Goal: Information Seeking & Learning: Understand process/instructions

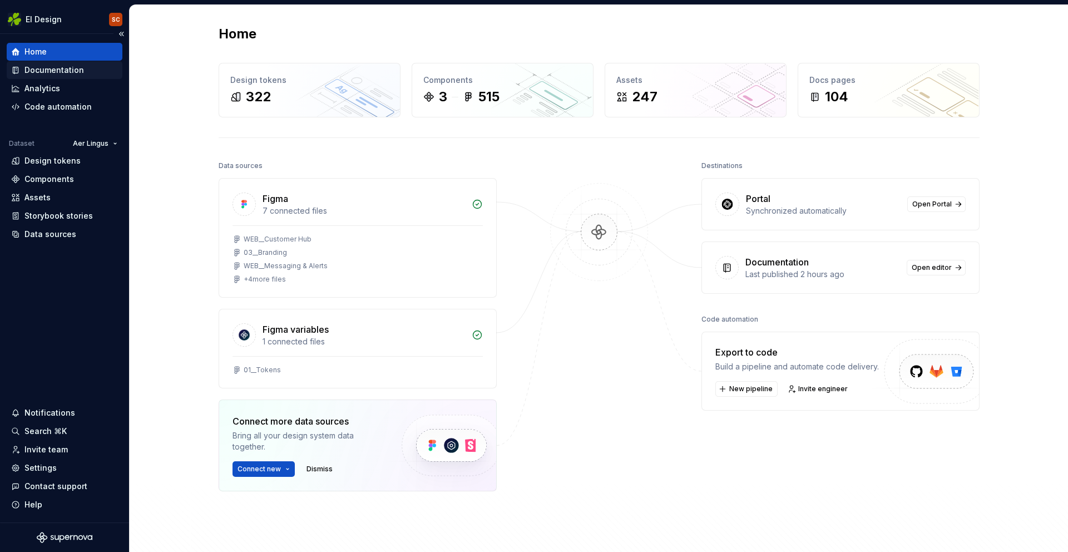
click at [42, 73] on div "Documentation" at bounding box center [54, 70] width 60 height 11
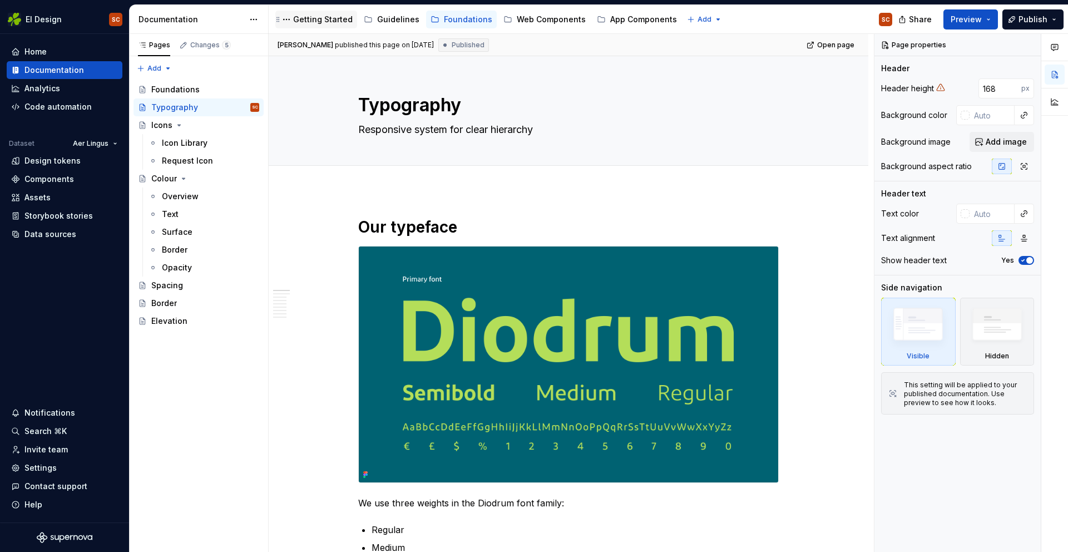
click at [319, 27] on div "Getting Started" at bounding box center [316, 20] width 82 height 18
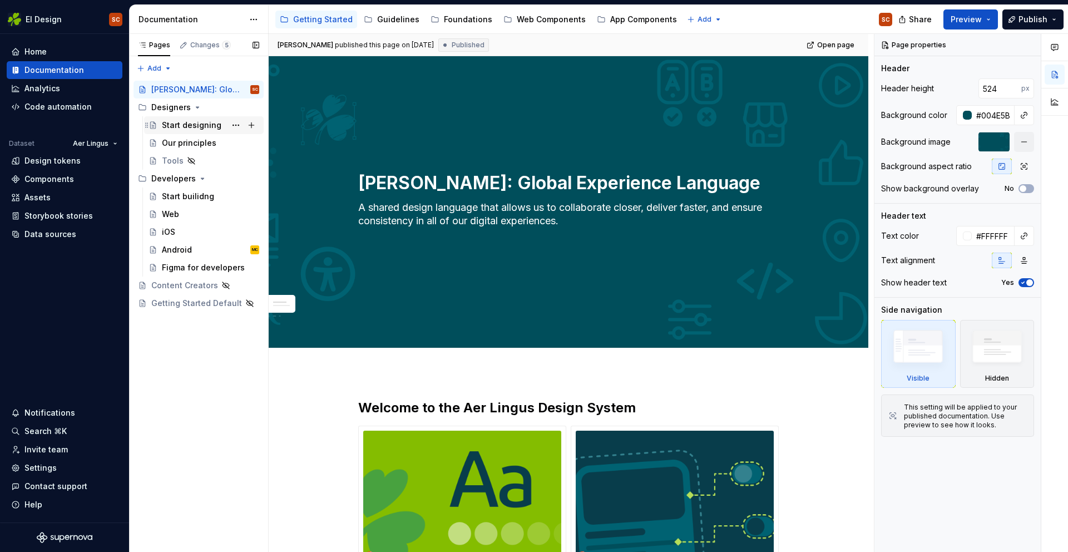
click at [181, 124] on div "Start designing" at bounding box center [192, 125] width 60 height 11
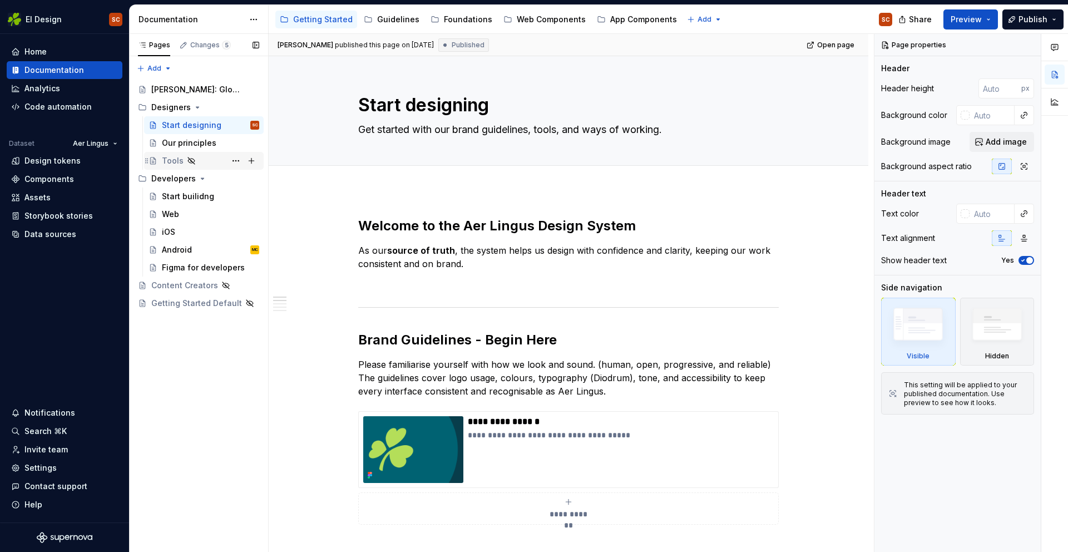
click at [162, 159] on div "Tools" at bounding box center [173, 160] width 22 height 11
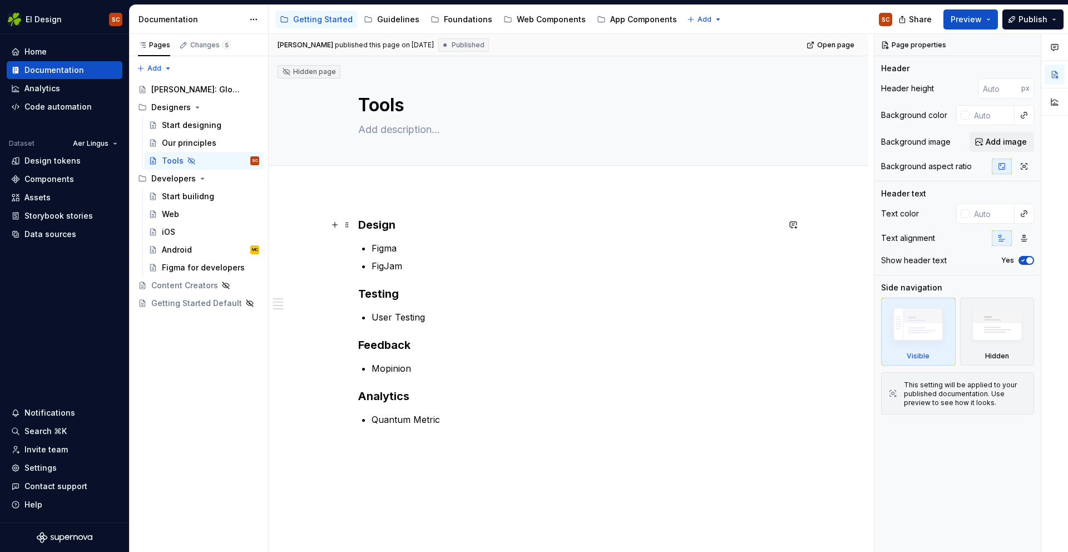
click at [405, 225] on h3 "Design" at bounding box center [568, 225] width 421 height 16
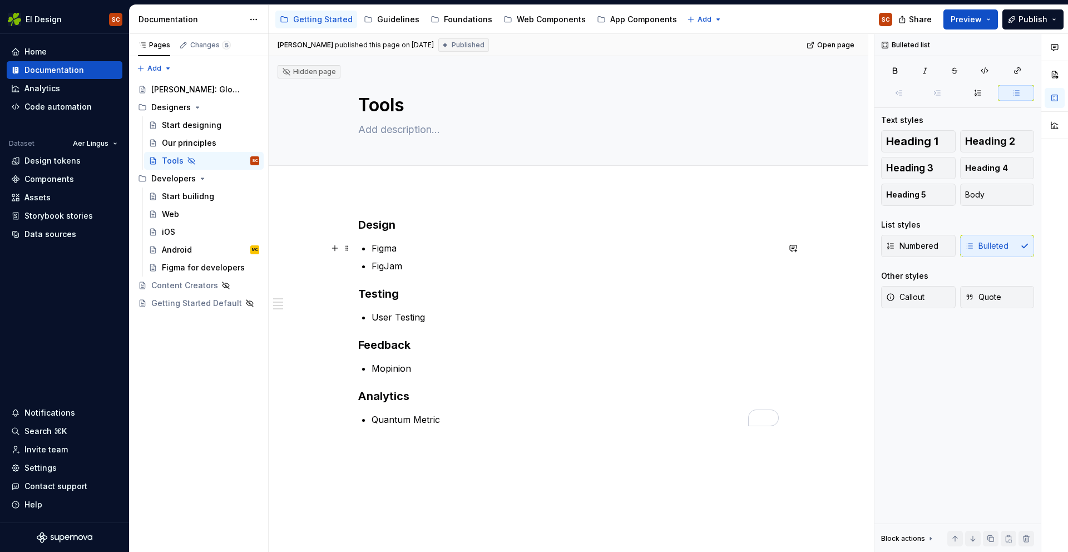
click at [405, 249] on p "Figma" at bounding box center [575, 247] width 407 height 13
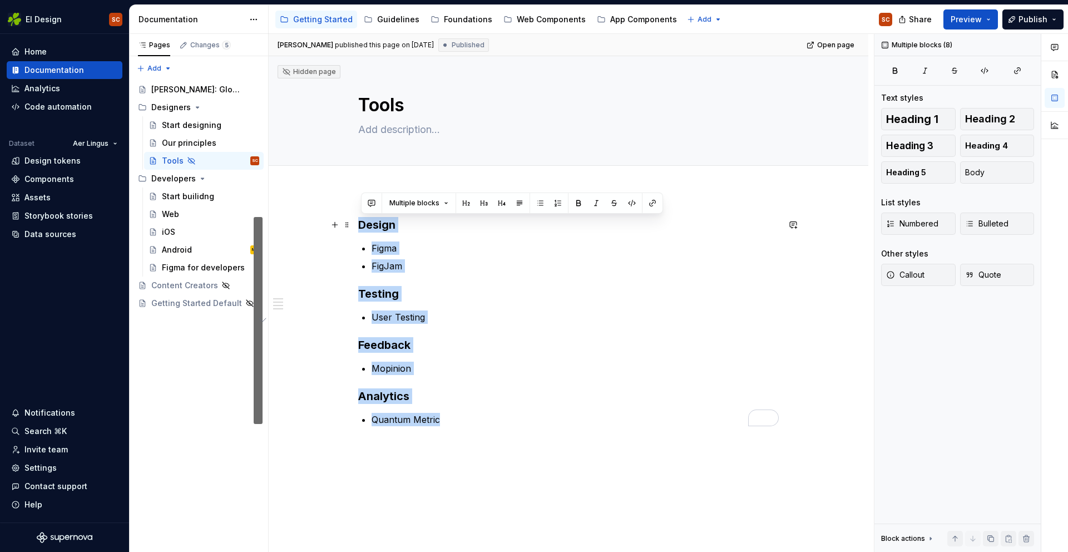
drag, startPoint x: 457, startPoint y: 425, endPoint x: 336, endPoint y: 232, distance: 227.8
click at [358, 223] on div "Design Figma FigJam Testing User Testing Feedback Mopinion Analytics Quantum Me…" at bounding box center [568, 328] width 421 height 223
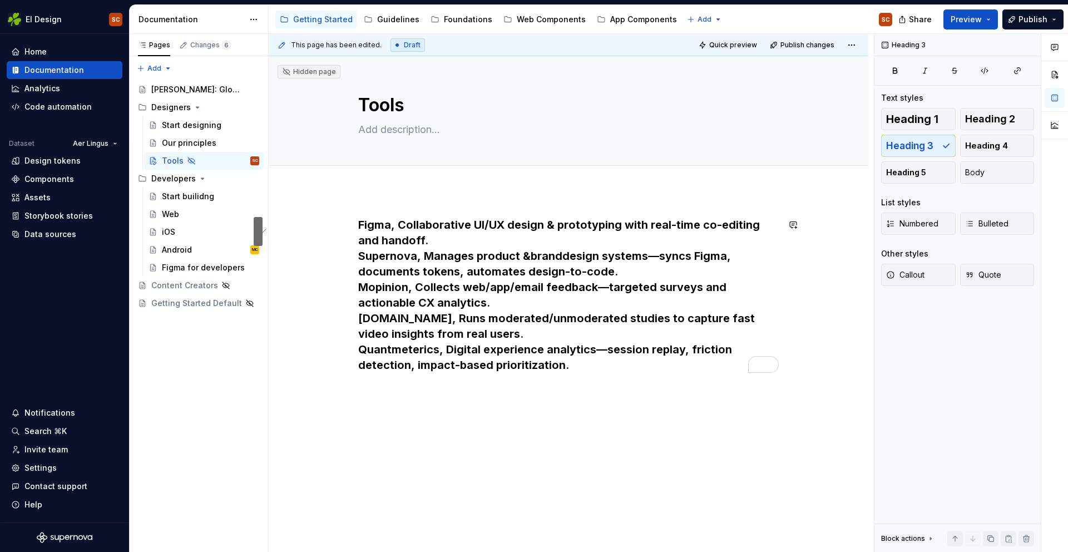
type textarea "*"
drag, startPoint x: 393, startPoint y: 224, endPoint x: 406, endPoint y: 239, distance: 19.7
click at [396, 226] on h3 "Figma, Collaborative UI/UX design & prototyping with real-time co-editing and h…" at bounding box center [568, 295] width 421 height 156
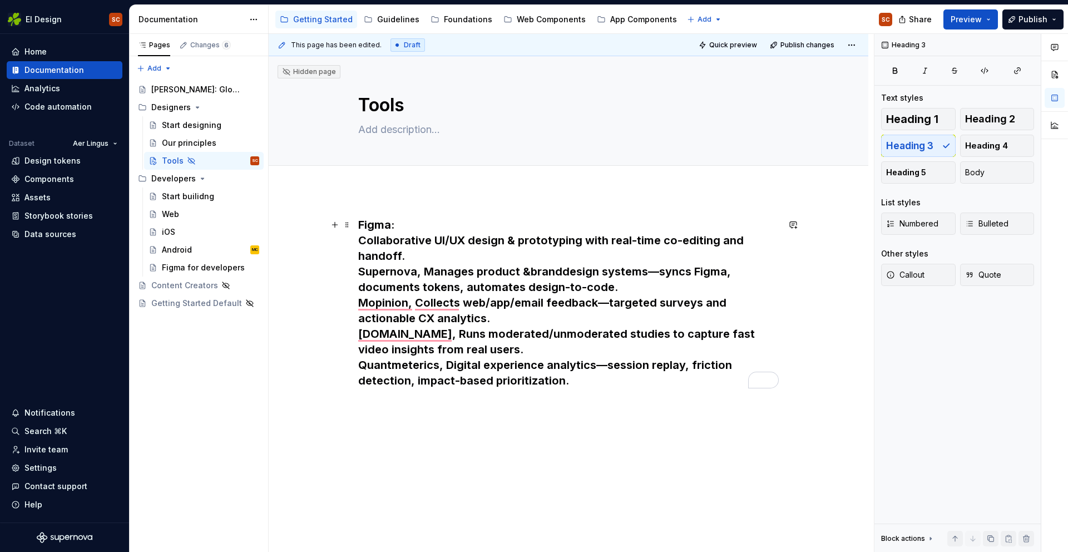
drag, startPoint x: 364, startPoint y: 239, endPoint x: 395, endPoint y: 268, distance: 42.1
click at [364, 239] on h3 "Figma: Collaborative UI/UX design & prototyping with real-time co-editing and h…" at bounding box center [568, 302] width 421 height 171
drag, startPoint x: 421, startPoint y: 238, endPoint x: 362, endPoint y: 236, distance: 58.4
click at [362, 236] on h3 "Figma: Collaborative UI/UX design & prototyping with real-time co-editing and h…" at bounding box center [568, 302] width 421 height 171
click at [465, 243] on h3 "Figma: Collaborative UI/UX design & prototyping with real-time co-editing and h…" at bounding box center [568, 302] width 421 height 171
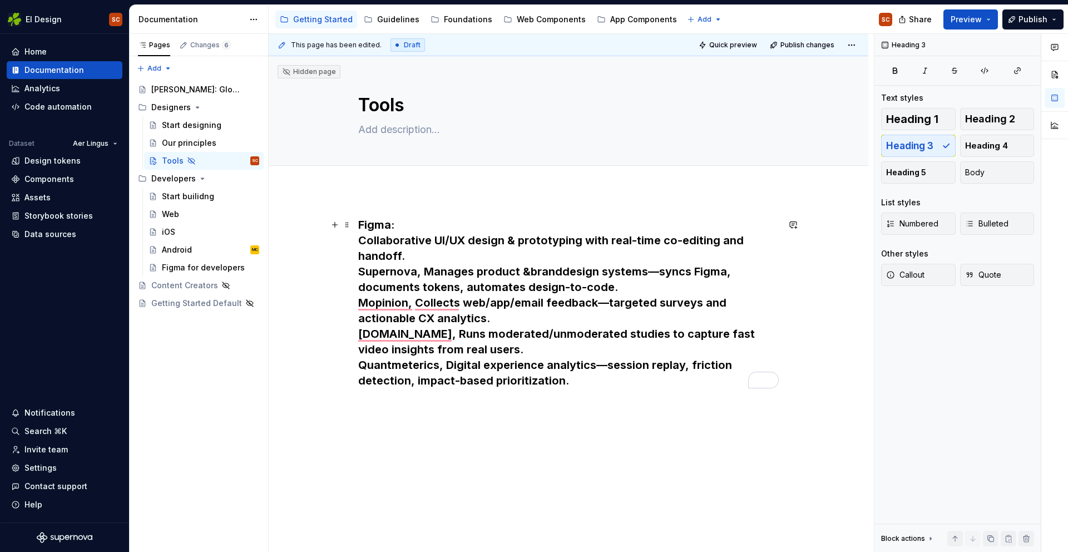
click at [360, 256] on div "Figma: Collaborative UI/UX design & prototyping with real-time co-editing and h…" at bounding box center [569, 378] width 600 height 377
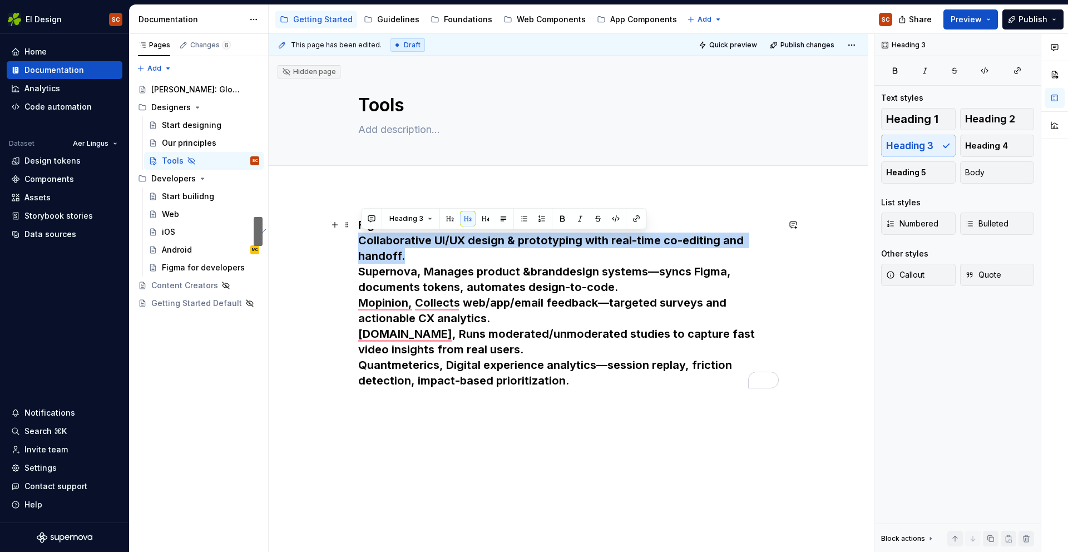
drag, startPoint x: 363, startPoint y: 241, endPoint x: 410, endPoint y: 254, distance: 48.6
click at [410, 254] on h3 "Figma: Collaborative UI/UX design & prototyping with real-time co-editing and h…" at bounding box center [568, 302] width 421 height 171
click at [426, 218] on button "Heading 3" at bounding box center [410, 219] width 53 height 16
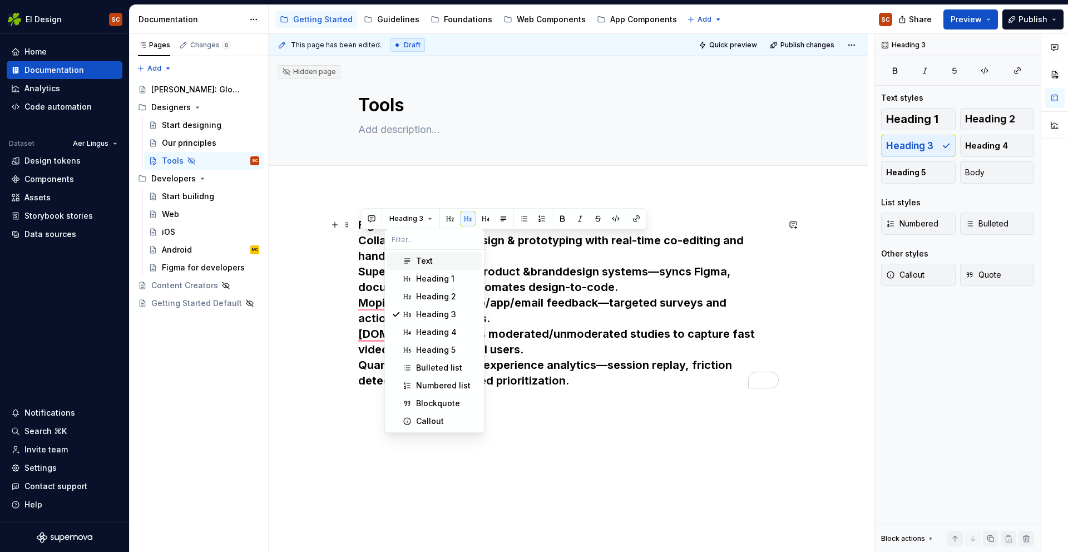
click at [419, 262] on div "Text" at bounding box center [424, 260] width 17 height 11
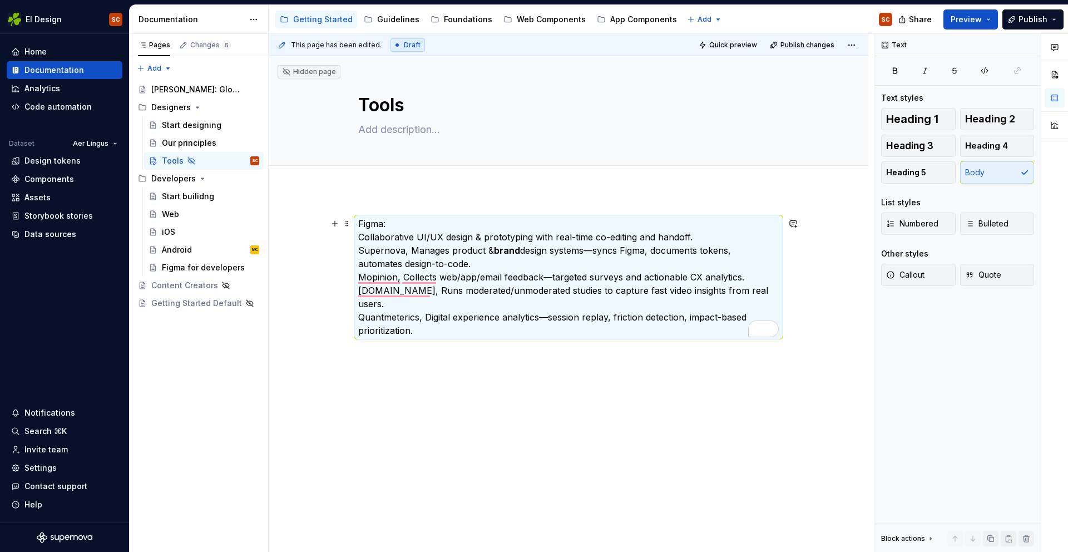
click at [397, 224] on p "Figma: Collaborative UI/UX design & prototyping with real-time co-editing and h…" at bounding box center [568, 277] width 421 height 120
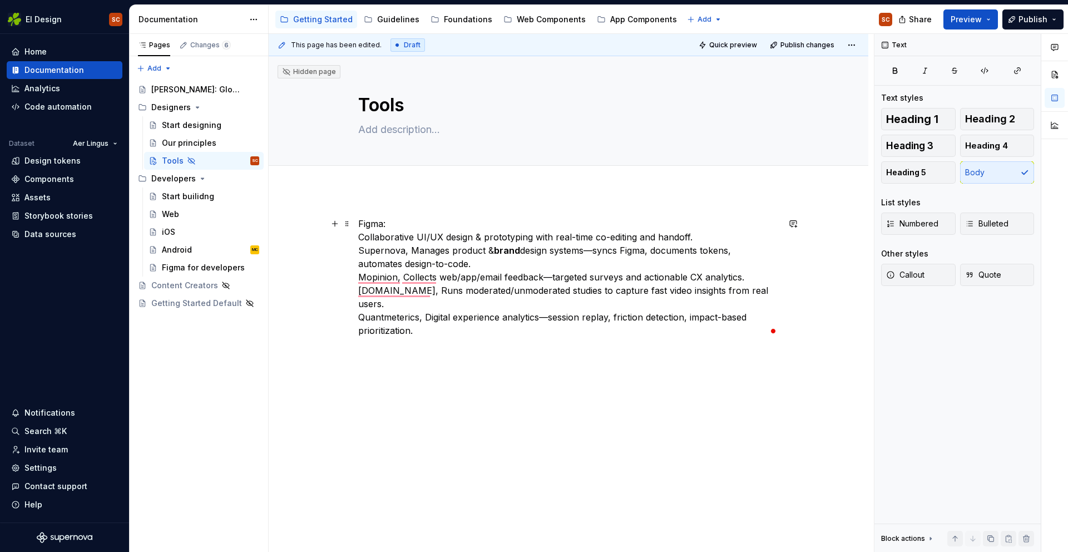
click at [396, 224] on p "Figma: Collaborative UI/UX design & prototyping with real-time co-editing and h…" at bounding box center [568, 277] width 421 height 120
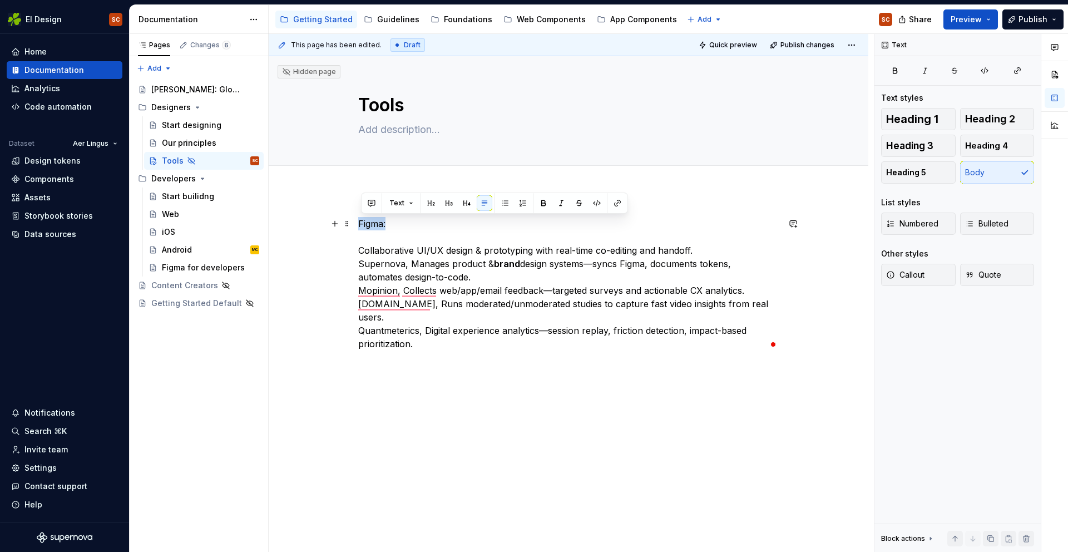
drag, startPoint x: 392, startPoint y: 225, endPoint x: 356, endPoint y: 224, distance: 36.2
click at [356, 224] on div "Figma: Collaborative UI/UX design & prototyping with real-time co-editing and h…" at bounding box center [569, 359] width 600 height 339
click at [451, 205] on button "button" at bounding box center [449, 203] width 16 height 16
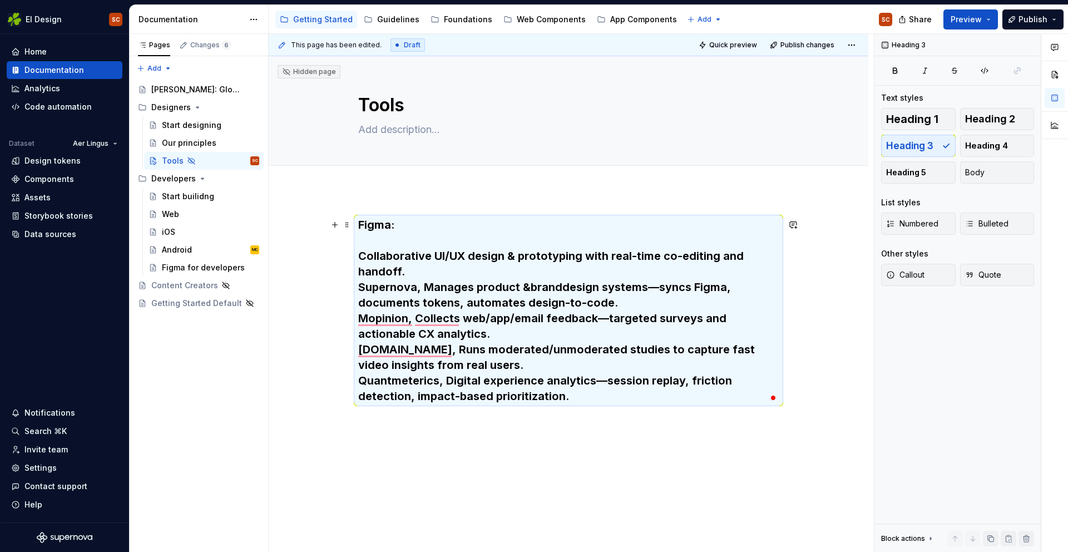
click at [416, 233] on h3 "Figma: Collaborative UI/UX design & prototyping with real-time co-editing and h…" at bounding box center [568, 310] width 421 height 187
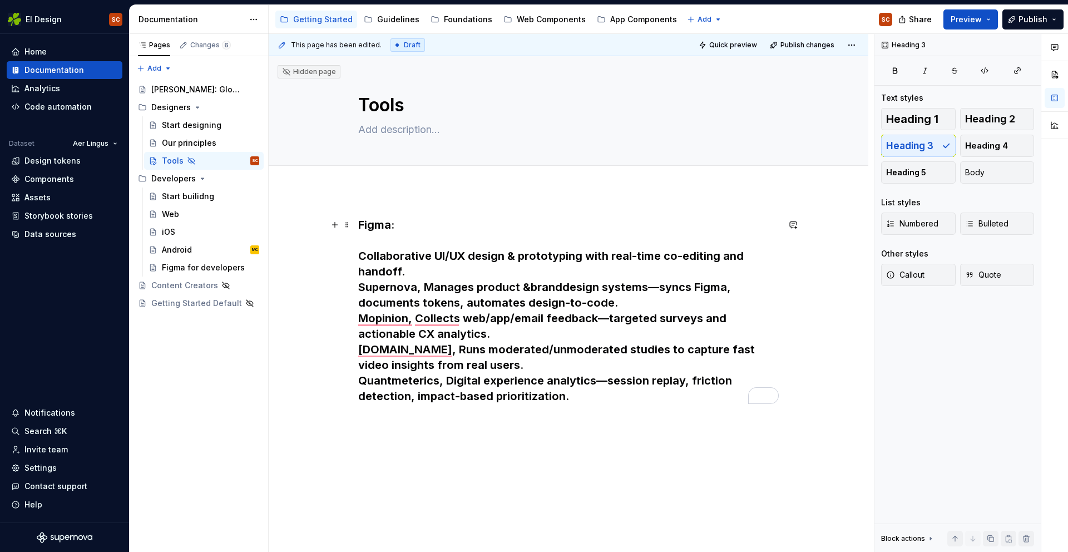
click at [386, 236] on h3 "Figma: Collaborative UI/UX design & prototyping with real-time co-editing and h…" at bounding box center [568, 310] width 421 height 187
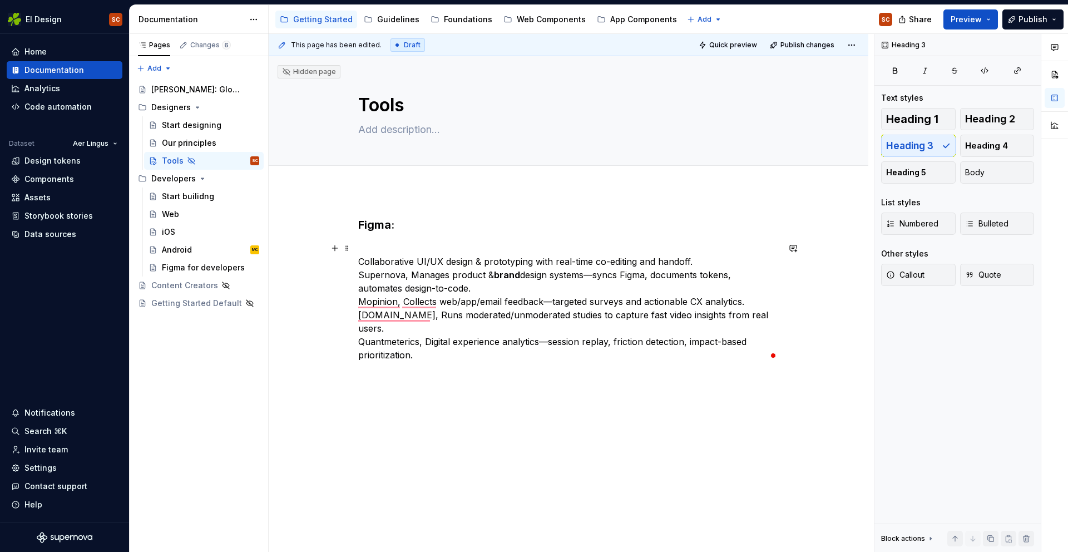
click at [360, 259] on div "Figma: Collaborative UI/UX design & prototyping with real-time co-editing and h…" at bounding box center [569, 365] width 600 height 351
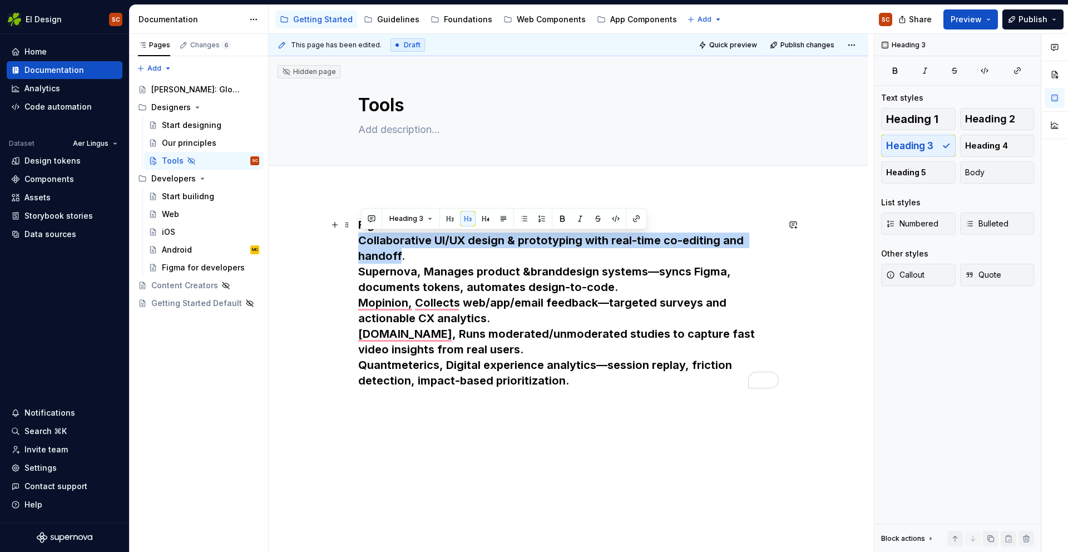
drag, startPoint x: 403, startPoint y: 255, endPoint x: 361, endPoint y: 243, distance: 44.0
click at [361, 243] on h3 "Figma: Collaborative UI/UX design & prototyping with real-time co-editing and h…" at bounding box center [568, 302] width 421 height 171
click at [432, 218] on button "Heading 3" at bounding box center [410, 219] width 53 height 16
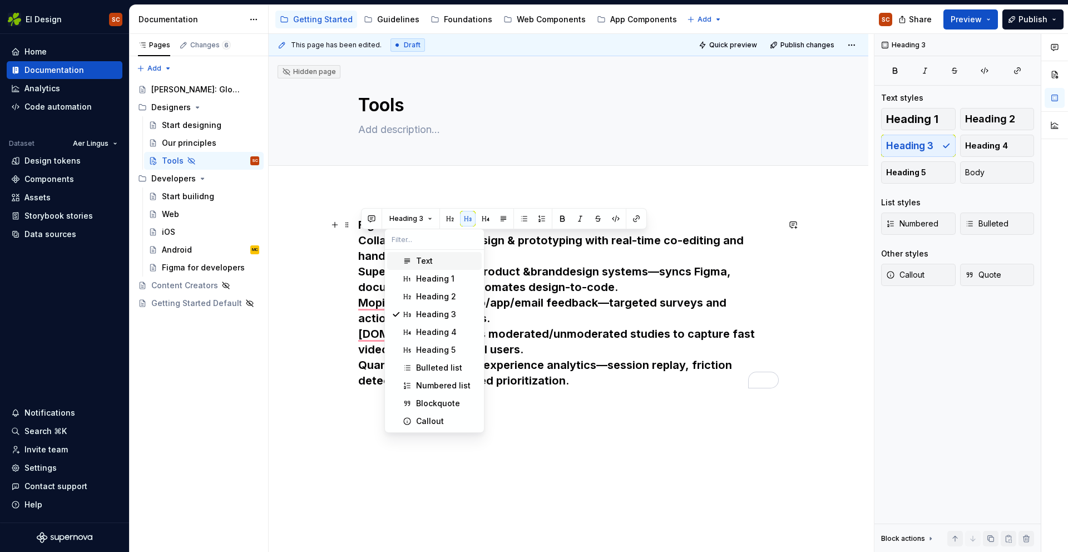
click at [421, 264] on div "Text" at bounding box center [424, 260] width 17 height 11
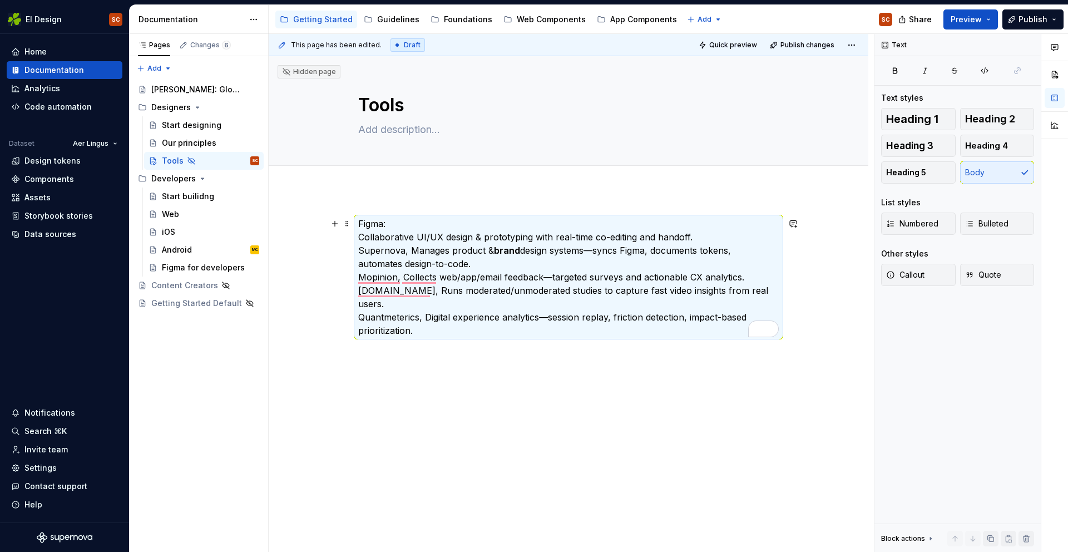
click at [399, 224] on p "Figma: Collaborative UI/UX design & prototyping with real-time co-editing and h…" at bounding box center [568, 277] width 421 height 120
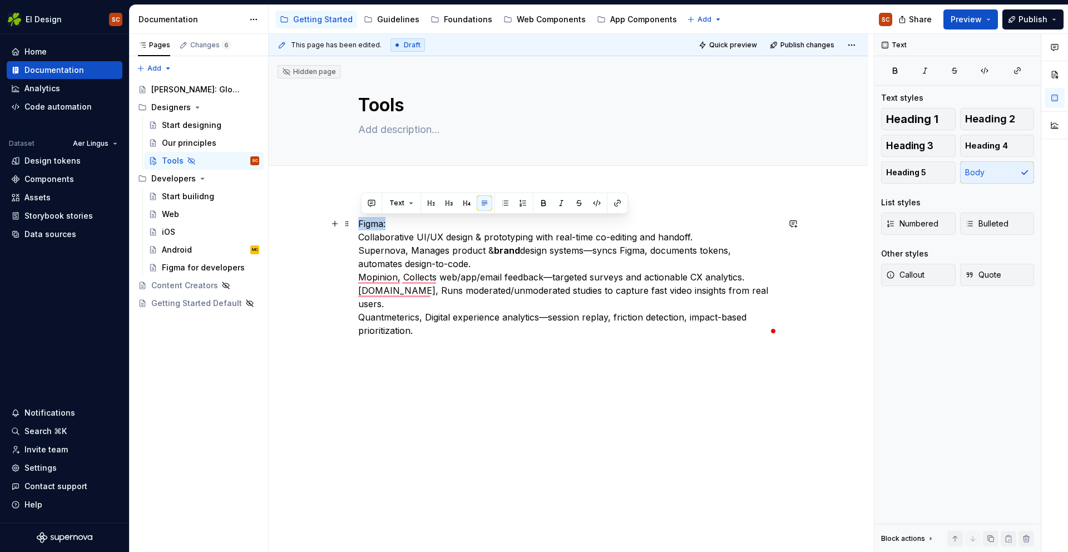
drag, startPoint x: 391, startPoint y: 225, endPoint x: 359, endPoint y: 225, distance: 31.2
click at [359, 225] on div "Figma: Collaborative UI/UX design & prototyping with real-time co-editing and h…" at bounding box center [569, 353] width 600 height 326
click at [451, 206] on button "button" at bounding box center [449, 203] width 16 height 16
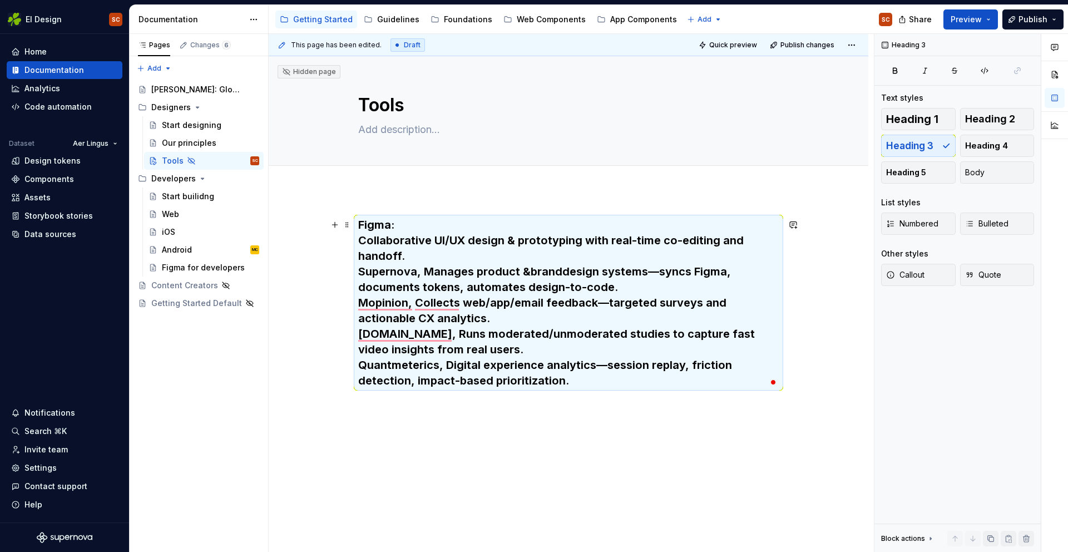
drag, startPoint x: 391, startPoint y: 237, endPoint x: 382, endPoint y: 241, distance: 10.5
click at [391, 238] on h3 "Figma: Collaborative UI/UX design & prototyping with real-time co-editing and h…" at bounding box center [568, 302] width 421 height 171
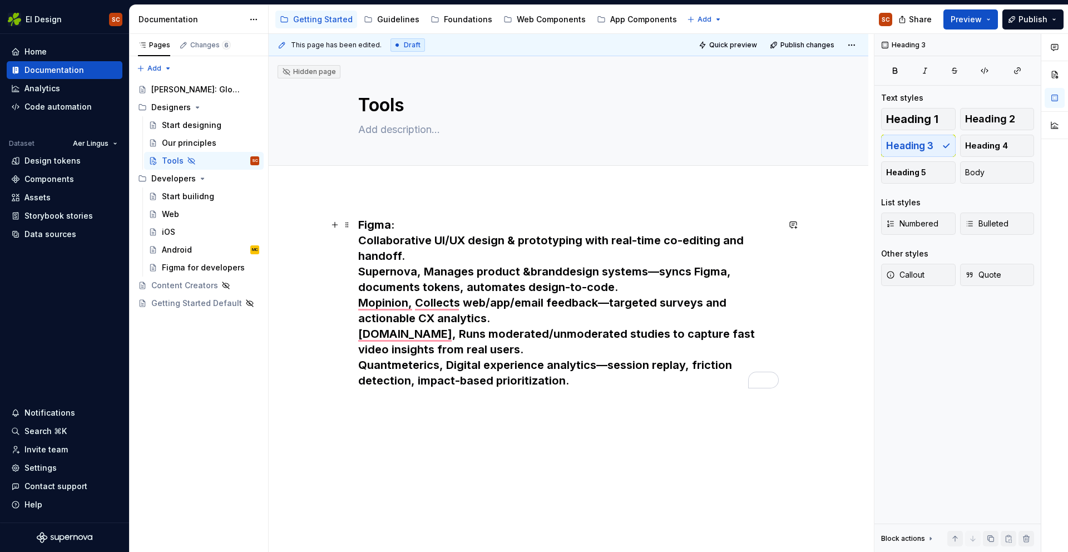
click at [363, 240] on h3 "Figma: Collaborative UI/UX design & prototyping with real-time co-editing and h…" at bounding box center [568, 302] width 421 height 171
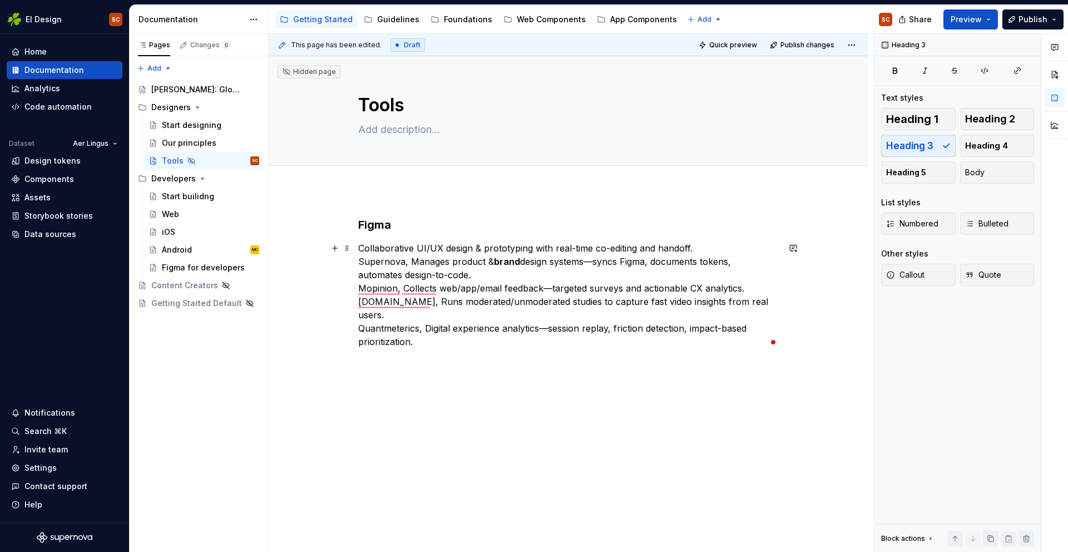
click at [716, 249] on p "Collaborative UI/UX design & prototyping with real-time co-editing and handoff.…" at bounding box center [568, 294] width 421 height 107
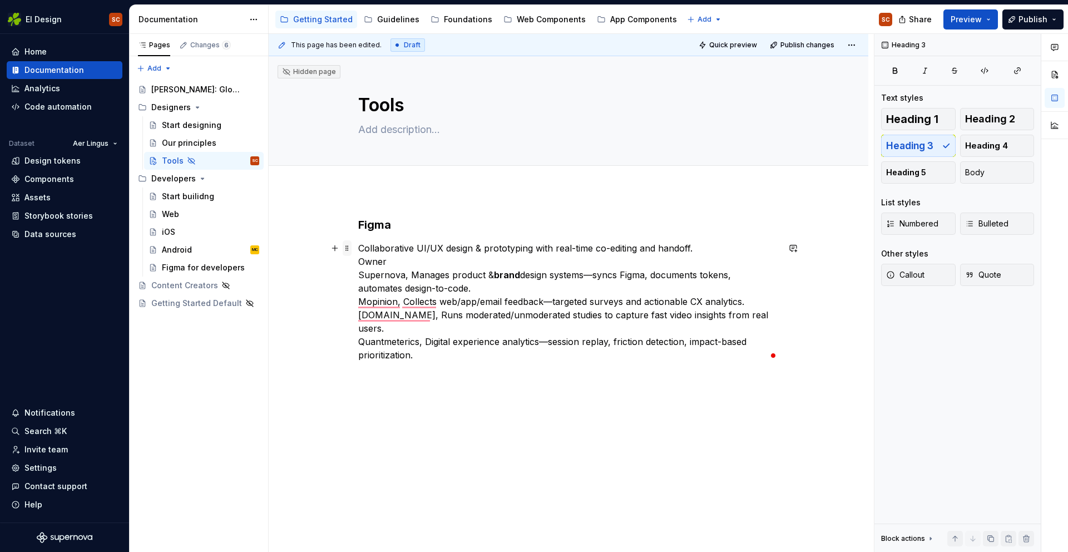
click at [348, 250] on span at bounding box center [347, 248] width 9 height 16
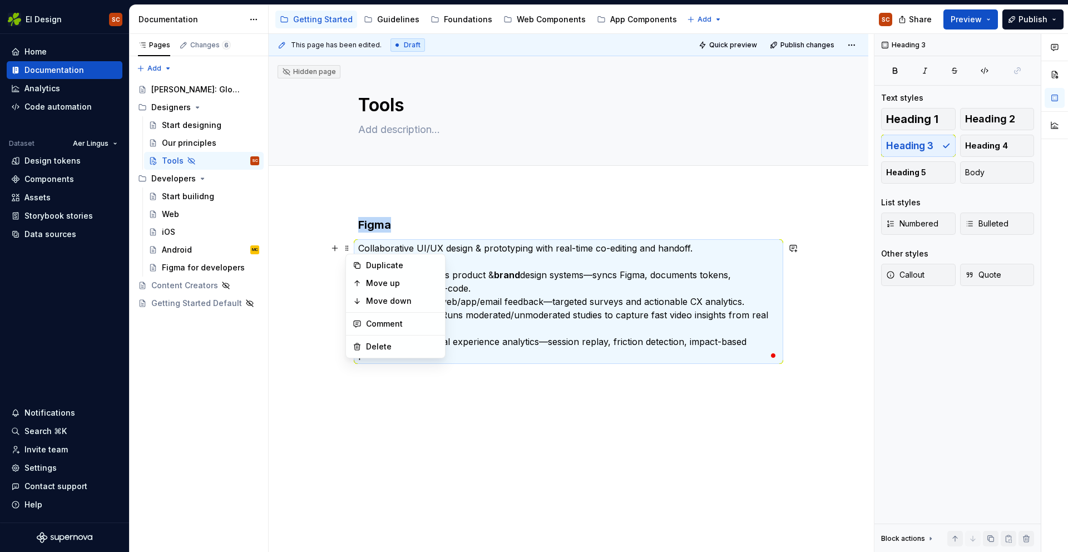
click at [548, 195] on div "Figma Collaborative UI/UX design & prototyping with real-time co-editing and ha…" at bounding box center [569, 365] width 600 height 351
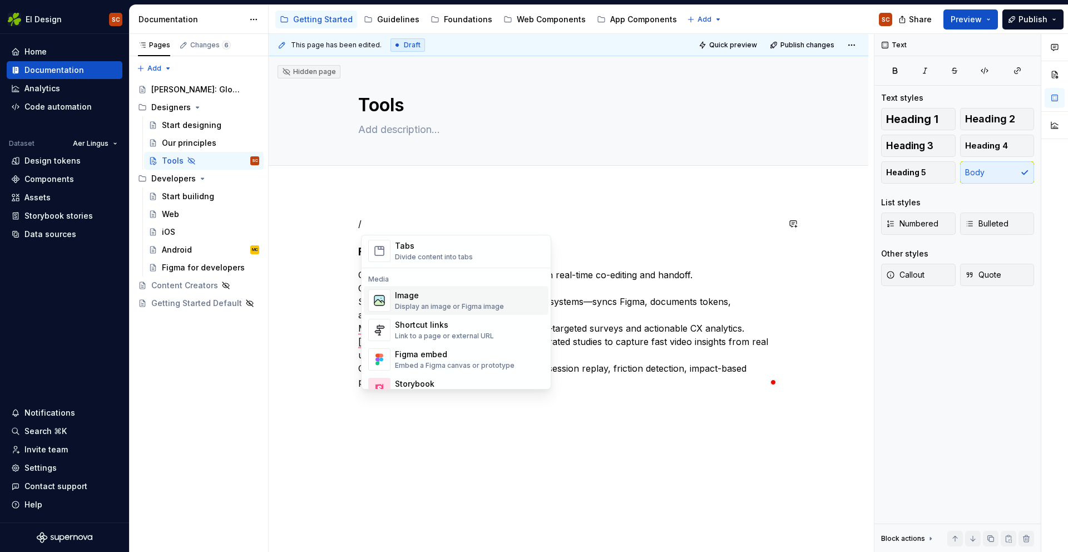
scroll to position [452, 0]
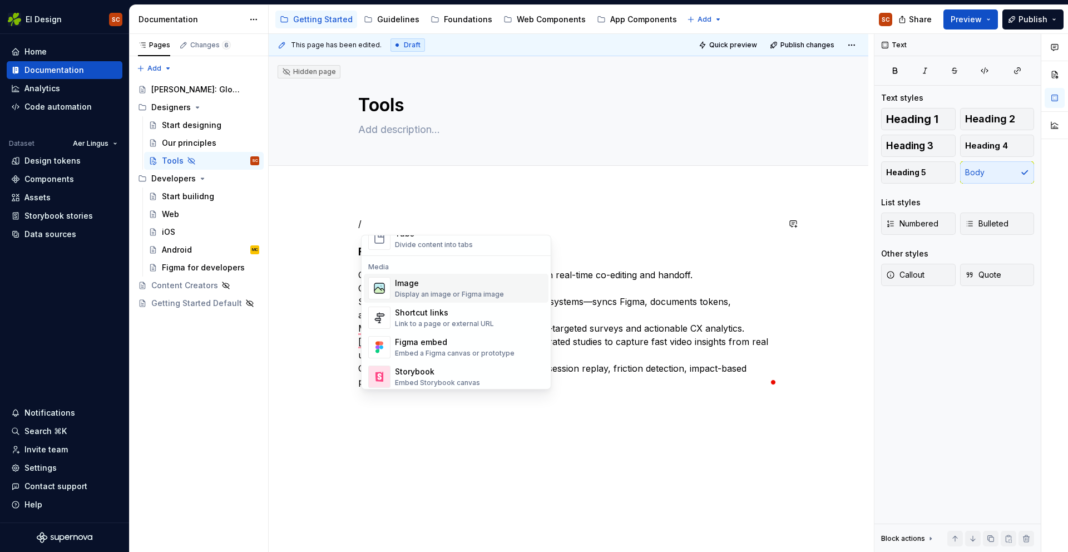
click at [412, 293] on div "Display an image or Figma image" at bounding box center [449, 294] width 109 height 9
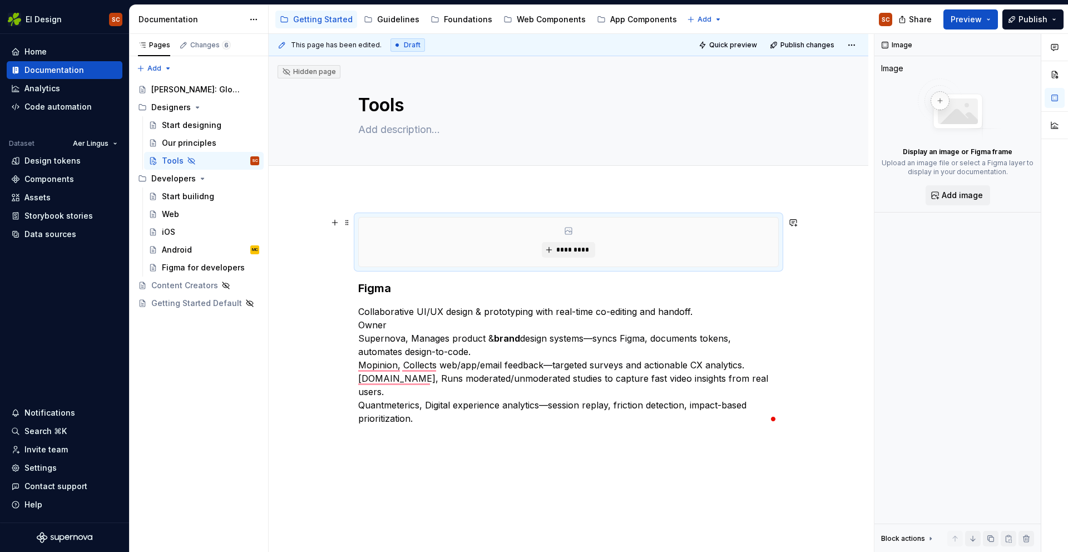
click at [685, 247] on div "*********" at bounding box center [569, 242] width 420 height 49
click at [747, 217] on div "*********" at bounding box center [568, 242] width 421 height 50
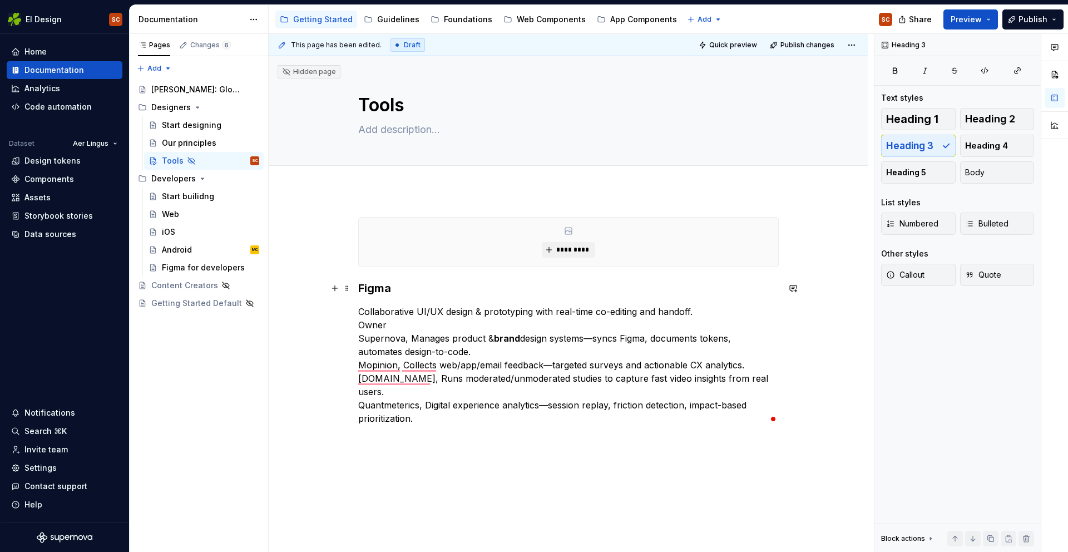
click at [405, 293] on h3 "Figma" at bounding box center [568, 288] width 421 height 16
click at [361, 205] on div "********* Figma Collaborative UI/UX design & prototyping with real-time co-edit…" at bounding box center [569, 397] width 600 height 414
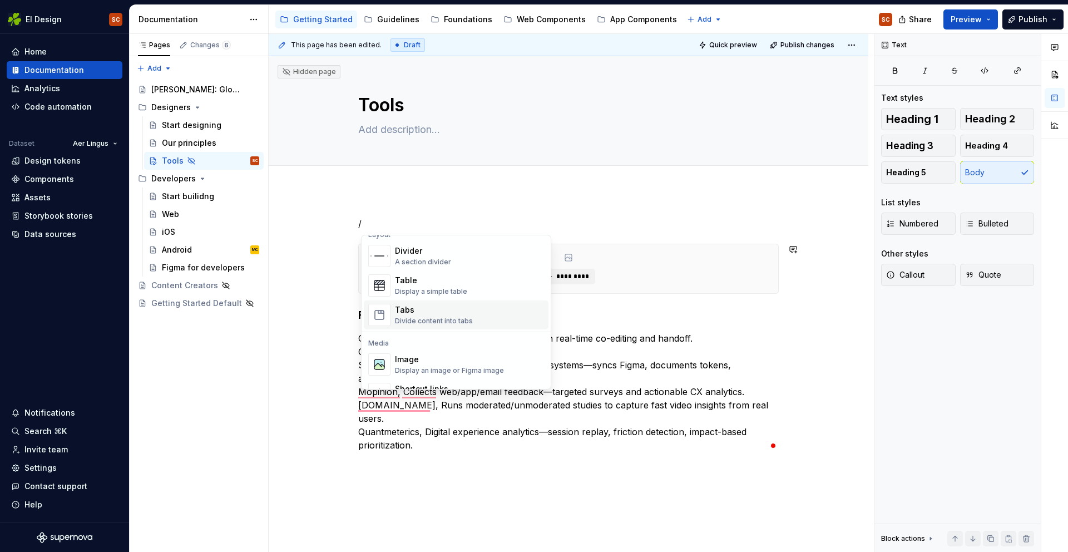
scroll to position [378, 0]
click at [388, 284] on img "Suggestions" at bounding box center [379, 283] width 21 height 22
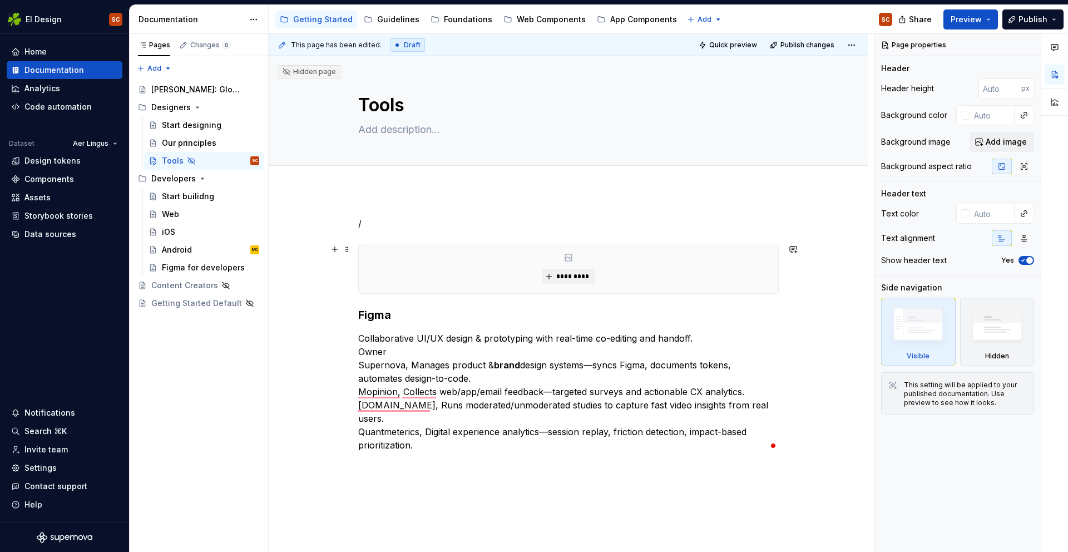
click at [409, 280] on div "*********" at bounding box center [569, 268] width 420 height 49
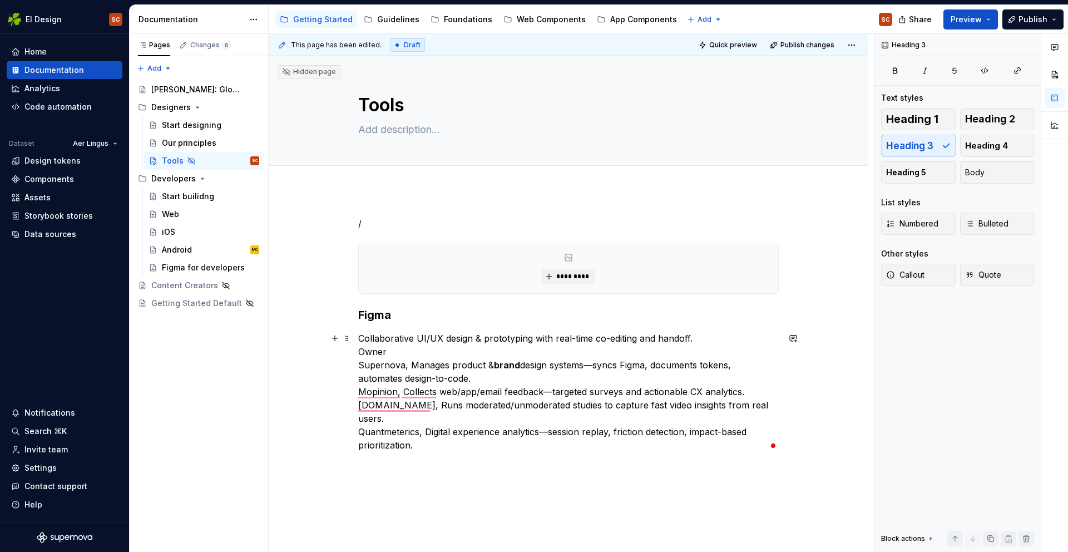
click at [421, 347] on p "Collaborative UI/UX design & prototyping with real-time co-editing and handoff.…" at bounding box center [568, 392] width 421 height 120
click at [361, 336] on p "Collaborative UI/UX design & prototyping with real-time co-editing and handoff.…" at bounding box center [568, 392] width 421 height 120
click at [372, 323] on div "/ ********* Figma Collaborative UI/UX design & prototyping with real-time co-ed…" at bounding box center [568, 334] width 421 height 235
click at [392, 315] on h3 "Figma" at bounding box center [568, 315] width 421 height 16
click at [362, 337] on p "Collaborative UI/UX design & prototyping with real-time co-editing and handoff.…" at bounding box center [568, 392] width 421 height 120
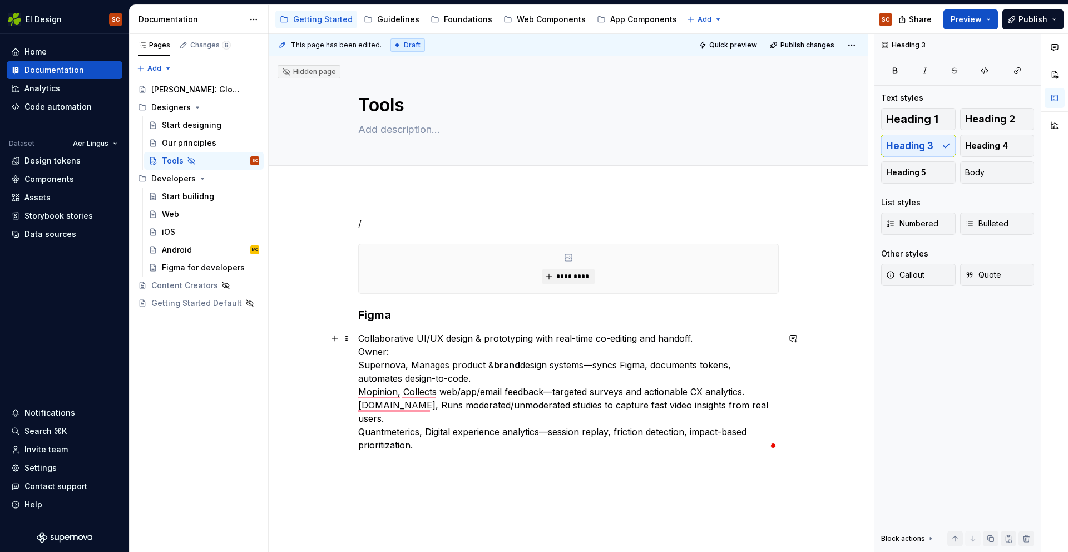
click at [403, 351] on p "Collaborative UI/UX design & prototyping with real-time co-editing and handoff.…" at bounding box center [568, 392] width 421 height 120
drag, startPoint x: 369, startPoint y: 353, endPoint x: 354, endPoint y: 353, distance: 15.0
click at [354, 353] on div "/ ********* Figma Collaborative UI/UX design & prototyping with real-time co-ed…" at bounding box center [569, 410] width 600 height 441
click at [417, 351] on p "Collaborative UI/UX design & prototyping with real-time co-editing and handoff.…" at bounding box center [568, 392] width 421 height 120
click at [407, 352] on p "Collaborative UI/UX design & prototyping with real-time co-editing and handoff.…" at bounding box center [568, 392] width 421 height 120
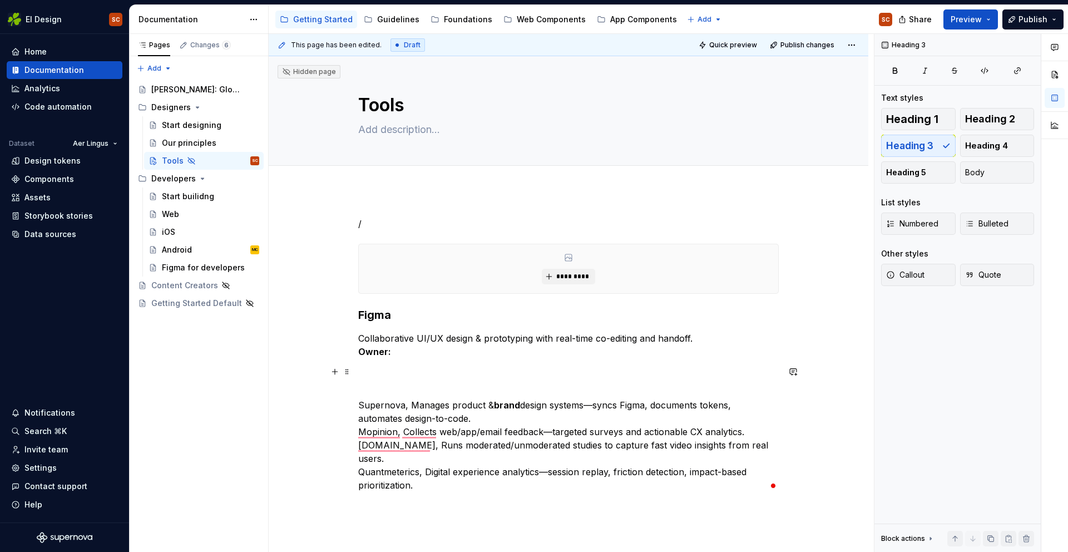
click at [402, 378] on div "/ ********* Figma Collaborative UI/UX design & prototyping with real-time co-ed…" at bounding box center [568, 354] width 421 height 275
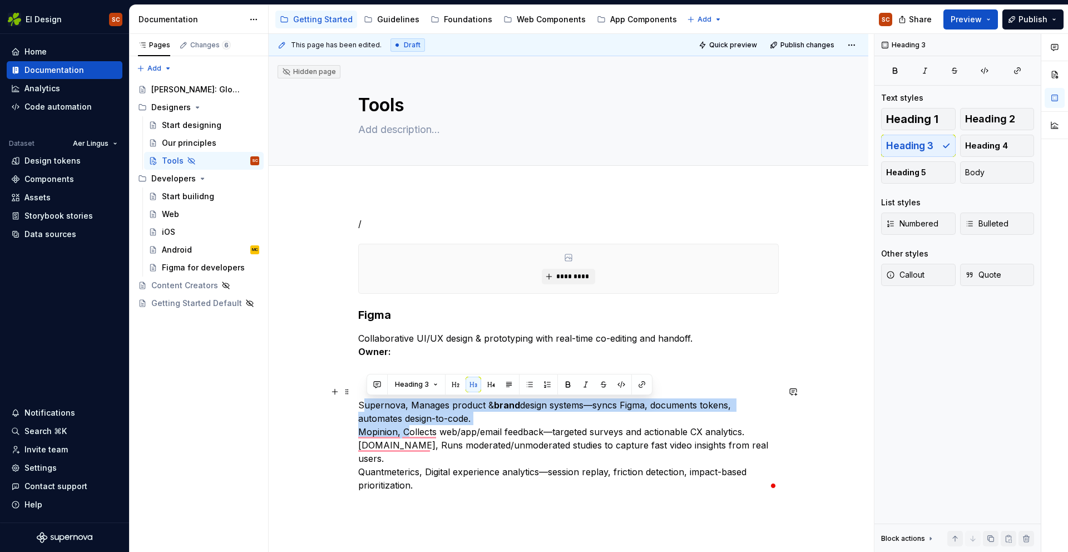
drag, startPoint x: 366, startPoint y: 407, endPoint x: 409, endPoint y: 435, distance: 51.1
click at [409, 435] on p "Supernova, Manages product & brand design systems—syncs Figma, documents tokens…" at bounding box center [568, 438] width 421 height 107
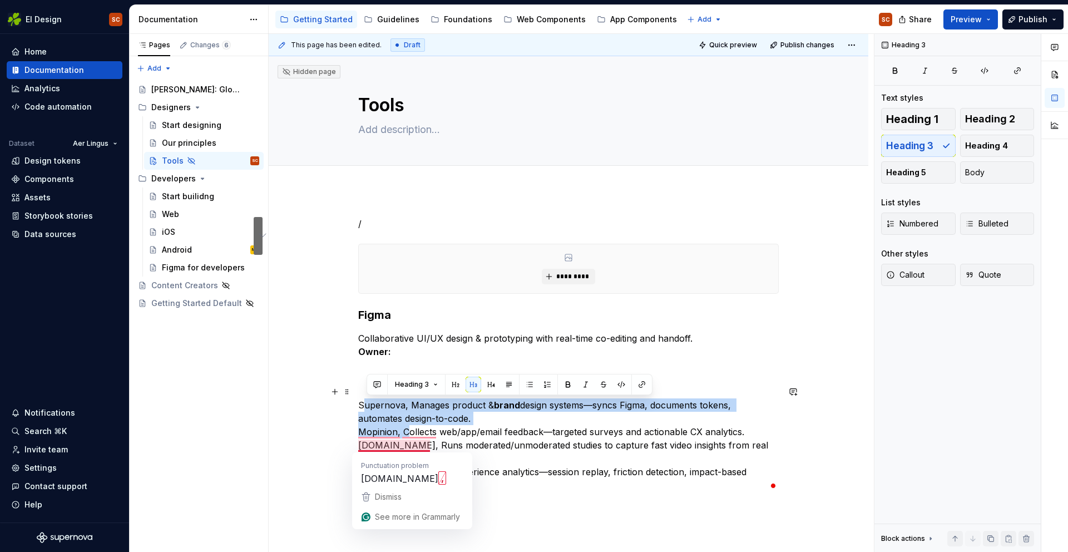
drag, startPoint x: 315, startPoint y: 471, endPoint x: 336, endPoint y: 463, distance: 22.0
click at [315, 468] on div "This page has been edited. Draft Quick preview Publish changes Hidden page Tool…" at bounding box center [571, 293] width 605 height 519
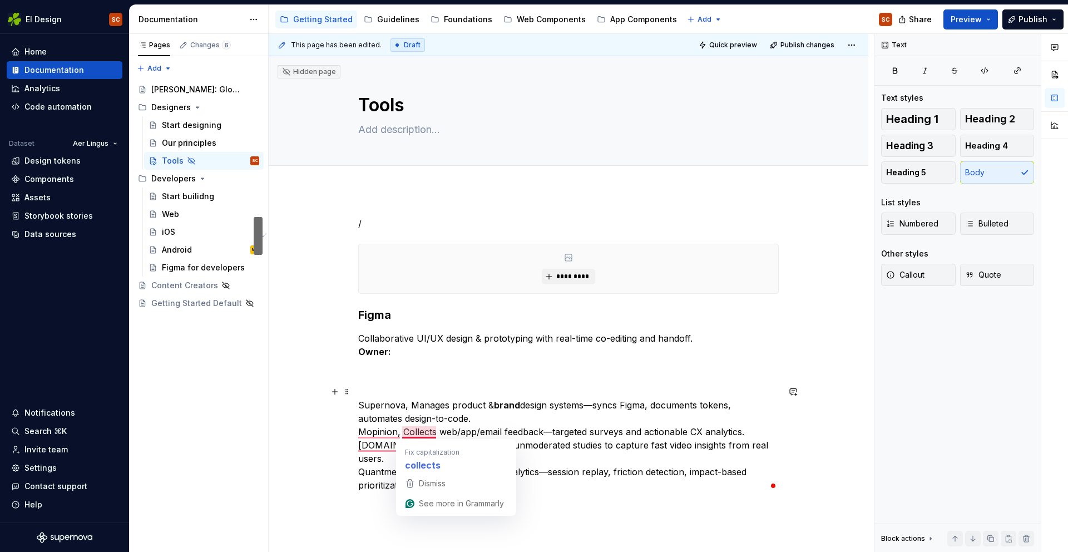
click at [529, 408] on p "Supernova, Manages product & brand design systems—syncs Figma, documents tokens…" at bounding box center [568, 438] width 421 height 107
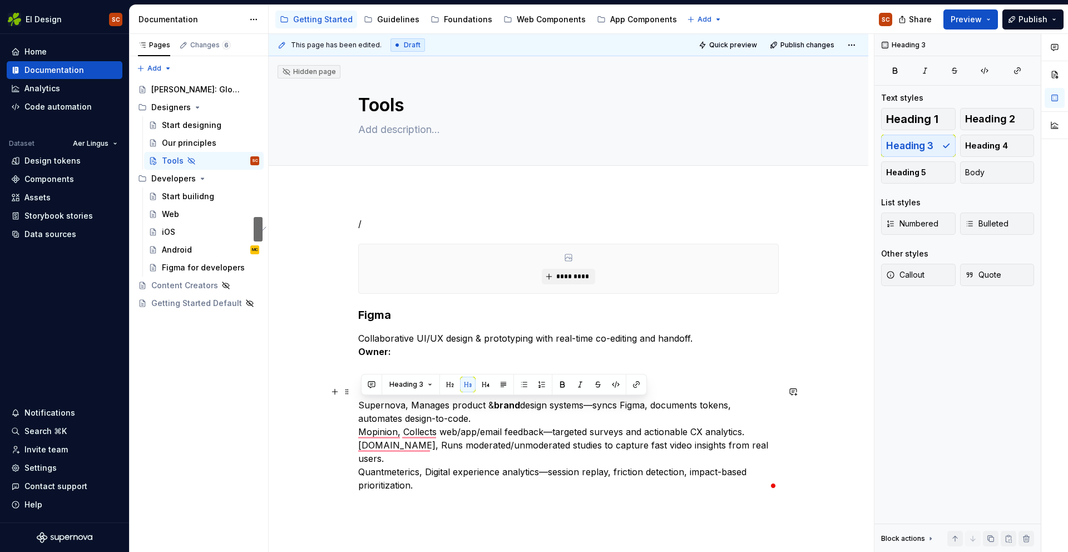
drag, startPoint x: 469, startPoint y: 421, endPoint x: 354, endPoint y: 405, distance: 115.8
click at [354, 405] on html "EI Design SC Home Documentation Analytics Code automation Dataset Aer Lingus De…" at bounding box center [534, 276] width 1068 height 552
type textarea "*"
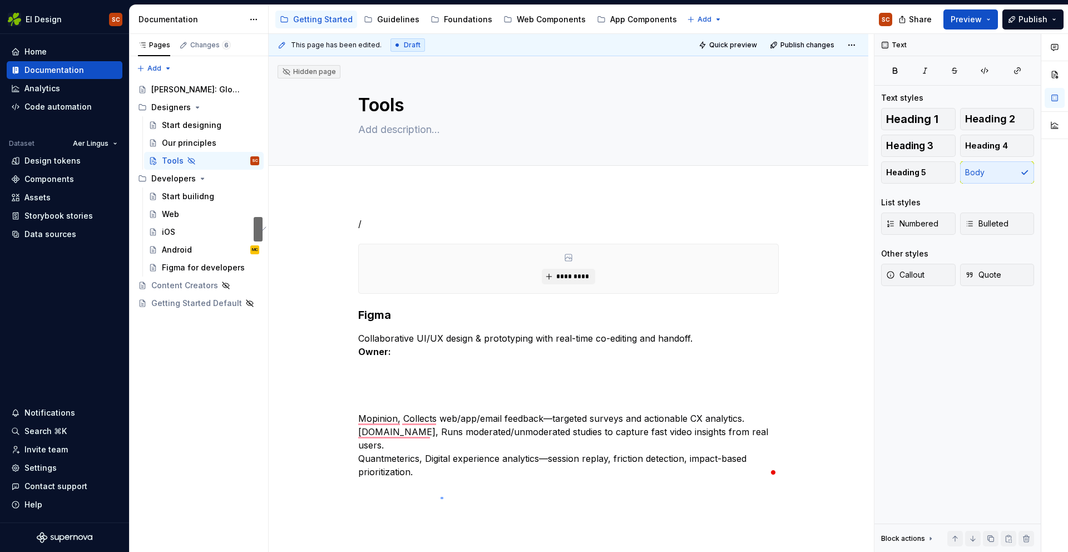
drag, startPoint x: 443, startPoint y: 500, endPoint x: 436, endPoint y: 497, distance: 7.7
click at [441, 498] on div "This page has been edited. Draft Quick preview Publish changes Hidden page Tool…" at bounding box center [571, 293] width 605 height 519
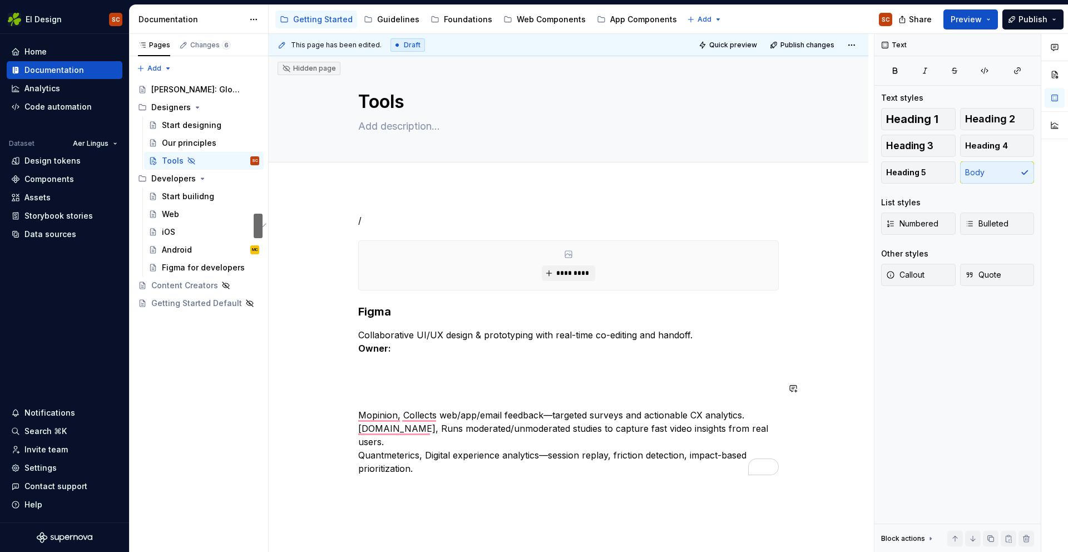
click at [378, 497] on div "This page has been edited. Draft Quick preview Publish changes Hidden page Tool…" at bounding box center [571, 293] width 605 height 519
click at [434, 470] on p "Mopinion, Collects web/app/email feedback—targeted surveys and actionable CX an…" at bounding box center [568, 428] width 421 height 93
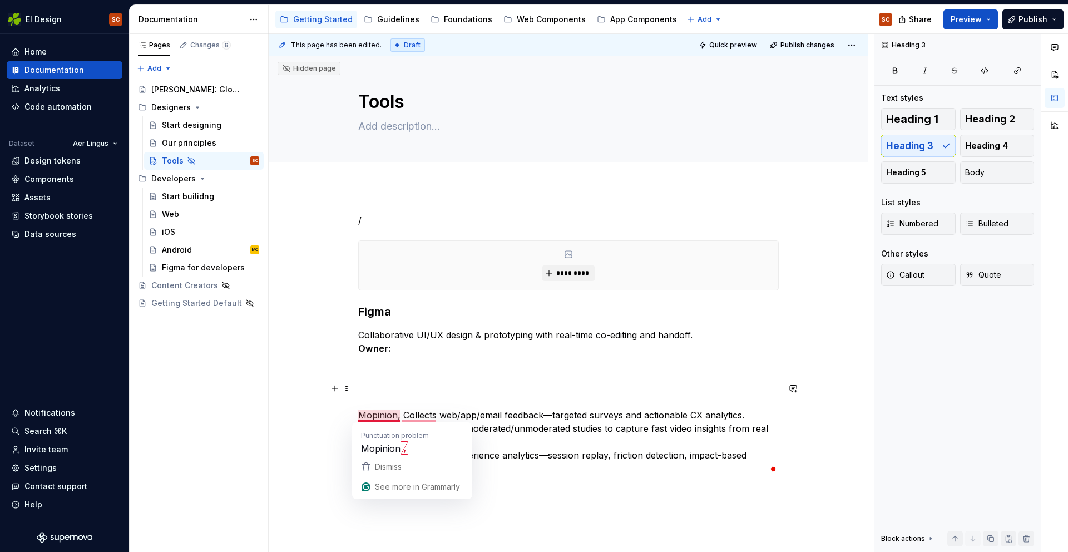
click at [339, 388] on button "button" at bounding box center [335, 389] width 16 height 16
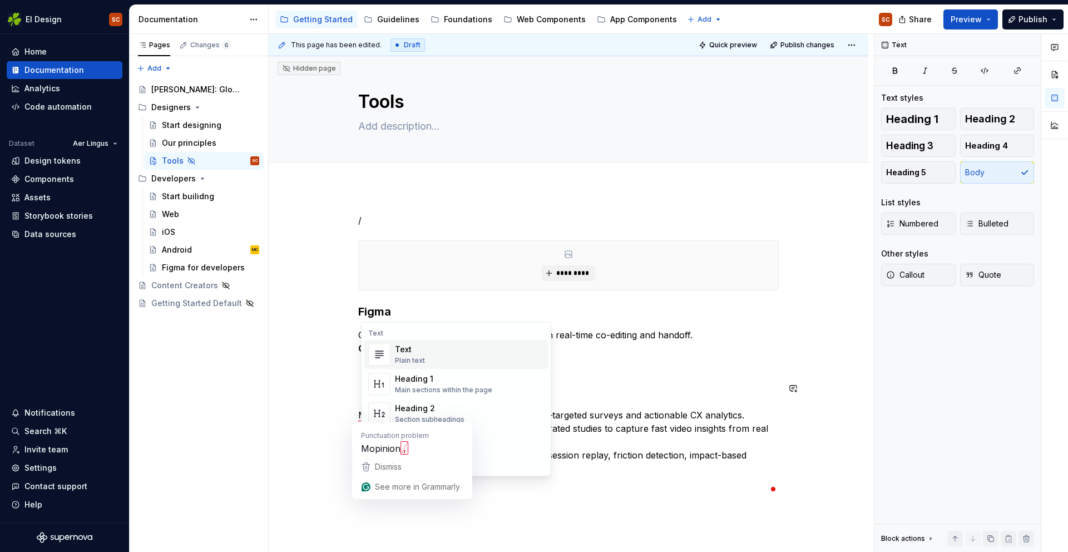
scroll to position [1, 0]
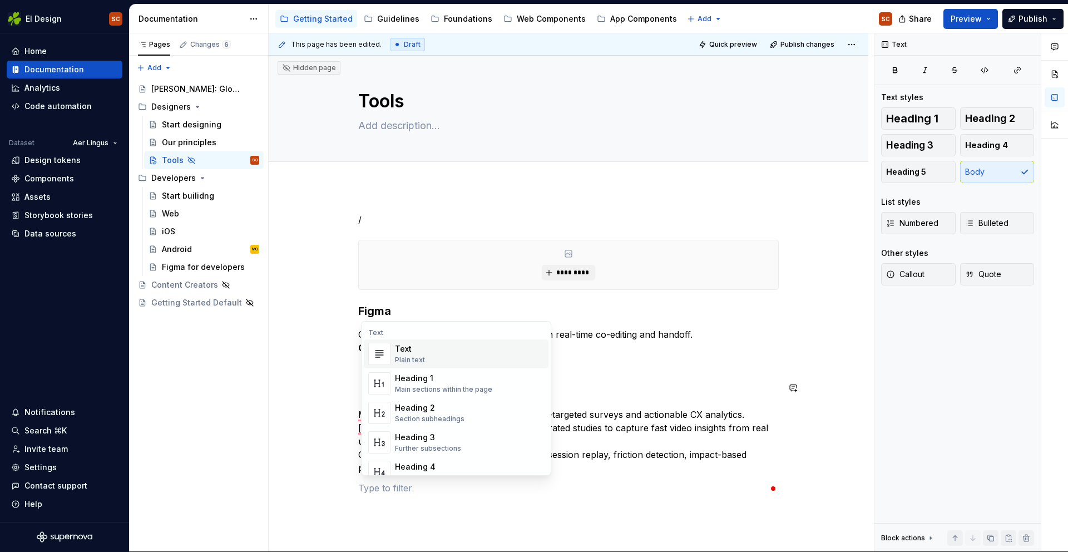
click at [404, 357] on div "Plain text" at bounding box center [410, 360] width 30 height 9
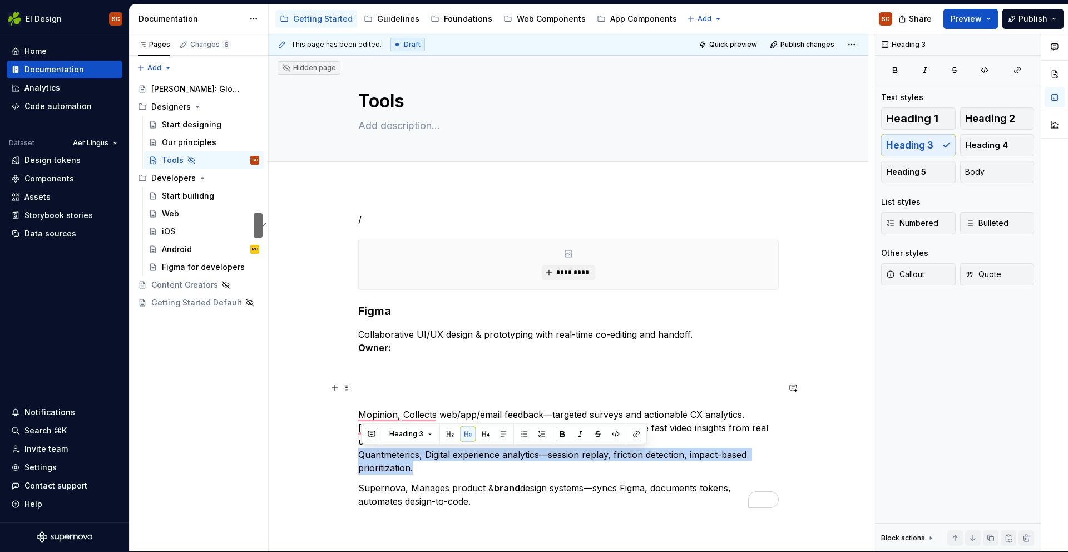
drag, startPoint x: 418, startPoint y: 469, endPoint x: 346, endPoint y: 458, distance: 72.6
click at [346, 458] on div "/ ********* Figma Collaborative UI/UX design & prototyping with real-time co-ed…" at bounding box center [569, 436] width 600 height 501
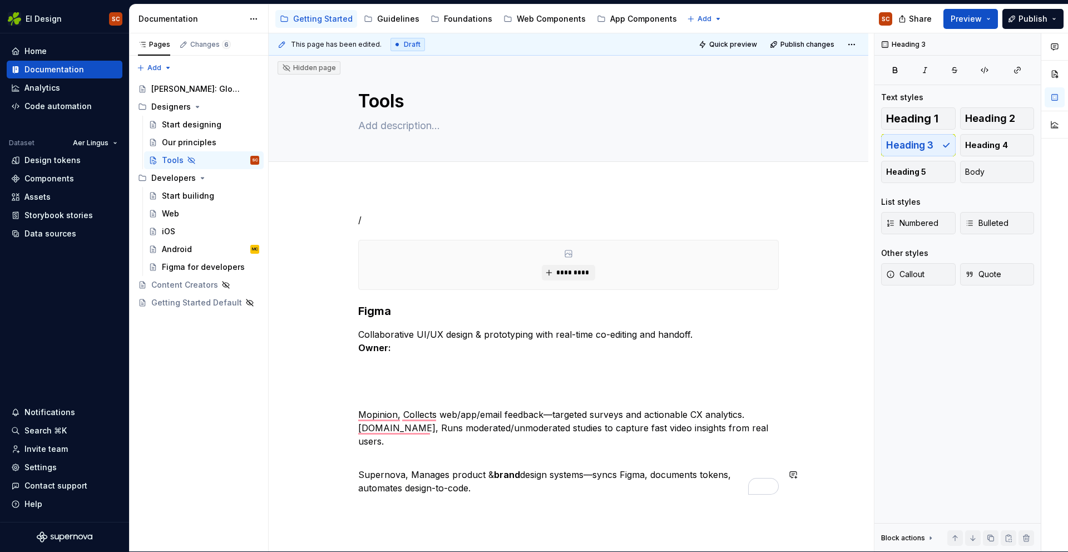
click at [506, 496] on div "/ ********* Figma Collaborative UI/UX design & prototyping with real-time co-ed…" at bounding box center [568, 360] width 421 height 295
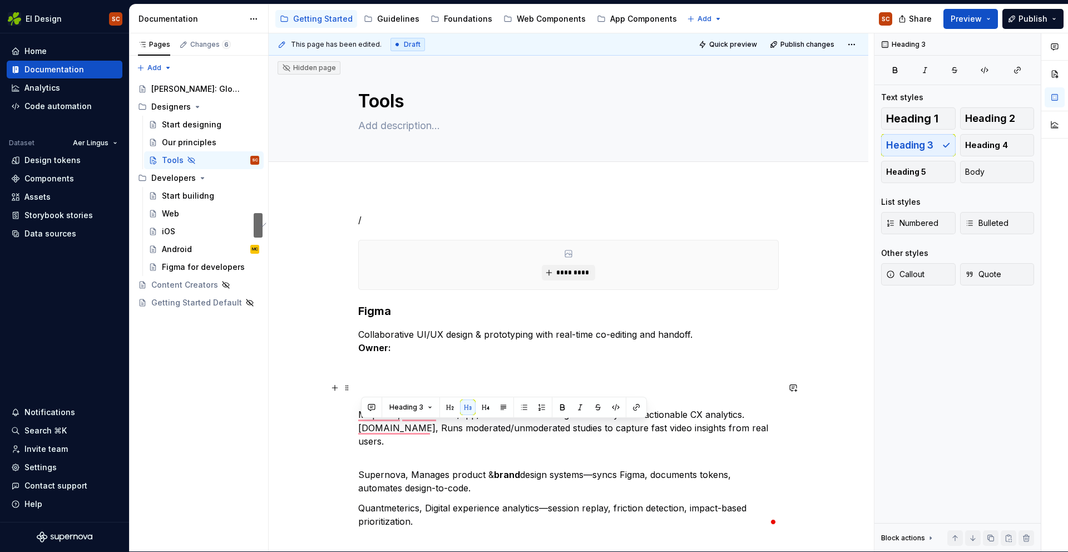
drag, startPoint x: 371, startPoint y: 438, endPoint x: 353, endPoint y: 433, distance: 18.7
click at [353, 433] on html "EI Design SC Home Documentation Analytics Code automation Dataset Aer Lingus De…" at bounding box center [534, 275] width 1068 height 552
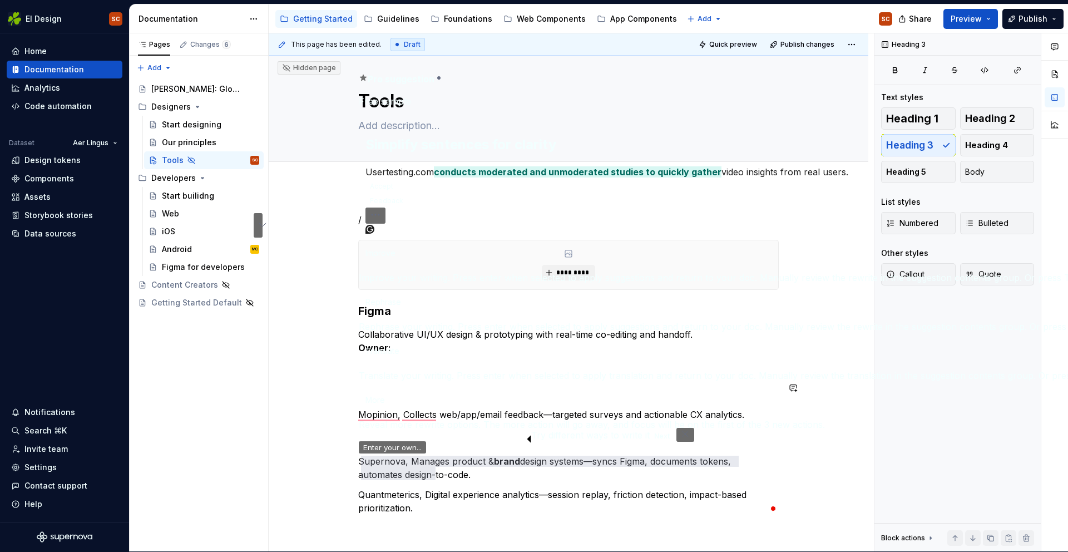
click at [367, 262] on button "Improve" at bounding box center [380, 253] width 43 height 18
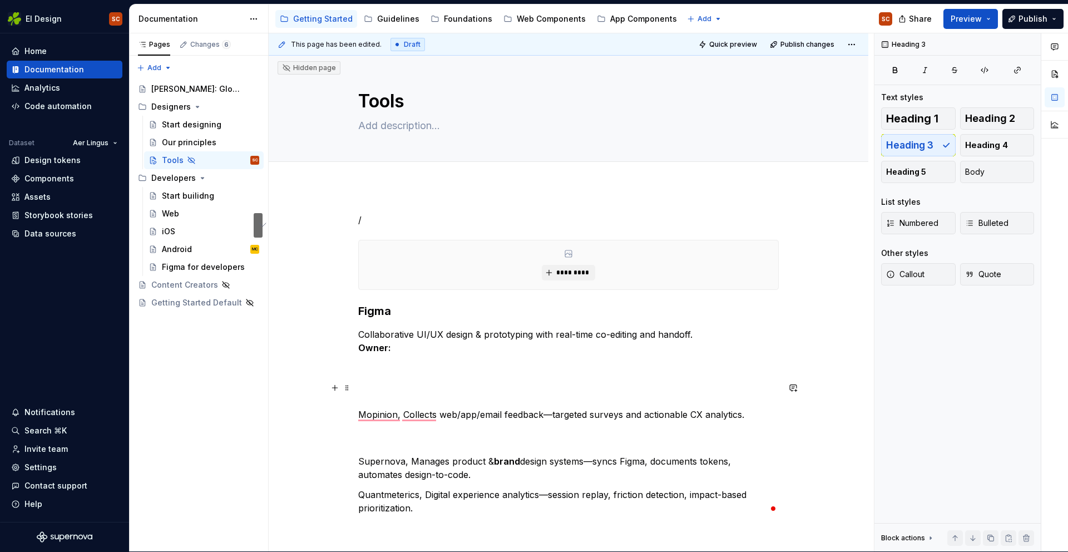
click at [362, 440] on p "Mopinion, Collects web/app/email feedback—targeted surveys and actionable CX an…" at bounding box center [568, 414] width 421 height 67
click at [337, 391] on button "button" at bounding box center [335, 388] width 16 height 16
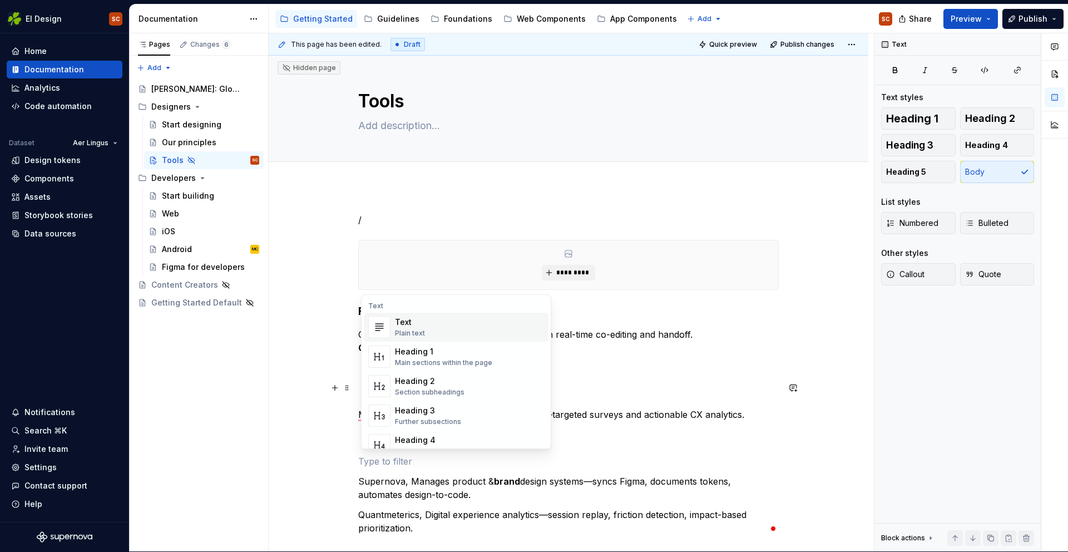
click at [387, 329] on img "Suggestions" at bounding box center [379, 327] width 21 height 22
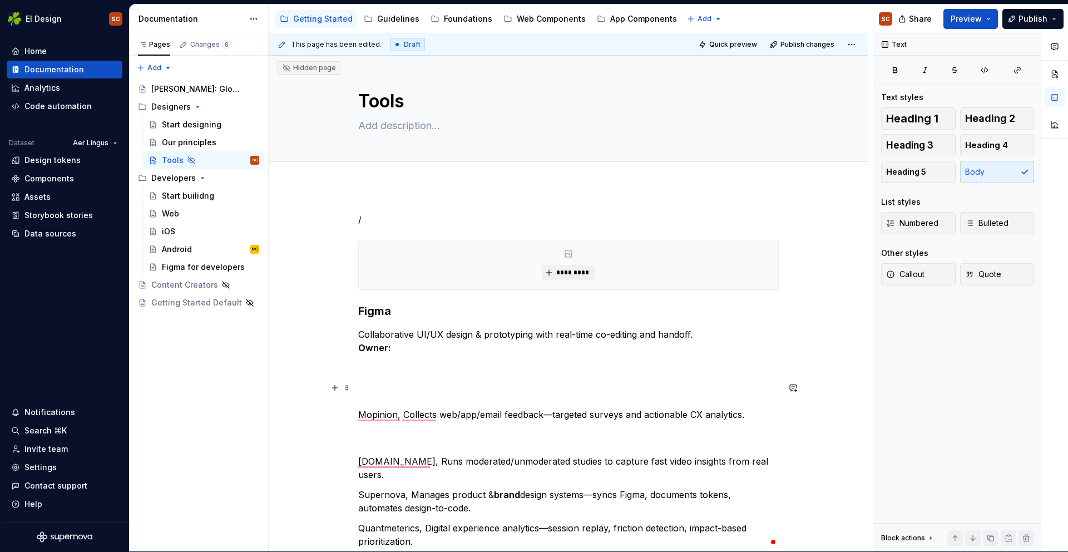
click at [369, 435] on p "Mopinion, Collects web/app/email feedback—targeted surveys and actionable CX an…" at bounding box center [568, 414] width 421 height 67
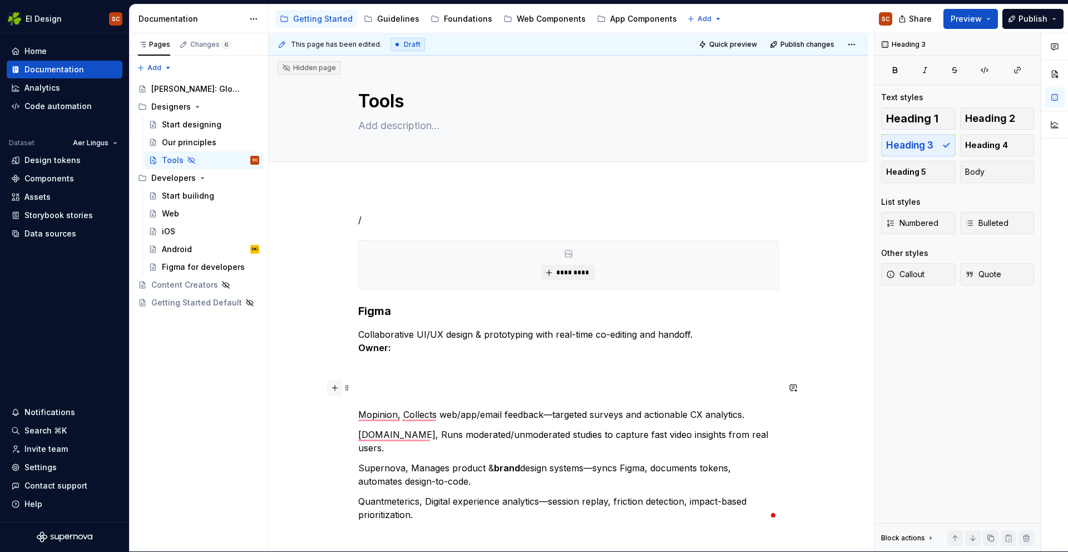
click at [336, 390] on button "button" at bounding box center [335, 388] width 16 height 16
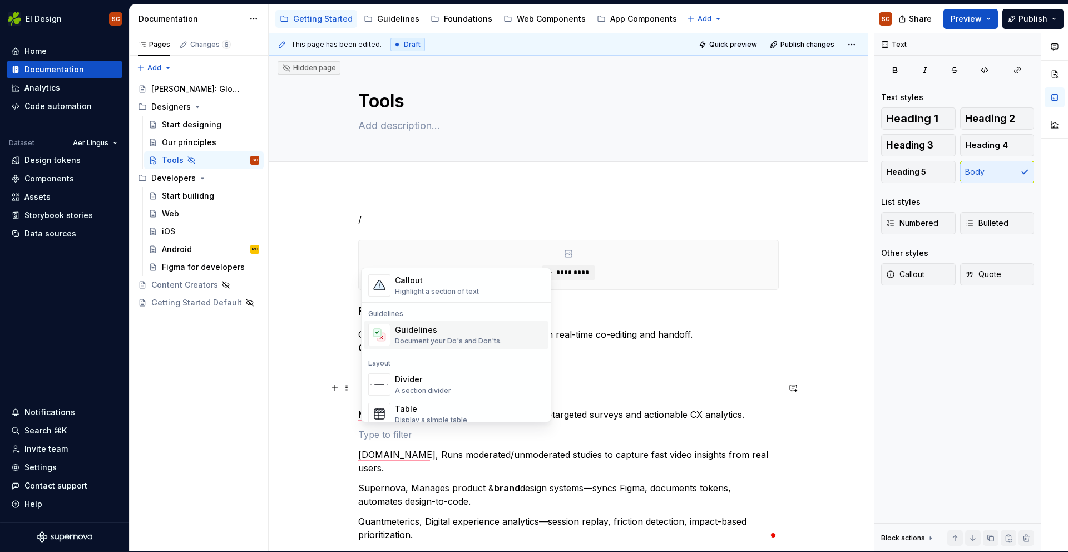
scroll to position [283, 0]
click at [418, 381] on div "Divider" at bounding box center [423, 377] width 56 height 11
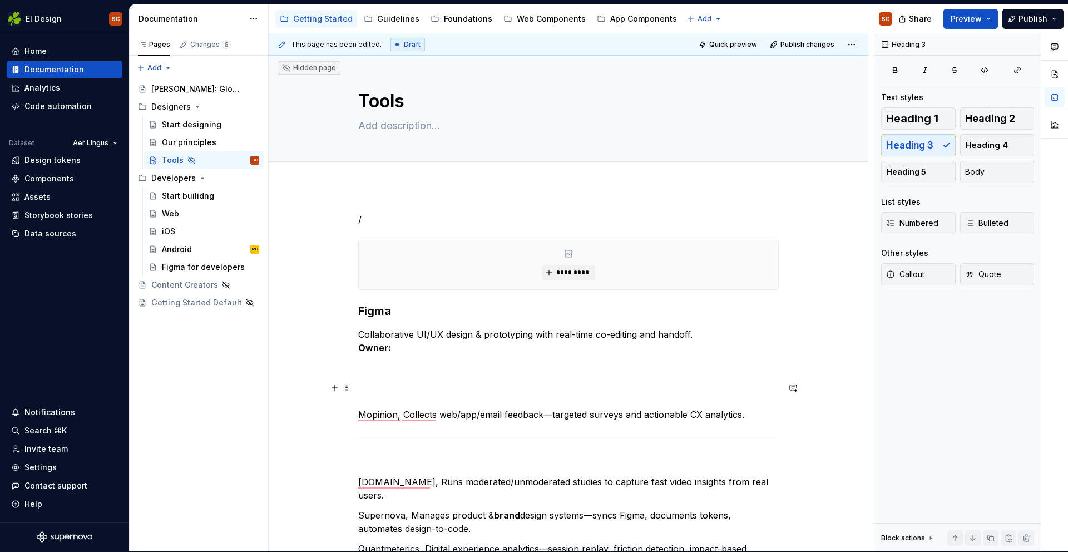
click at [366, 385] on p "Mopinion, Collects web/app/email feedback—targeted surveys and actionable CX an…" at bounding box center [568, 401] width 421 height 40
click at [332, 390] on button "button" at bounding box center [335, 388] width 16 height 16
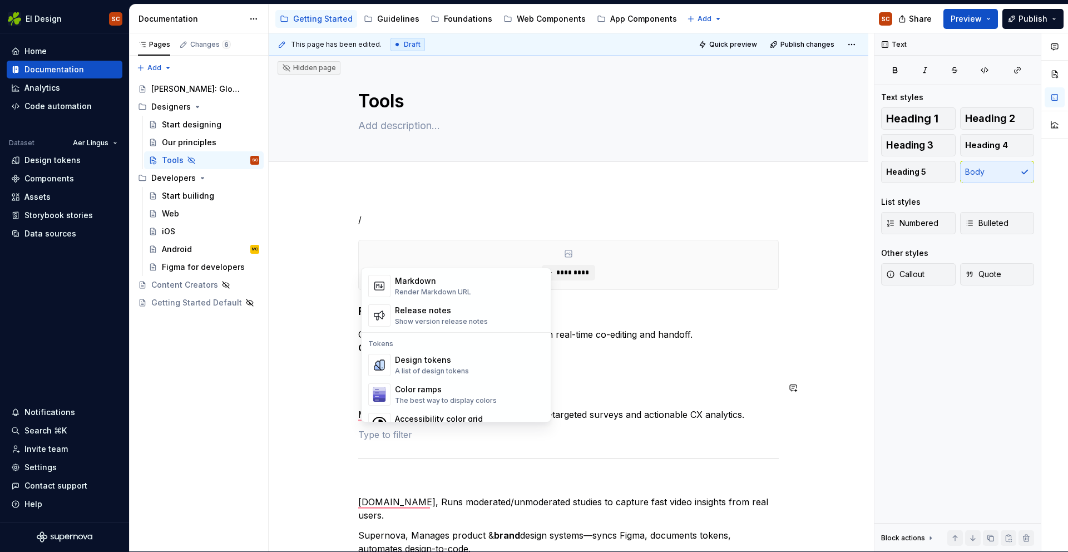
scroll to position [812, 0]
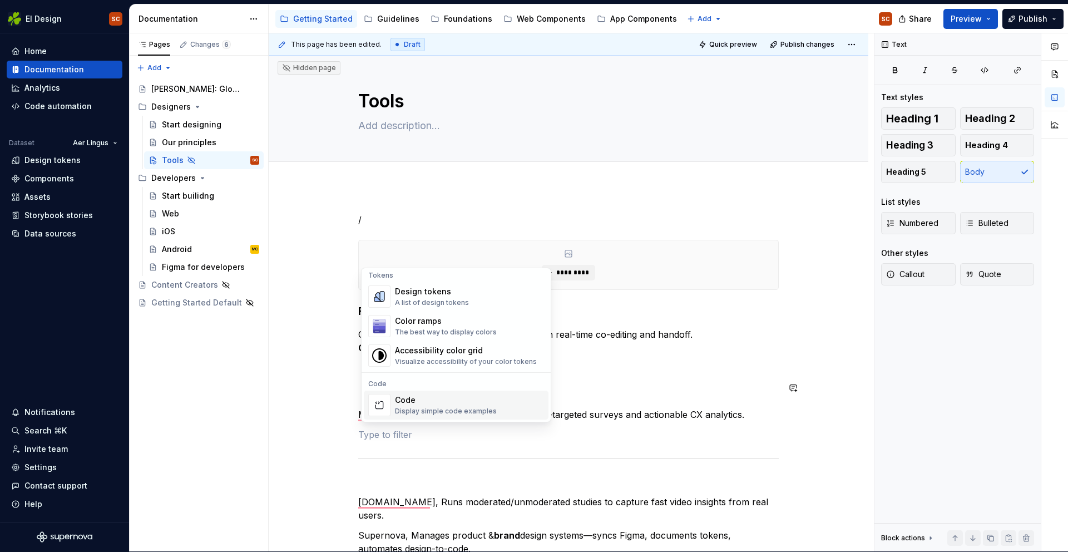
click at [440, 451] on div "/ ********* Figma Collaborative UI/UX design & prototyping with real-time co-ed…" at bounding box center [568, 401] width 421 height 376
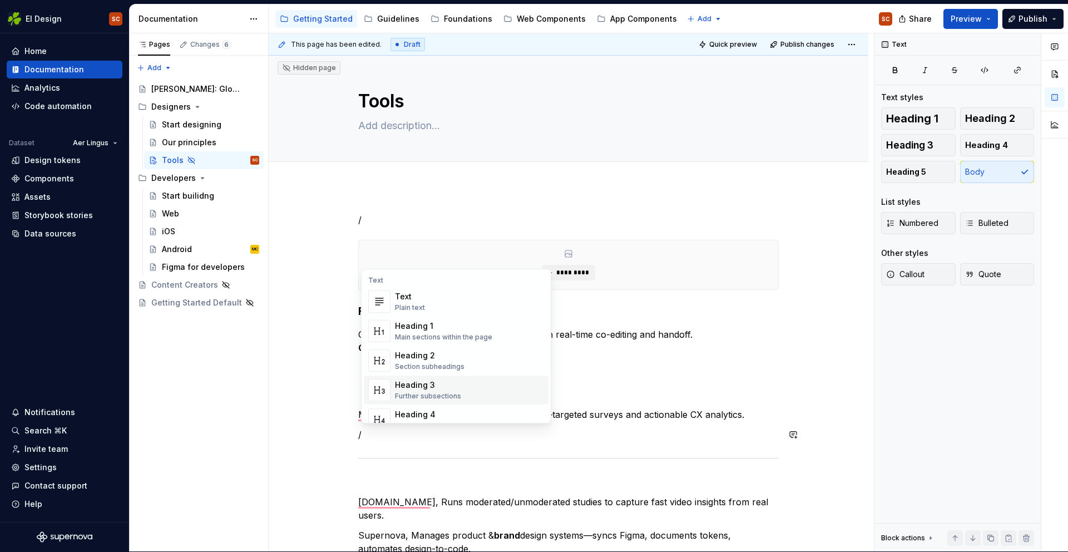
click at [317, 408] on div "/ ********* Figma Collaborative UI/UX design & prototyping with real-time co-ed…" at bounding box center [569, 476] width 600 height 581
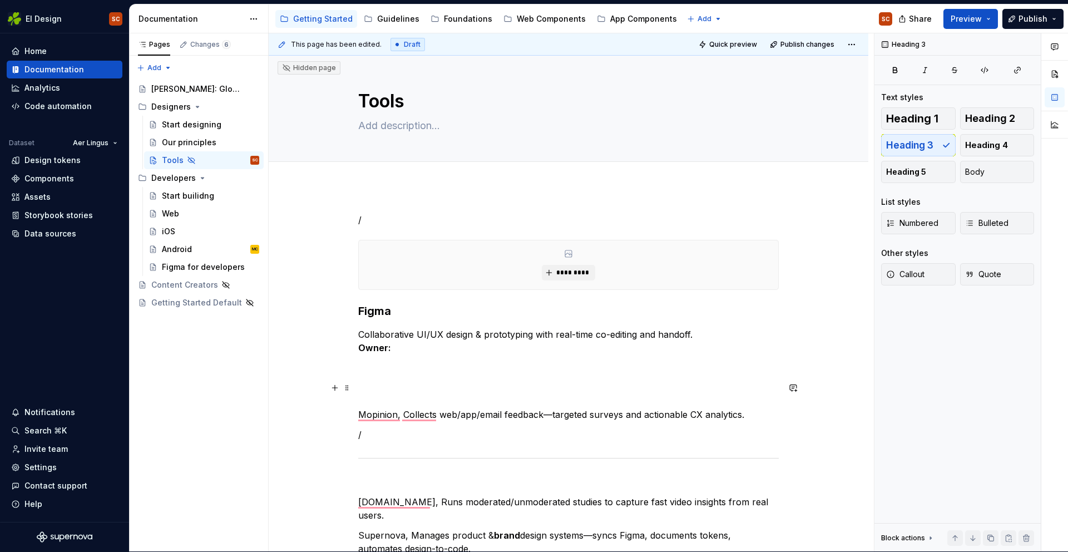
click at [368, 389] on p "Mopinion, Collects web/app/email feedback—targeted surveys and actionable CX an…" at bounding box center [568, 401] width 421 height 40
click at [439, 386] on p "Mopinion, Collects web/app/email feedback—targeted surveys and actionable CX an…" at bounding box center [568, 401] width 421 height 40
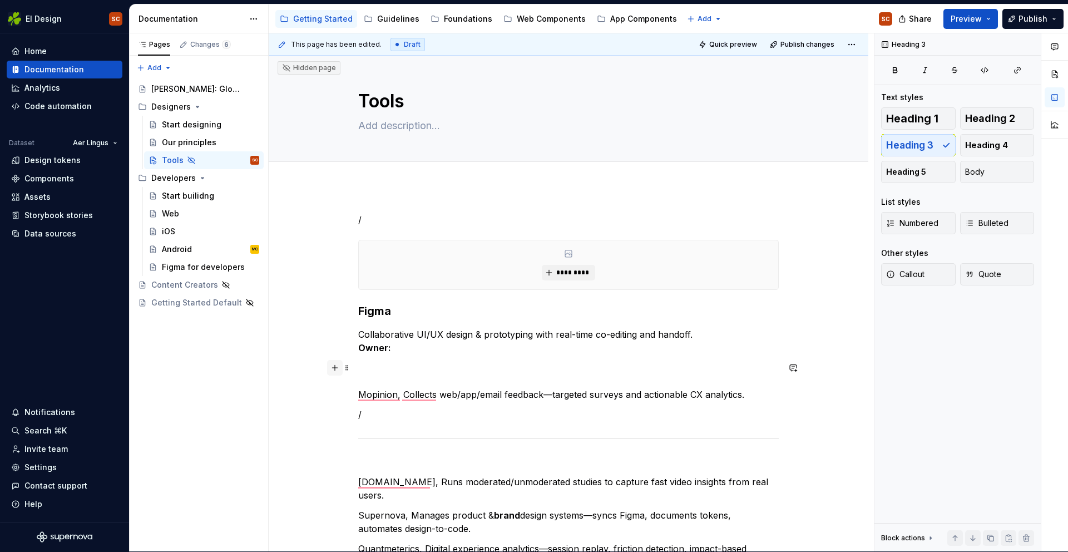
click at [339, 371] on button "button" at bounding box center [335, 368] width 16 height 16
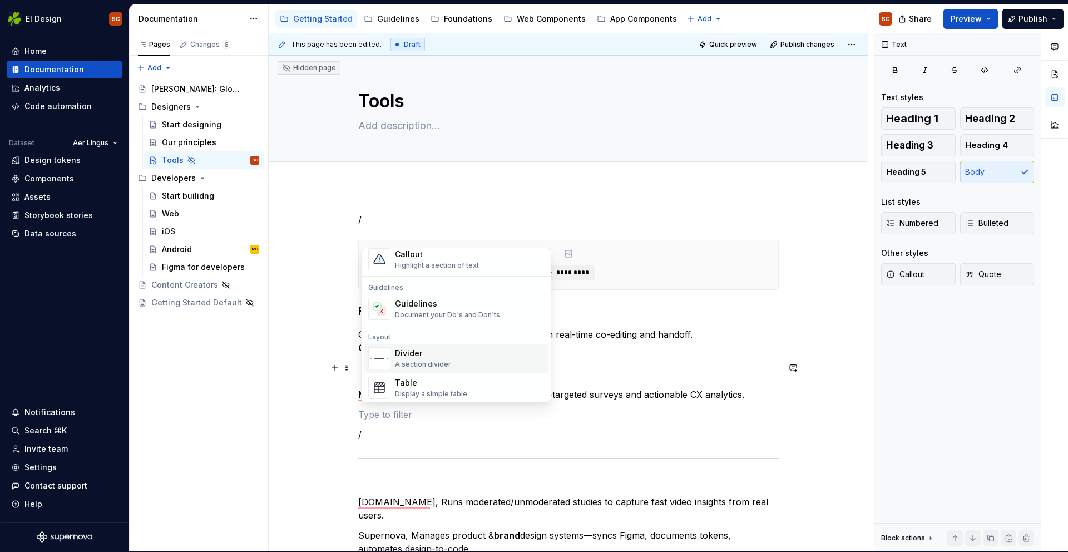
scroll to position [288, 0]
click at [403, 351] on div "Divider" at bounding box center [423, 351] width 56 height 11
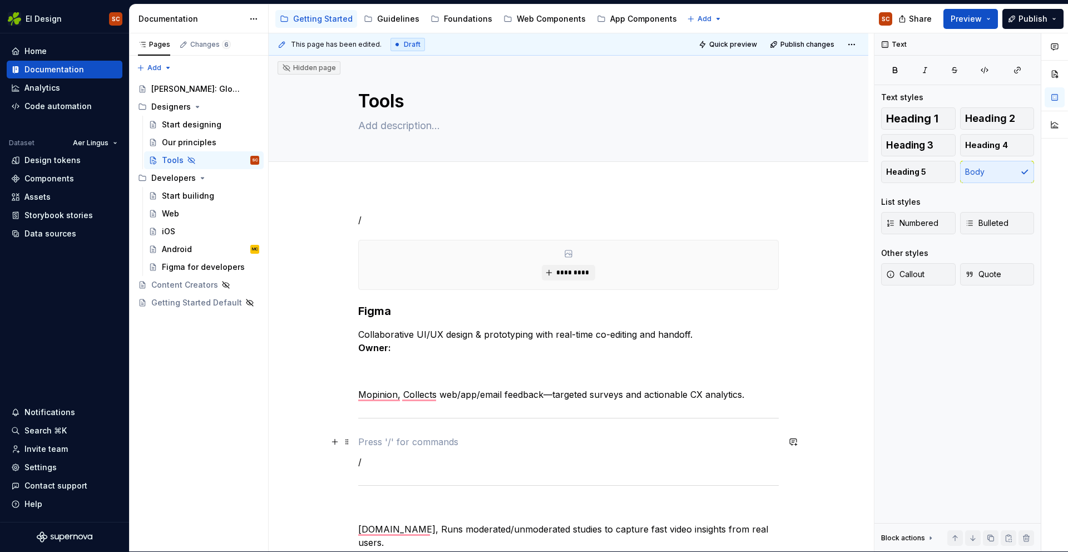
drag, startPoint x: 471, startPoint y: 443, endPoint x: 387, endPoint y: 408, distance: 91.3
click at [374, 444] on p "To enrich screen reader interactions, please activate Accessibility in Grammarl…" at bounding box center [568, 441] width 421 height 13
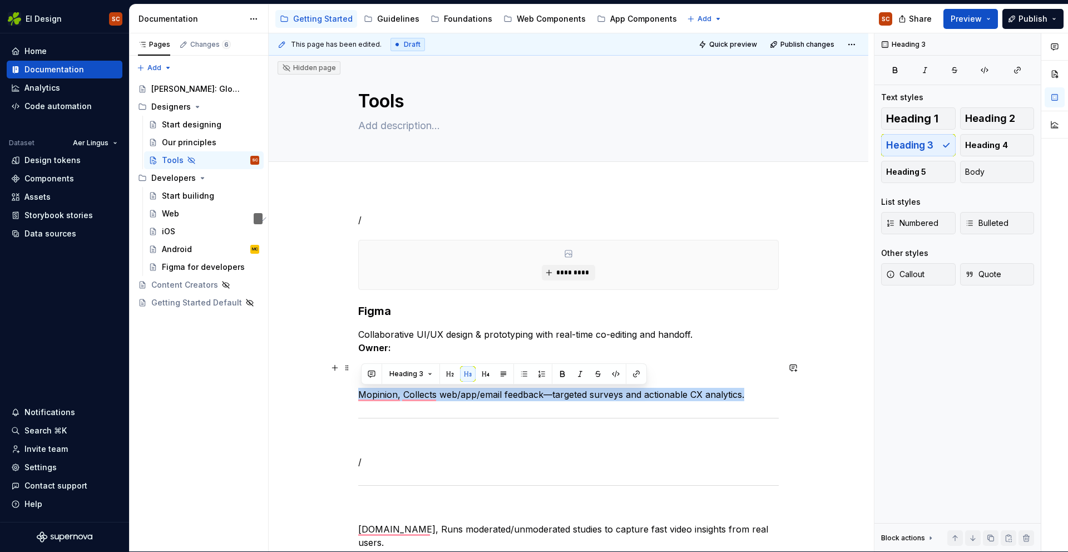
drag, startPoint x: 751, startPoint y: 397, endPoint x: 354, endPoint y: 394, distance: 396.7
click at [354, 394] on html "EI Design SC Home Documentation Analytics Code automation Dataset Aer Lingus De…" at bounding box center [534, 275] width 1068 height 552
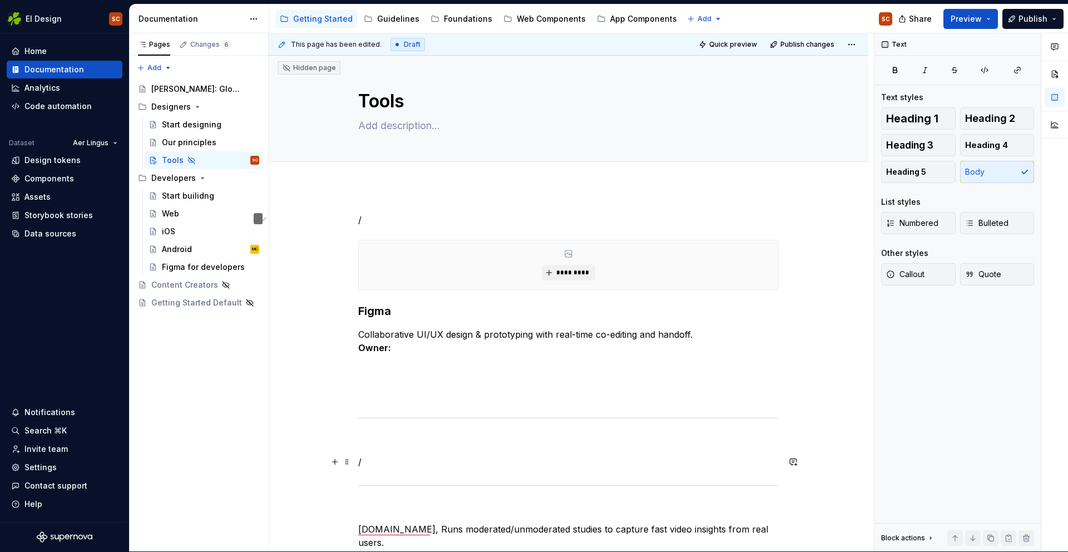
click at [394, 465] on p "/" at bounding box center [568, 461] width 421 height 13
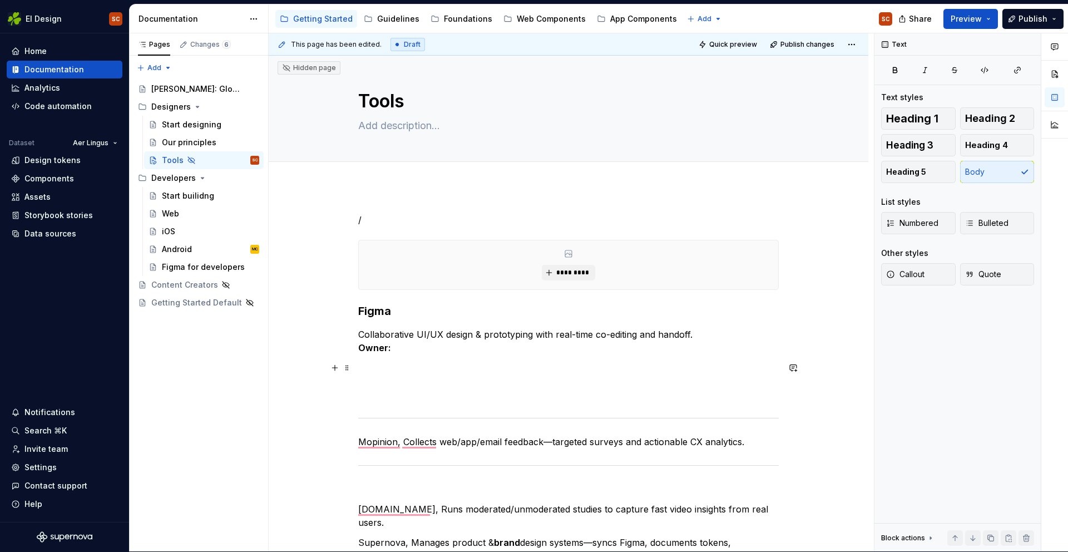
drag, startPoint x: 392, startPoint y: 392, endPoint x: 391, endPoint y: 419, distance: 27.3
click at [392, 392] on p "To enrich screen reader interactions, please activate Accessibility in Grammarl…" at bounding box center [568, 381] width 421 height 40
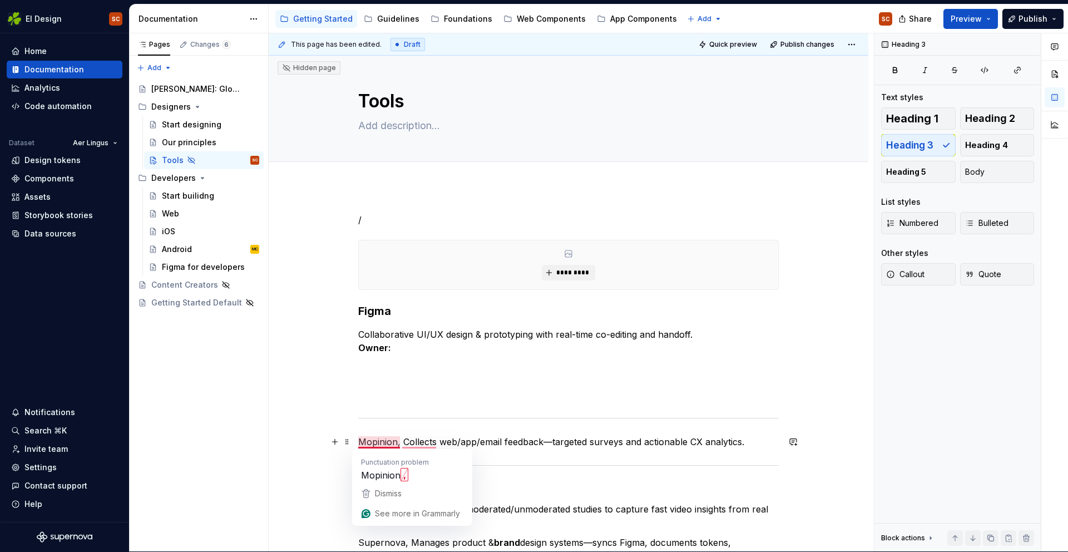
click at [401, 442] on p "Mopinion, Collects web/app/email feedback—targeted surveys and actionable CX an…" at bounding box center [568, 441] width 421 height 13
click at [405, 442] on p "Mopinion, Collects web/app/email feedback—targeted surveys and actionable CX an…" at bounding box center [568, 441] width 421 height 13
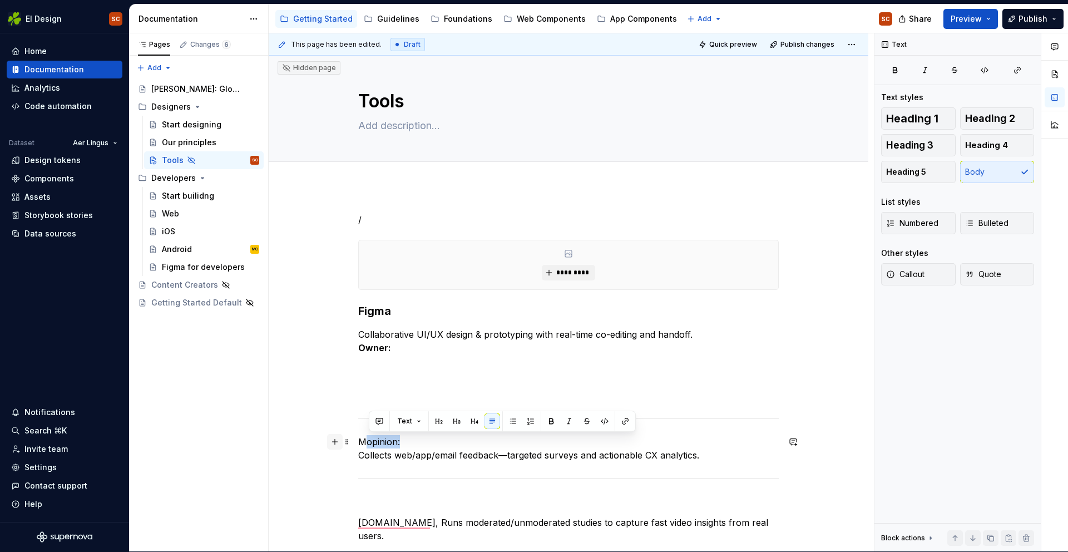
drag, startPoint x: 403, startPoint y: 444, endPoint x: 344, endPoint y: 447, distance: 58.5
click at [358, 447] on div "/ ********* Figma Collaborative UI/UX design & prototyping with real-time co-ed…" at bounding box center [568, 418] width 421 height 410
click at [415, 438] on p "Mopinion: Collects web/app/email feedback—targeted surveys and actionable CX an…" at bounding box center [568, 448] width 421 height 27
click at [361, 444] on p "Mopinion: Collects web/app/email feedback—targeted surveys and actionable CX an…" at bounding box center [568, 448] width 421 height 27
click at [448, 420] on button "button" at bounding box center [449, 421] width 16 height 16
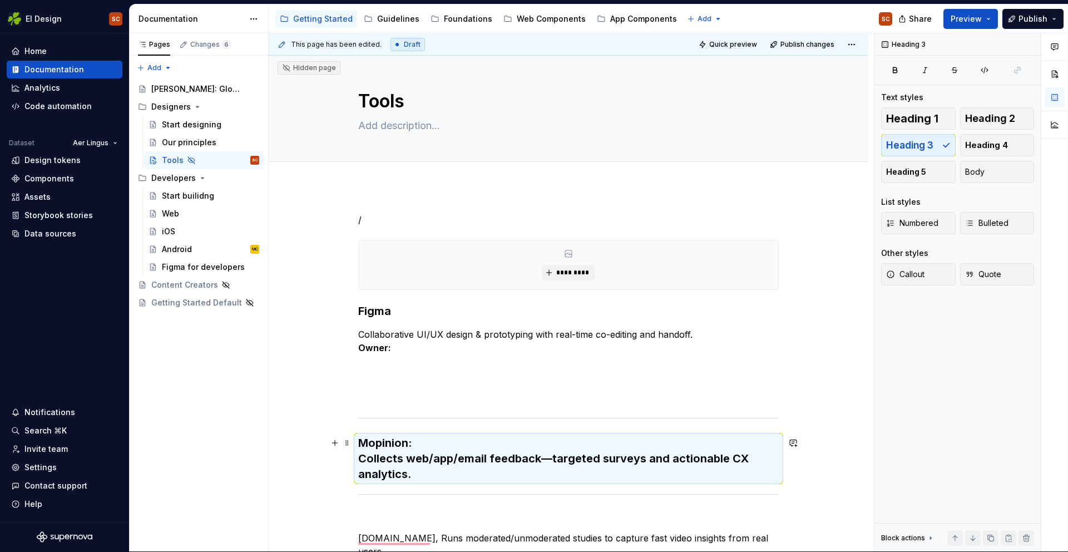
click at [416, 443] on h3 "Mopinion: Collects web/app/email feedback—targeted surveys and actionable CX an…" at bounding box center [568, 458] width 421 height 47
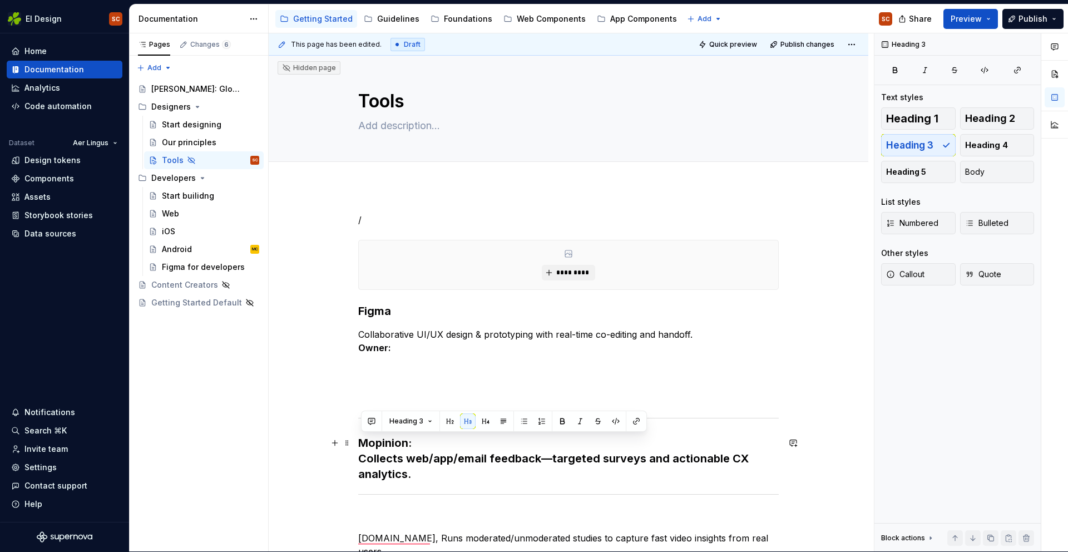
click at [363, 457] on h3 "Mopinion: Collects web/app/email feedback—targeted surveys and actionable CX an…" at bounding box center [568, 458] width 421 height 47
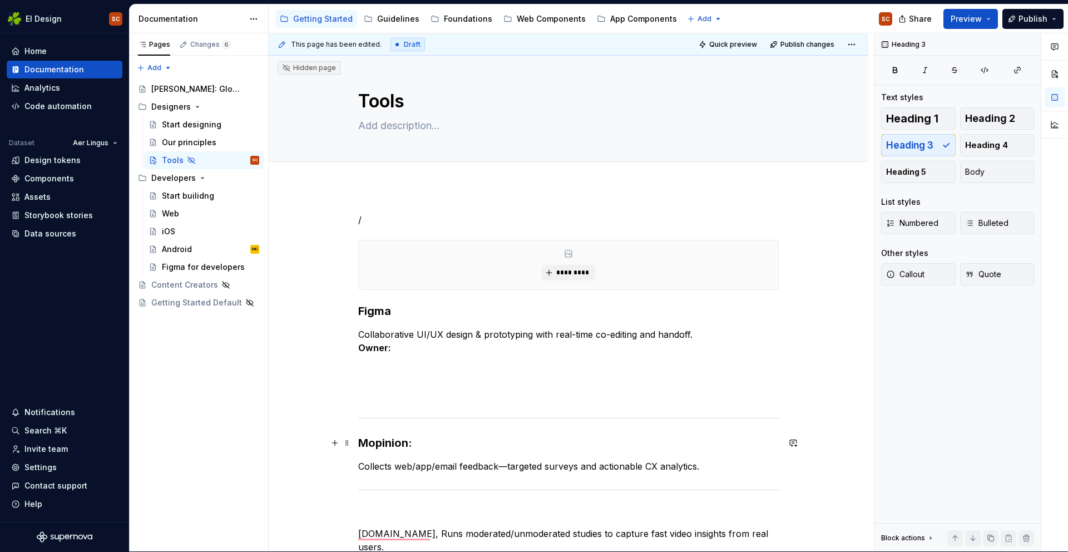
click at [427, 450] on h3 "Mopinion:" at bounding box center [568, 443] width 421 height 16
click at [411, 400] on p "To enrich screen reader interactions, please activate Accessibility in Grammarl…" at bounding box center [568, 381] width 421 height 40
drag, startPoint x: 387, startPoint y: 351, endPoint x: 354, endPoint y: 348, distance: 33.5
click at [354, 348] on div "/ ********* Figma Collaborative UI/UX design & prototyping with real-time co-ed…" at bounding box center [569, 492] width 600 height 613
copy strong "Owner:"
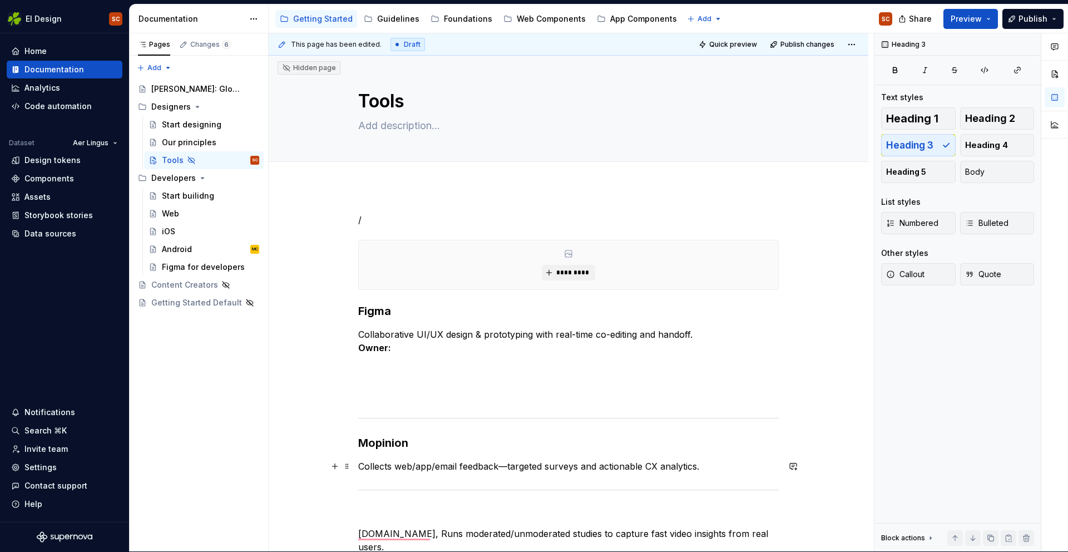
click at [724, 467] on p "Collects web/app/email feedback—targeted surveys and actionable CX analytics." at bounding box center [568, 466] width 421 height 13
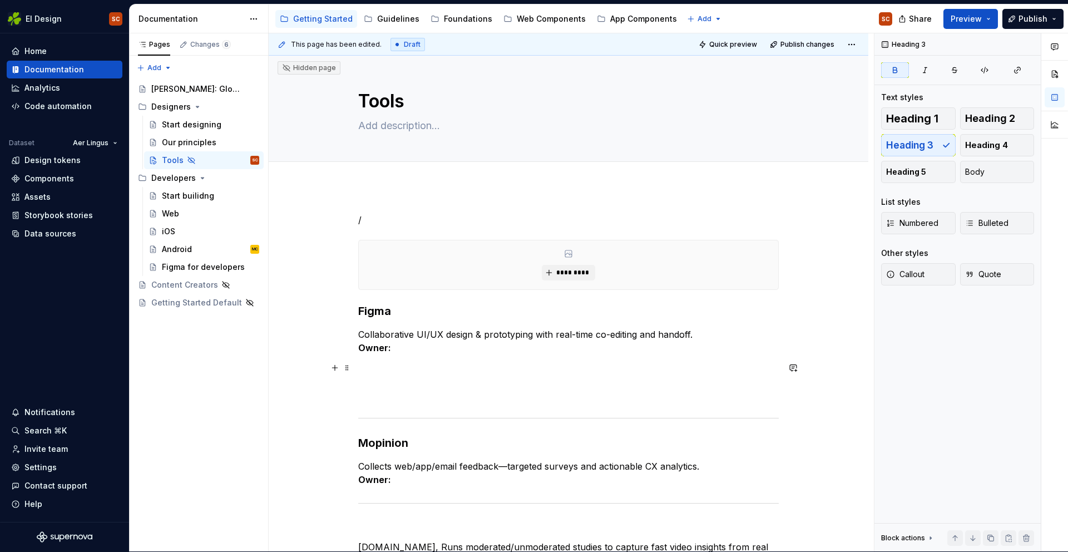
click at [590, 379] on p "To enrich screen reader interactions, please activate Accessibility in Grammarl…" at bounding box center [568, 381] width 421 height 40
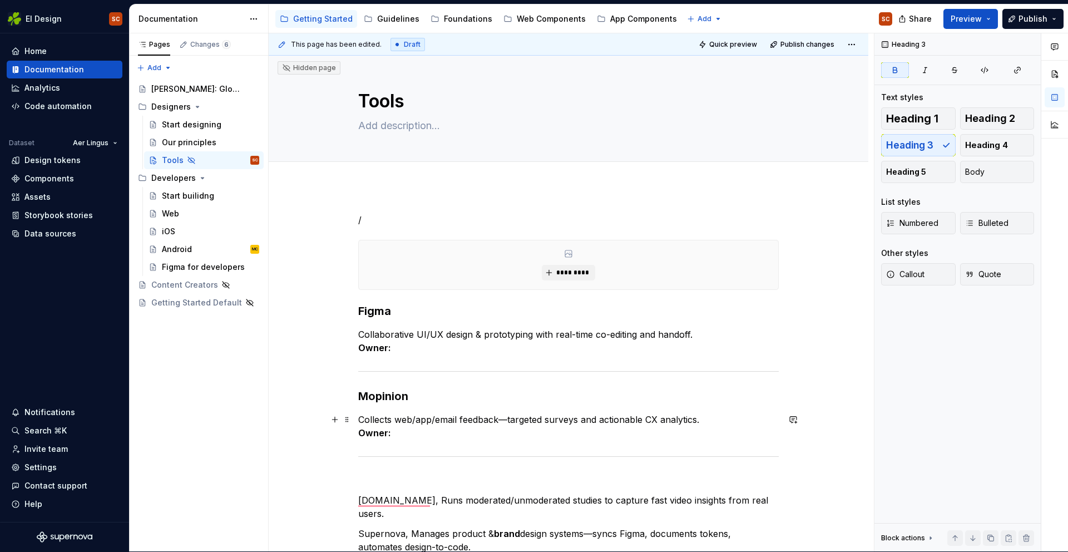
click at [754, 440] on div "/ ********* Figma Collaborative UI/UX design & prototyping with real-time co-ed…" at bounding box center [568, 400] width 421 height 374
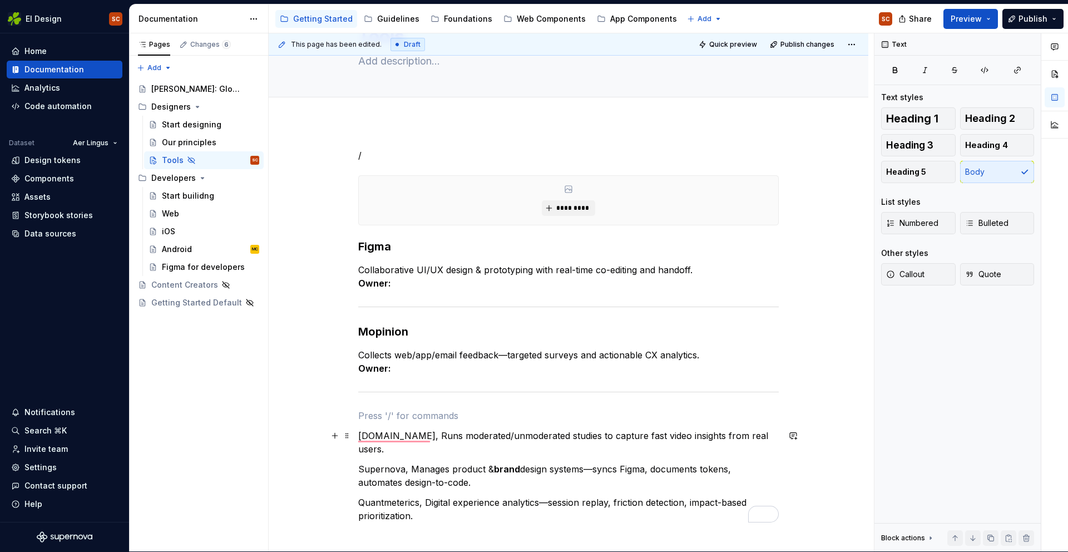
scroll to position [0, 0]
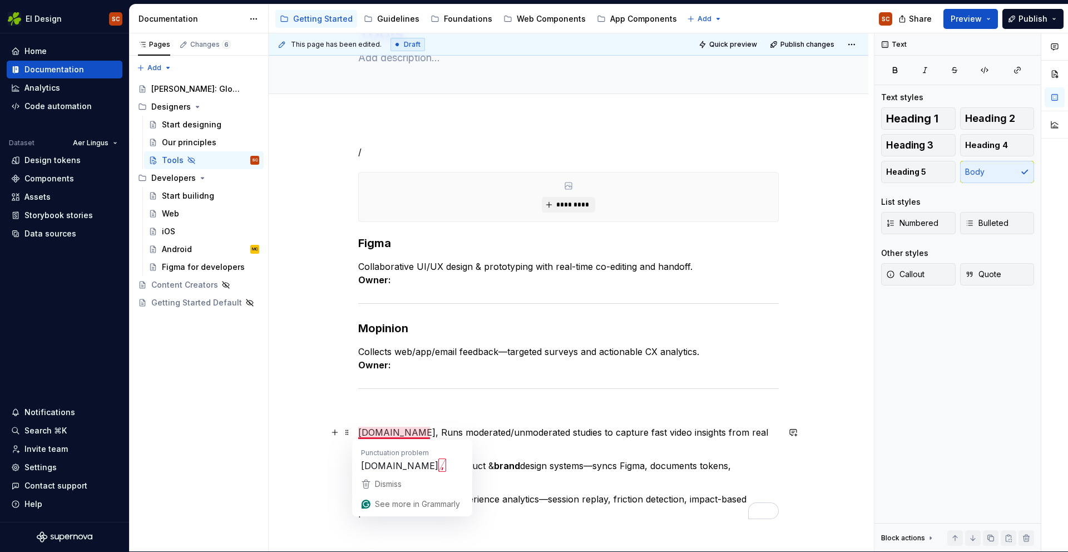
click at [429, 432] on p "[DOMAIN_NAME], Runs moderated/unmoderated studies to capture fast video insight…" at bounding box center [568, 439] width 421 height 27
drag, startPoint x: 435, startPoint y: 432, endPoint x: 437, endPoint y: 437, distance: 6.0
click at [435, 433] on p "[DOMAIN_NAME], Runs moderated/unmoderated studies to capture fast video insight…" at bounding box center [568, 439] width 421 height 27
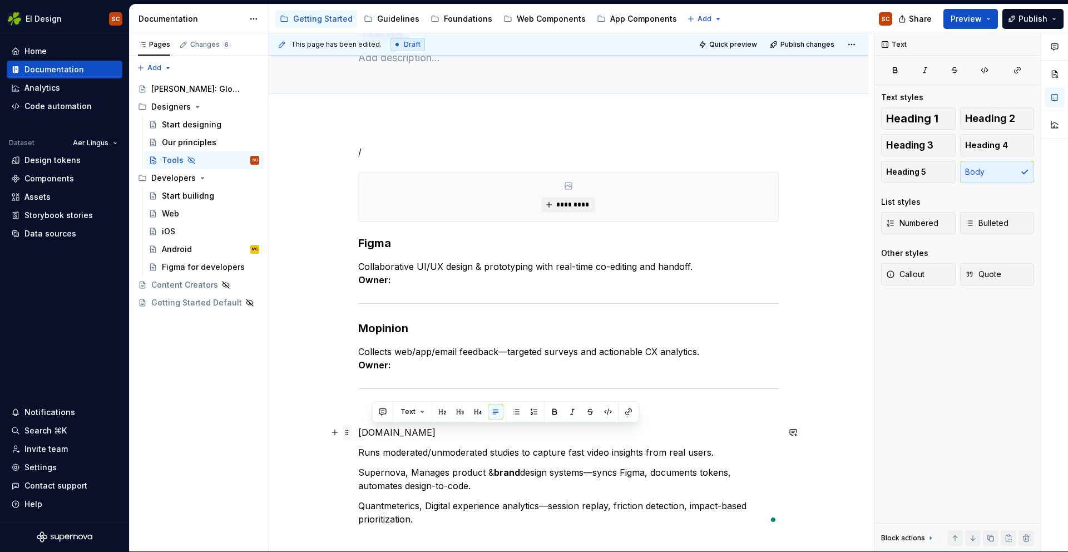
drag, startPoint x: 427, startPoint y: 431, endPoint x: 347, endPoint y: 428, distance: 79.6
click at [358, 428] on div "/ ********* Figma Collaborative UI/UX design & prototyping with real-time co-ed…" at bounding box center [568, 342] width 421 height 394
click at [428, 433] on p "[DOMAIN_NAME]" at bounding box center [568, 432] width 421 height 13
drag, startPoint x: 387, startPoint y: 436, endPoint x: 357, endPoint y: 435, distance: 30.1
click at [357, 435] on div "/ ********* Figma Collaborative UI/UX design & prototyping with real-time co-ed…" at bounding box center [569, 412] width 600 height 586
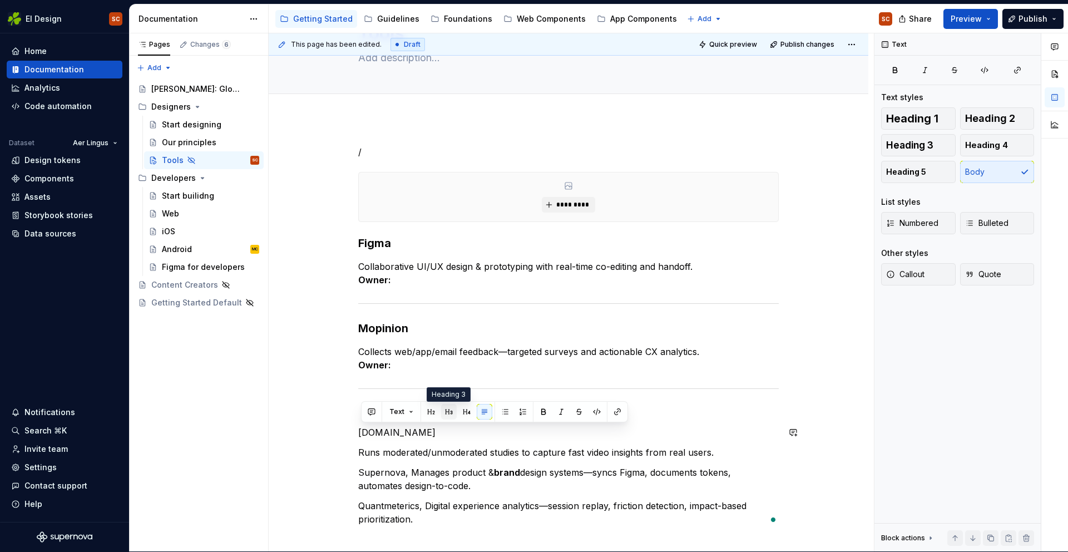
click at [451, 412] on button "button" at bounding box center [449, 412] width 16 height 16
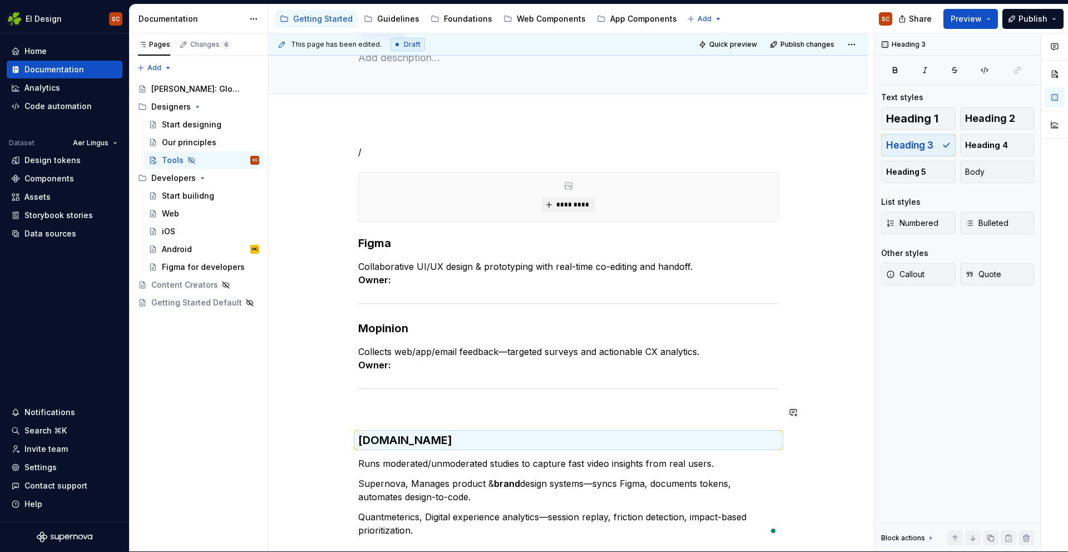
drag, startPoint x: 451, startPoint y: 423, endPoint x: 425, endPoint y: 421, distance: 26.2
click at [451, 423] on div "/ ********* Figma Collaborative UI/UX design & prototyping with real-time co-ed…" at bounding box center [568, 341] width 421 height 392
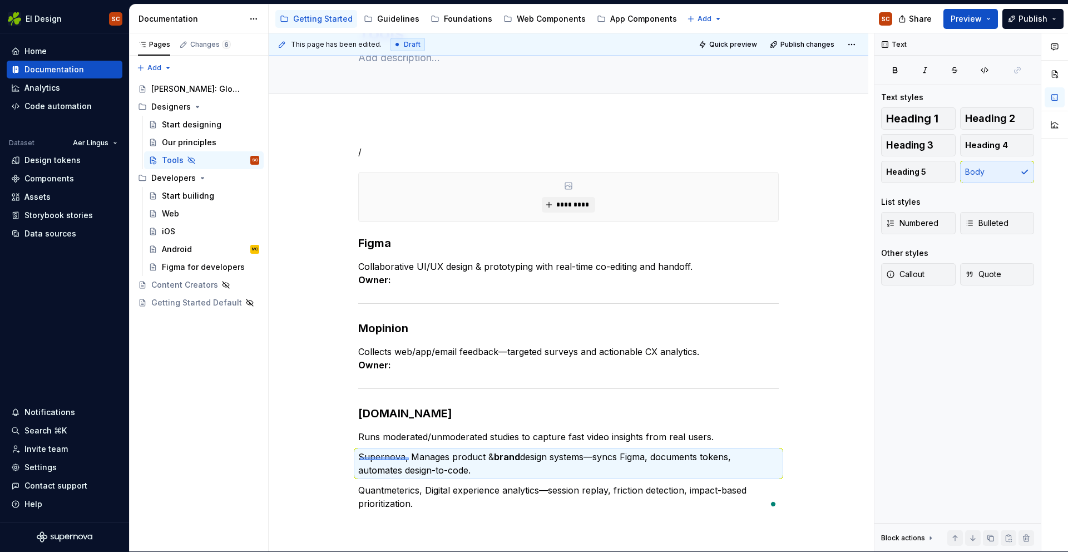
drag, startPoint x: 360, startPoint y: 457, endPoint x: 409, endPoint y: 460, distance: 49.0
click at [409, 460] on div "This page has been edited. Draft Quick preview Publish changes Hidden page Tool…" at bounding box center [571, 292] width 605 height 519
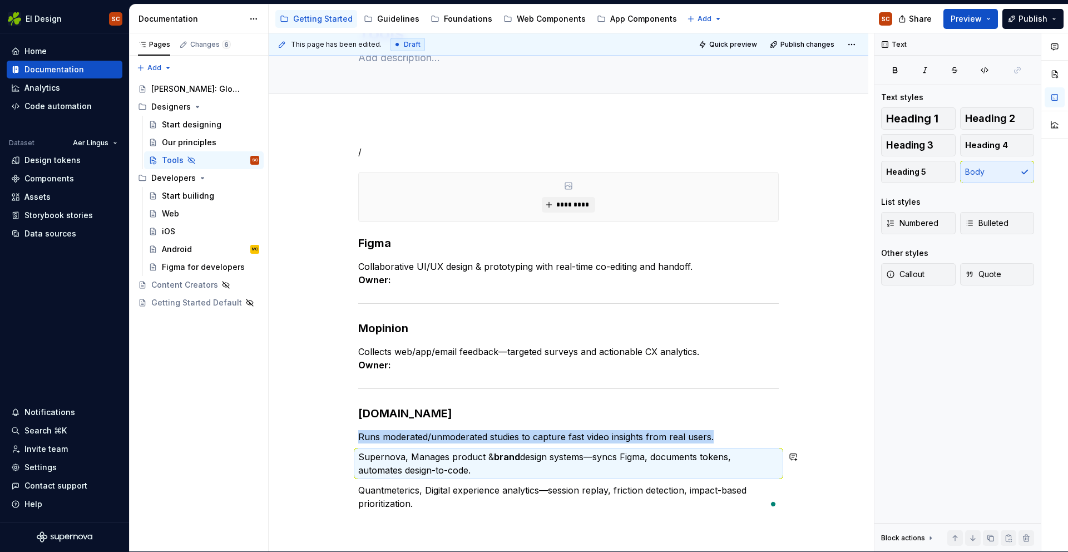
click at [410, 457] on p "Supernova, Manages product & brand design systems—syncs Figma, documents tokens…" at bounding box center [568, 463] width 421 height 27
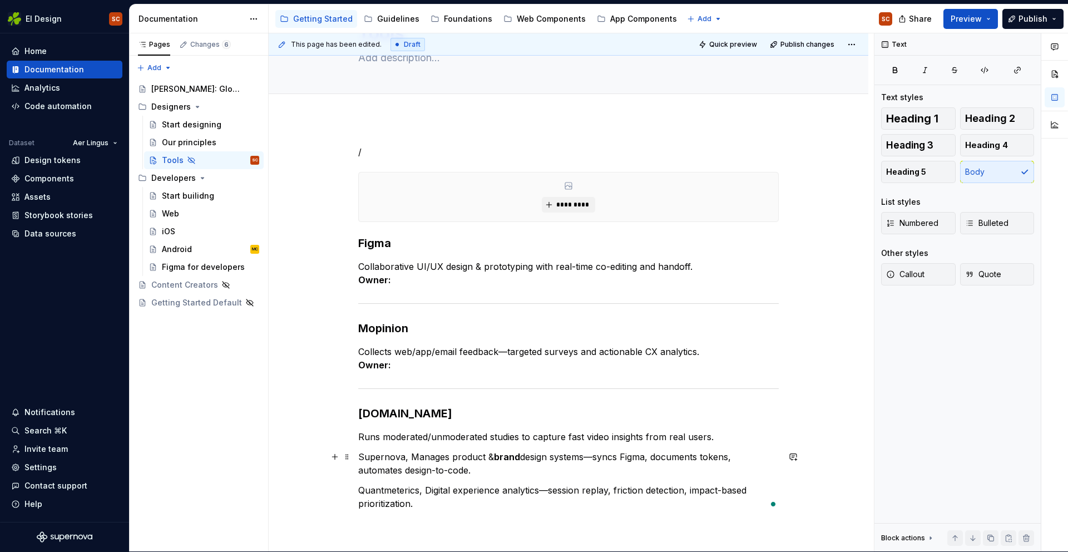
click at [412, 457] on p "Supernova, Manages product & brand design systems—syncs Figma, documents tokens…" at bounding box center [568, 463] width 421 height 27
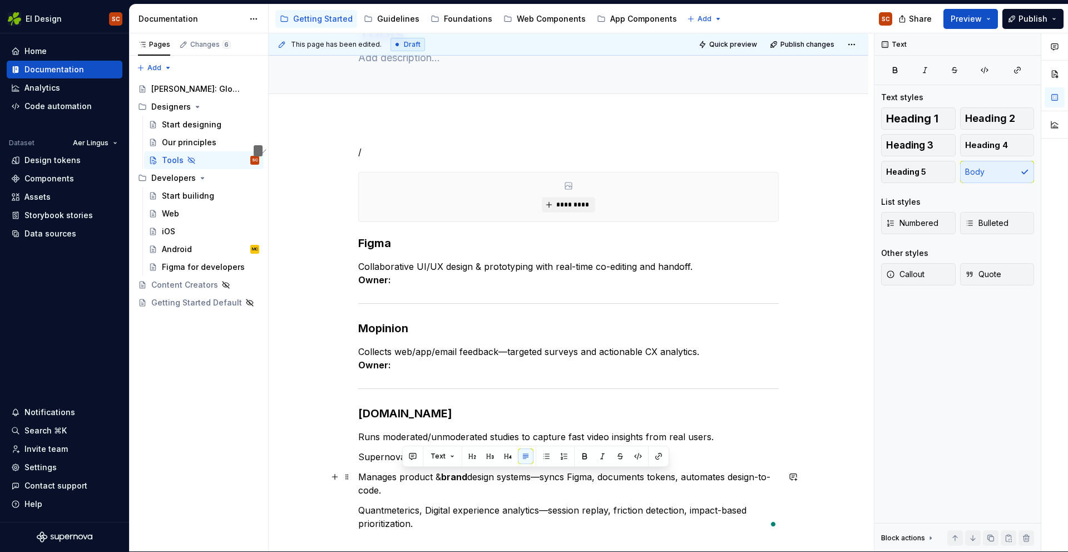
drag, startPoint x: 443, startPoint y: 476, endPoint x: 403, endPoint y: 476, distance: 40.1
click at [403, 476] on p "Manages product & brand design systems—syncs Figma, documents tokens, automates…" at bounding box center [568, 483] width 421 height 27
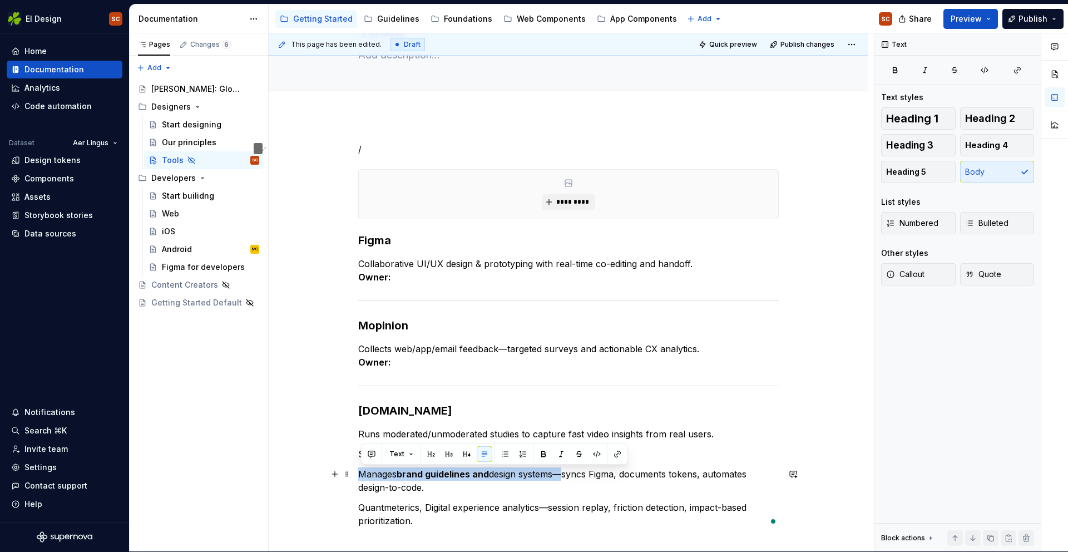
scroll to position [74, 0]
drag, startPoint x: 559, startPoint y: 476, endPoint x: 356, endPoint y: 471, distance: 203.2
click at [356, 471] on html "EI Design SC Home Documentation Analytics Code automation Dataset Aer Lingus De…" at bounding box center [534, 275] width 1068 height 552
click at [559, 490] on p "Manages brand guidelines and design systems—syncs Figma, documents tokens, auto…" at bounding box center [568, 480] width 421 height 27
click at [567, 475] on p "Manages brand guidelines and design systems—syncs Figma, documents tokens, auto…" at bounding box center [568, 480] width 421 height 27
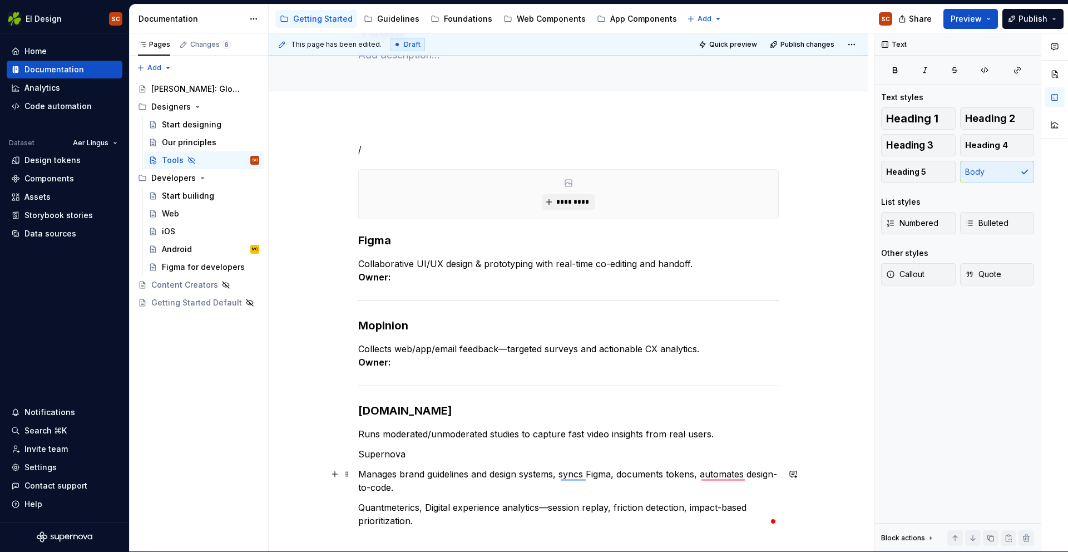
click at [590, 473] on p "Manages brand guidelines and design systems, syncs Figma, documents tokens, aut…" at bounding box center [568, 480] width 421 height 27
click at [670, 472] on p "Manages brand guidelines and design systems, syncs Figma, documents tokens, aut…" at bounding box center [568, 480] width 421 height 27
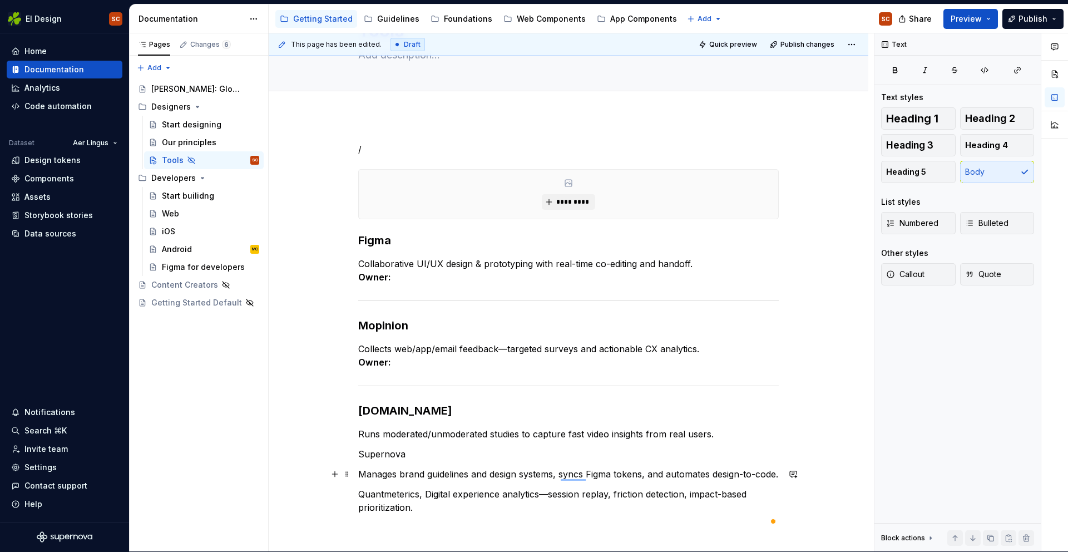
click at [406, 481] on p "Manages brand guidelines and design systems, syncs Figma tokens, and automates …" at bounding box center [568, 473] width 421 height 13
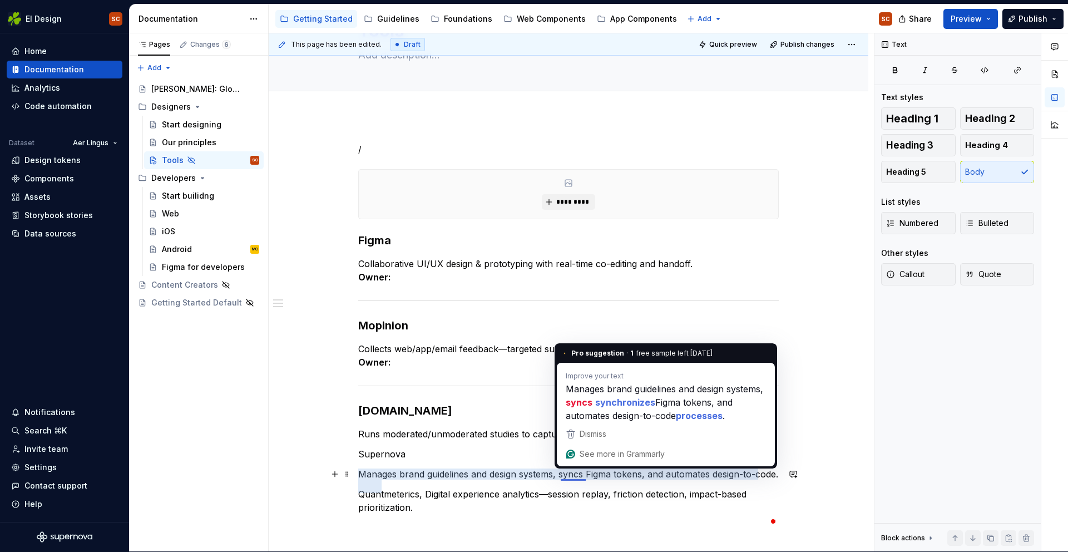
click at [673, 481] on p "Manages brand guidelines and design systems, syncs Figma tokens, and automates …" at bounding box center [568, 473] width 421 height 13
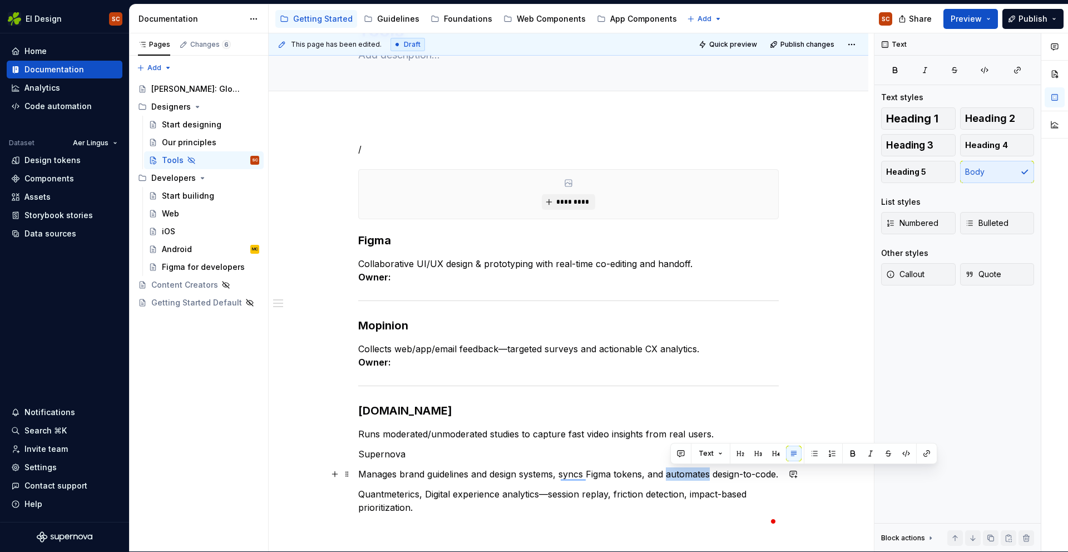
drag, startPoint x: 713, startPoint y: 474, endPoint x: 669, endPoint y: 477, distance: 44.0
click at [669, 477] on p "Manages brand guidelines and design systems, syncs Figma tokens, and automates …" at bounding box center [568, 473] width 421 height 13
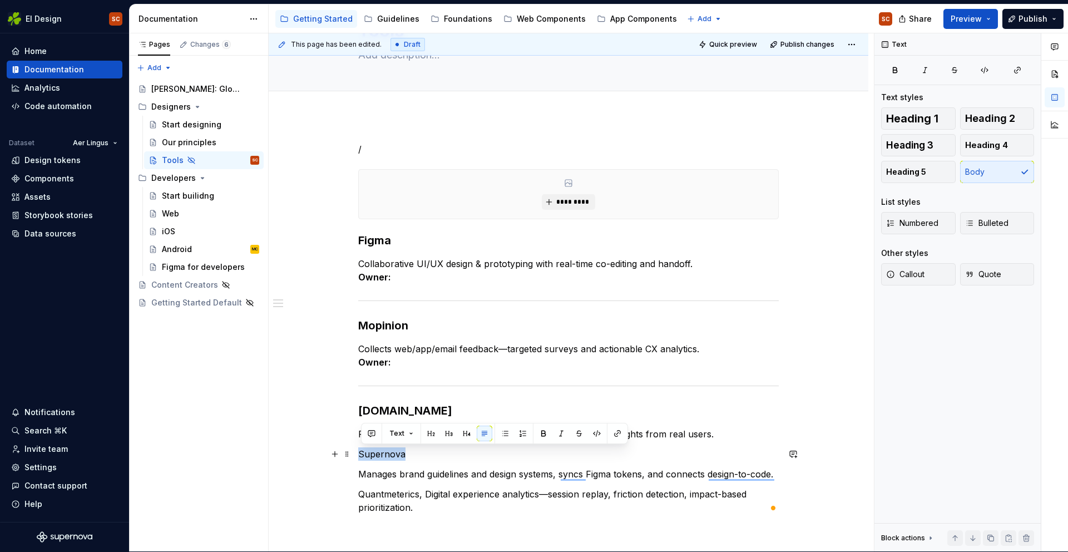
drag, startPoint x: 404, startPoint y: 453, endPoint x: 371, endPoint y: 443, distance: 34.5
click at [354, 450] on div "/ ********* Figma Collaborative UI/UX design & prototyping with real-time co-ed…" at bounding box center [569, 405] width 600 height 578
click at [444, 431] on button "button" at bounding box center [449, 434] width 16 height 16
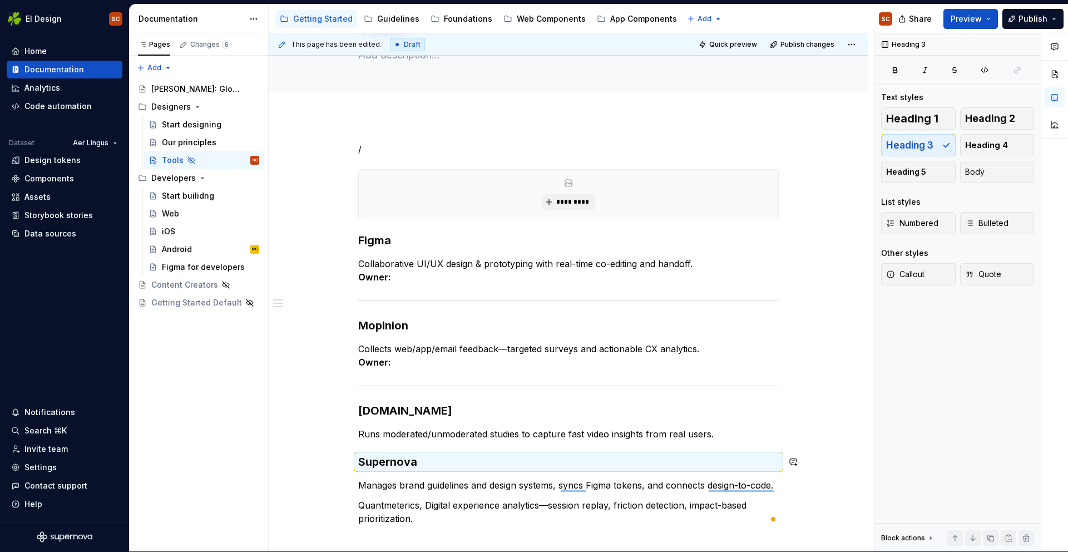
click at [447, 474] on div "/ ********* Figma Collaborative UI/UX design & prototyping with real-time co-ed…" at bounding box center [568, 333] width 421 height 383
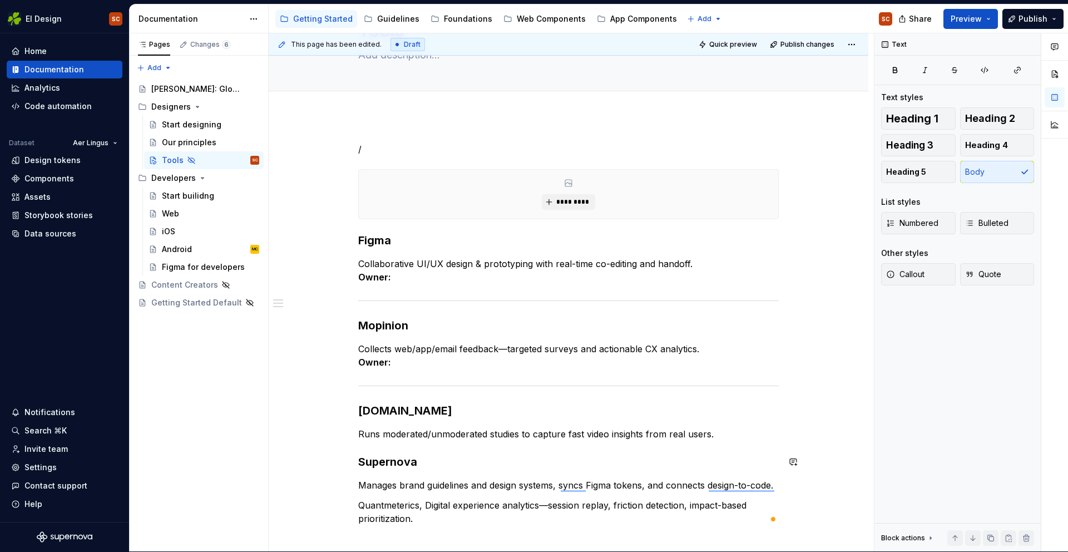
click at [357, 450] on div "/ ********* Figma Collaborative UI/UX design & prototyping with real-time co-ed…" at bounding box center [569, 410] width 600 height 589
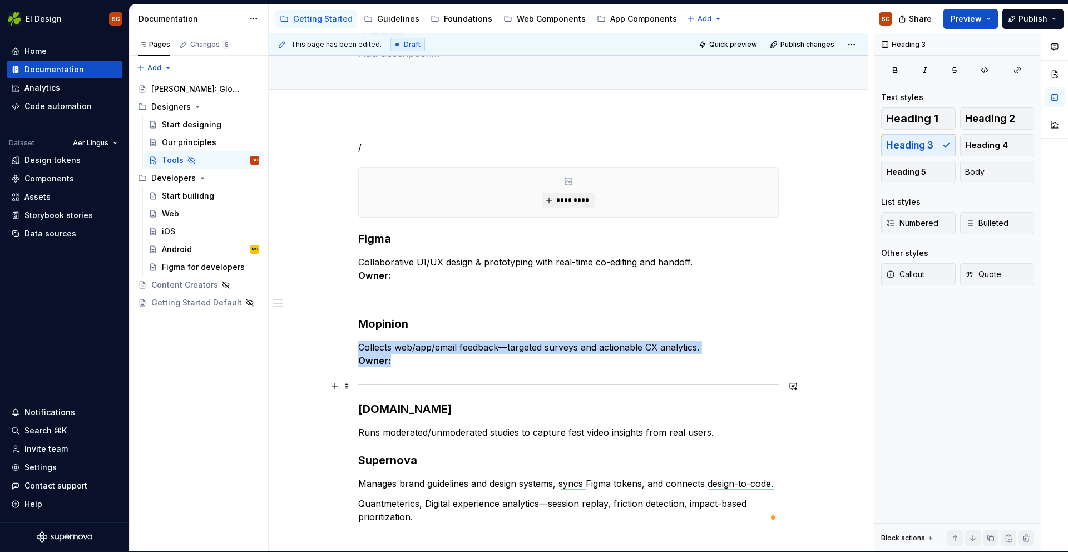
click at [532, 384] on hr "To enrich screen reader interactions, please activate Accessibility in Grammarl…" at bounding box center [568, 384] width 421 height 1
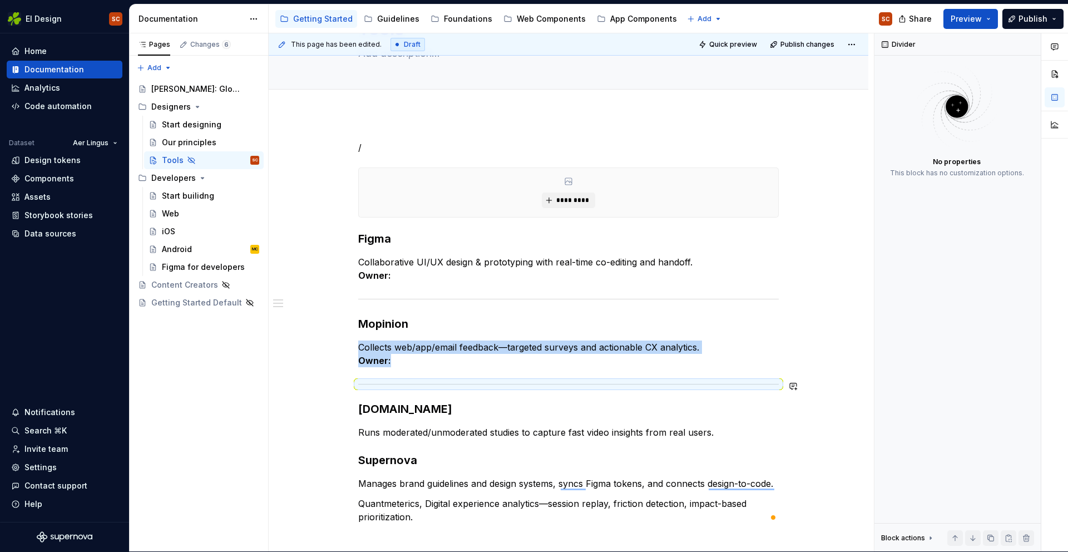
copy p "Collects web/app/email feedback—targeted surveys and actionable CX analytics. O…"
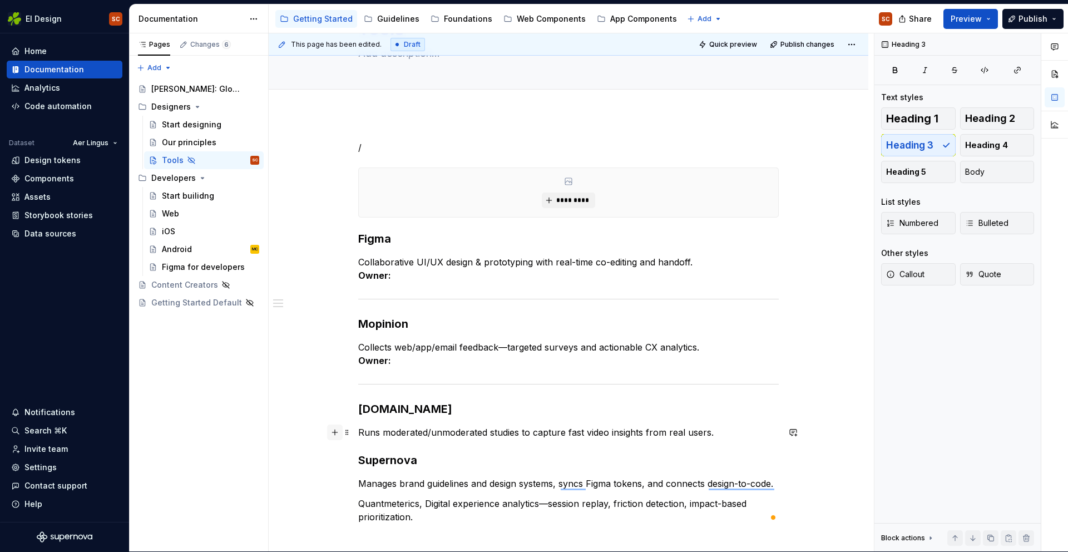
click at [334, 432] on button "button" at bounding box center [335, 433] width 16 height 16
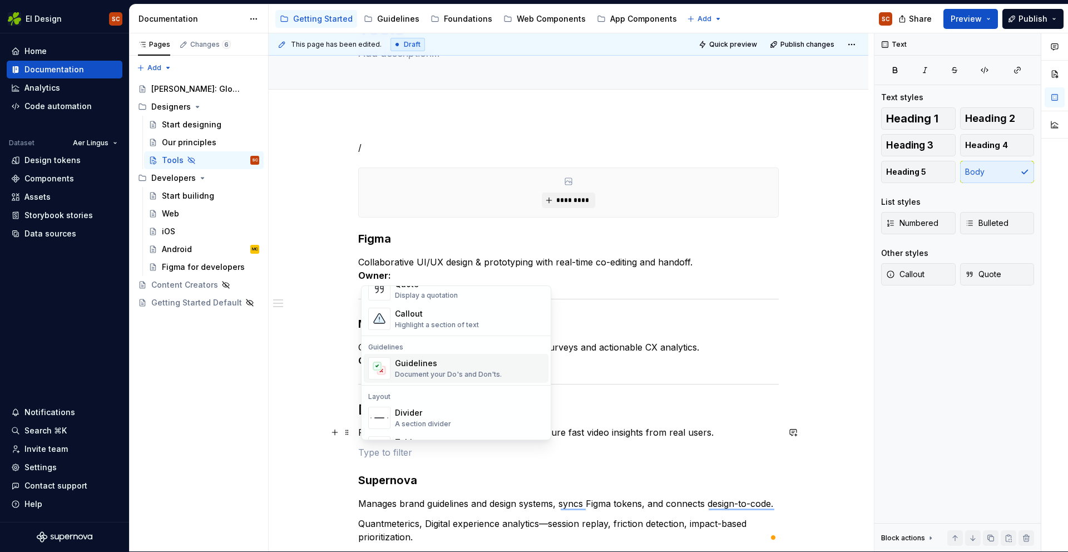
scroll to position [268, 0]
click at [401, 412] on div "Divider" at bounding box center [423, 409] width 56 height 11
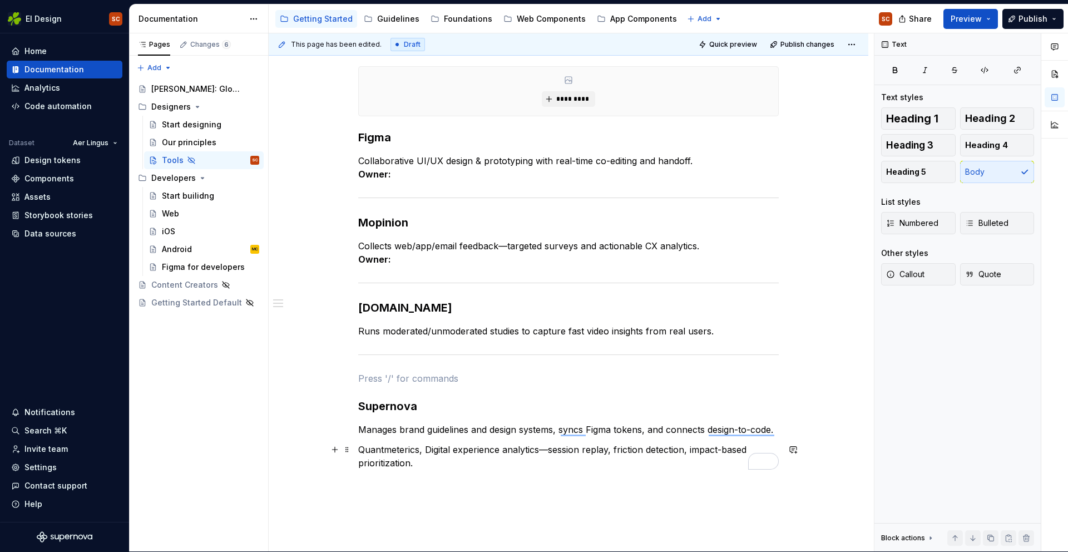
scroll to position [183, 0]
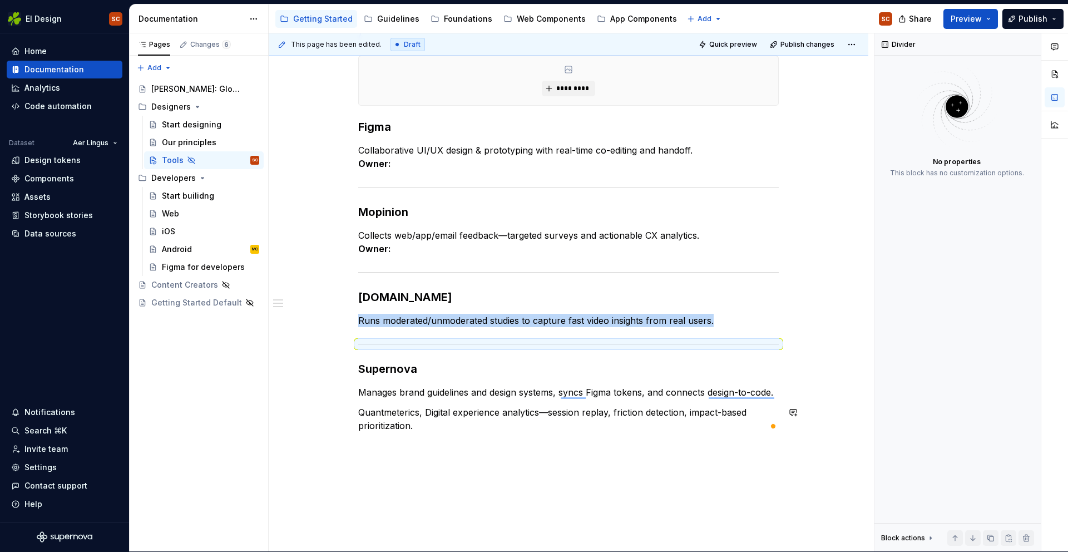
click at [397, 471] on div "/ ********* Figma Collaborative UI/UX design & prototyping with real-time co-ed…" at bounding box center [569, 306] width 600 height 609
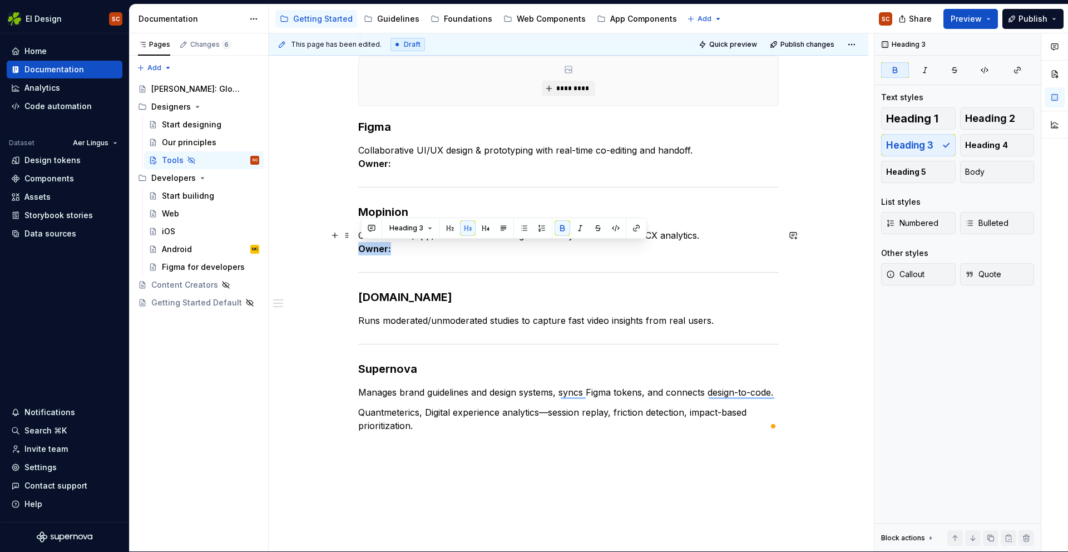
drag, startPoint x: 393, startPoint y: 250, endPoint x: 362, endPoint y: 250, distance: 31.7
click at [362, 250] on p "Collects web/app/email feedback—targeted surveys and actionable CX analytics. O…" at bounding box center [568, 242] width 421 height 27
copy strong "Owner:"
click at [721, 321] on p "Runs moderated/unmoderated studies to capture fast video insights from real use…" at bounding box center [568, 320] width 421 height 13
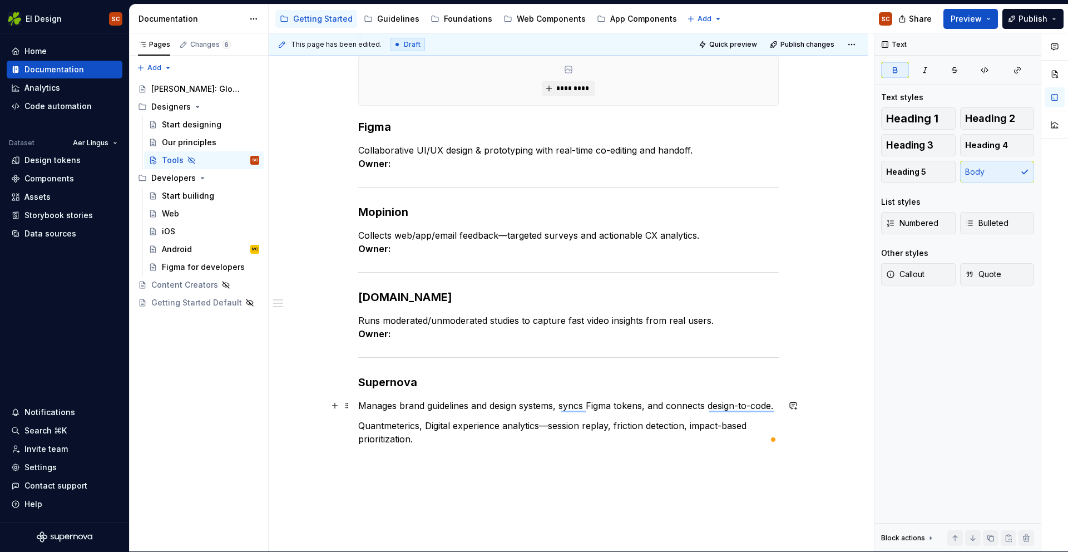
click at [786, 404] on div "/ ********* Figma Collaborative UI/UX design & prototyping with real-time co-ed…" at bounding box center [569, 313] width 600 height 623
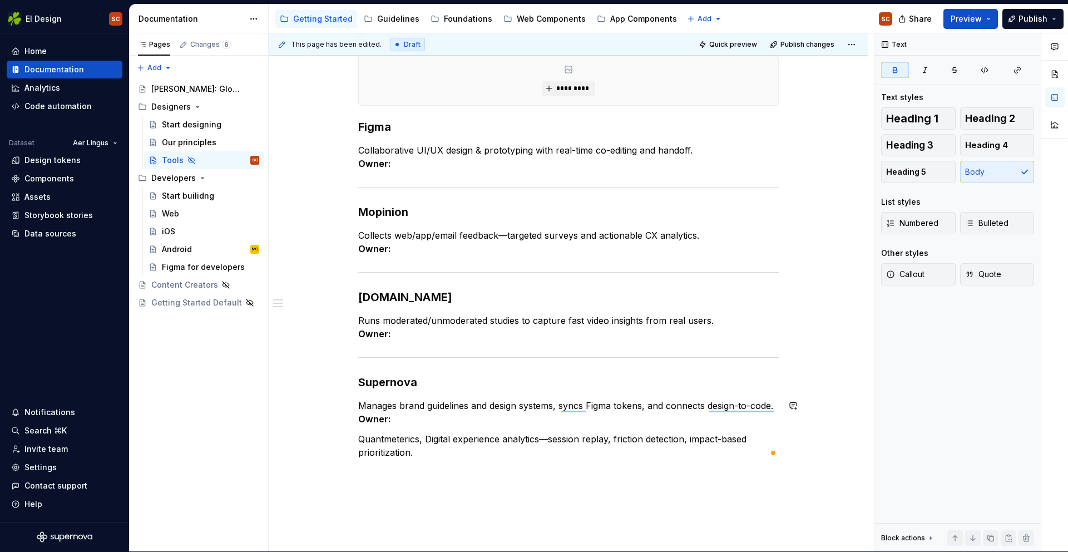
scroll to position [154, 0]
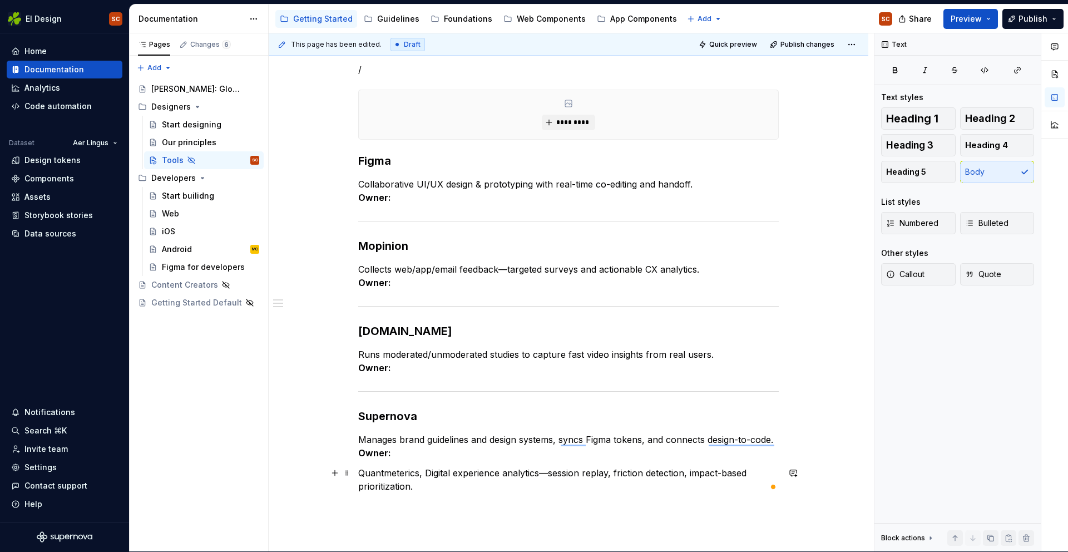
click at [427, 472] on p "Quantmeterics, Digital experience analytics—session replay, friction detection,…" at bounding box center [568, 479] width 421 height 27
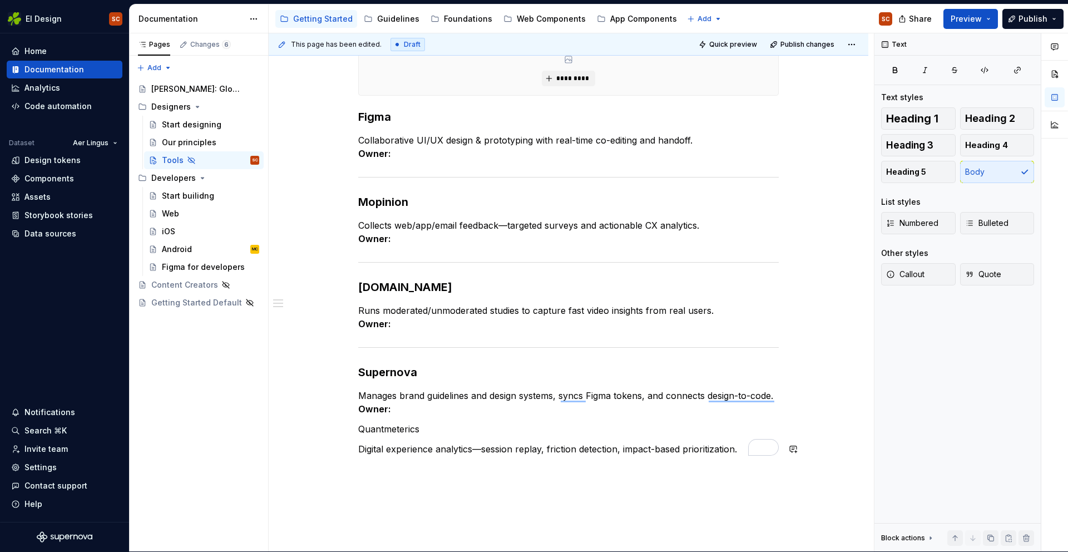
scroll to position [202, 0]
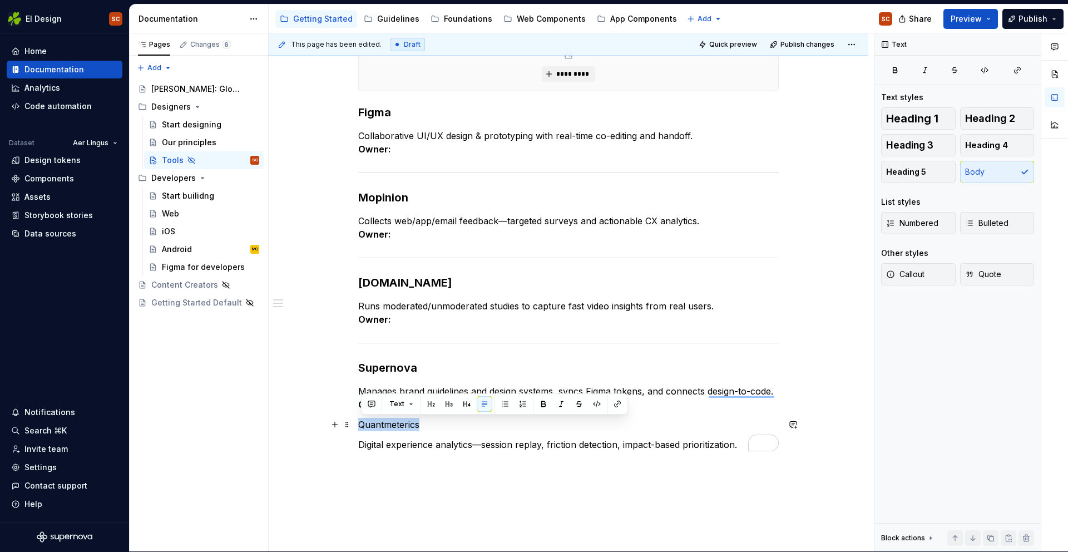
drag, startPoint x: 422, startPoint y: 427, endPoint x: 359, endPoint y: 423, distance: 63.0
click at [359, 423] on div "/ ********* Figma Collaborative UI/UX design & prototyping with real-time co-ed…" at bounding box center [569, 309] width 600 height 643
click at [442, 401] on button "button" at bounding box center [449, 404] width 16 height 16
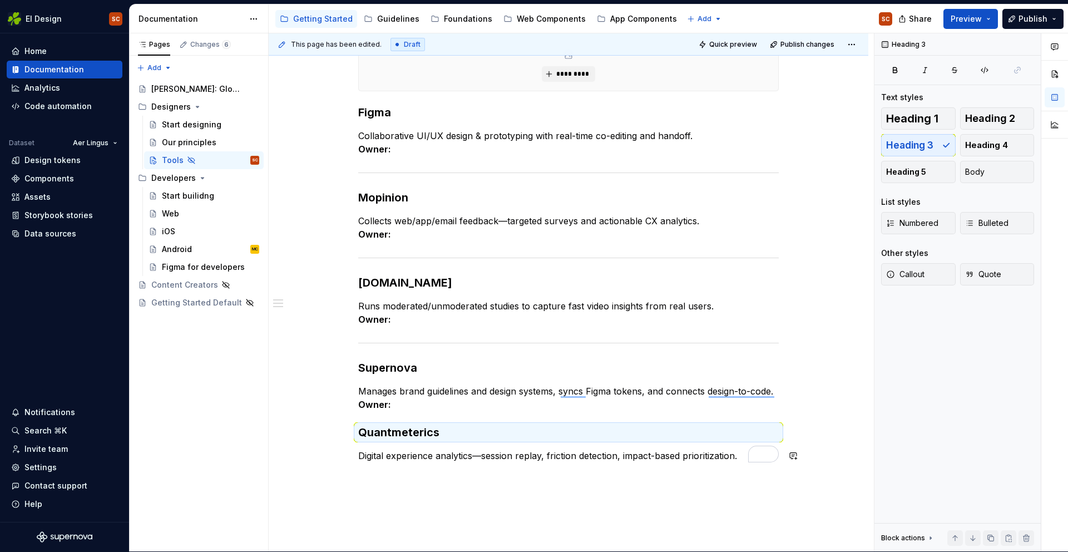
click at [405, 472] on div "/ ********* Figma Collaborative UI/UX design & prototyping with real-time co-ed…" at bounding box center [568, 244] width 421 height 461
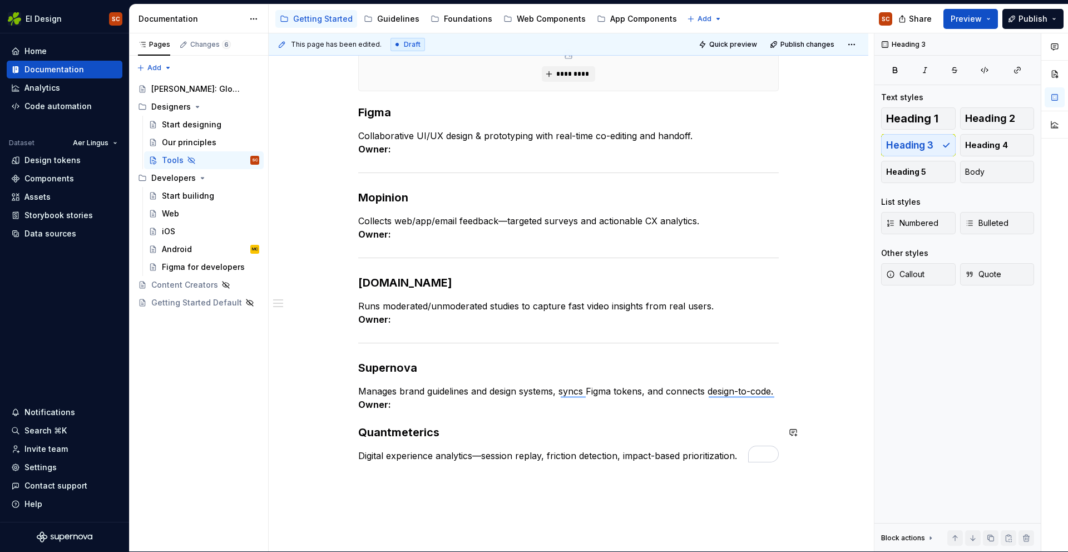
click at [388, 417] on div "/ ********* Figma Collaborative UI/UX design & prototyping with real-time co-ed…" at bounding box center [568, 238] width 421 height 448
click at [357, 416] on div "/ ********* Figma Collaborative UI/UX design & prototyping with real-time co-ed…" at bounding box center [569, 315] width 600 height 654
click at [408, 410] on p "Manages brand guidelines and design systems, syncs Figma tokens, and connects d…" at bounding box center [568, 397] width 421 height 27
click at [336, 393] on button "button" at bounding box center [335, 391] width 16 height 16
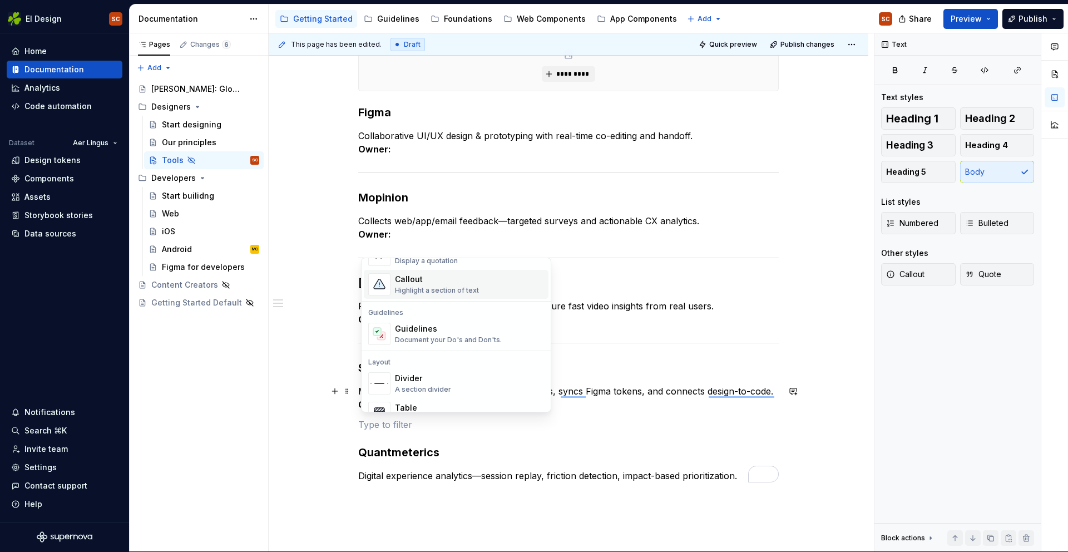
scroll to position [274, 0]
click at [406, 374] on div "Divider" at bounding box center [423, 376] width 56 height 11
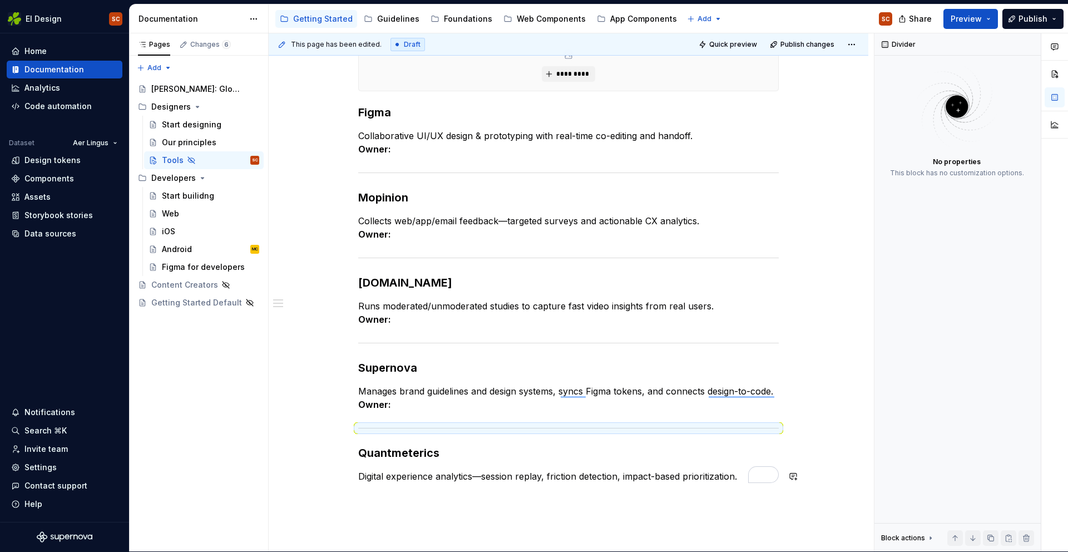
click at [445, 492] on div "/ ********* Figma Collaborative UI/UX design & prototyping with real-time co-ed…" at bounding box center [568, 255] width 421 height 482
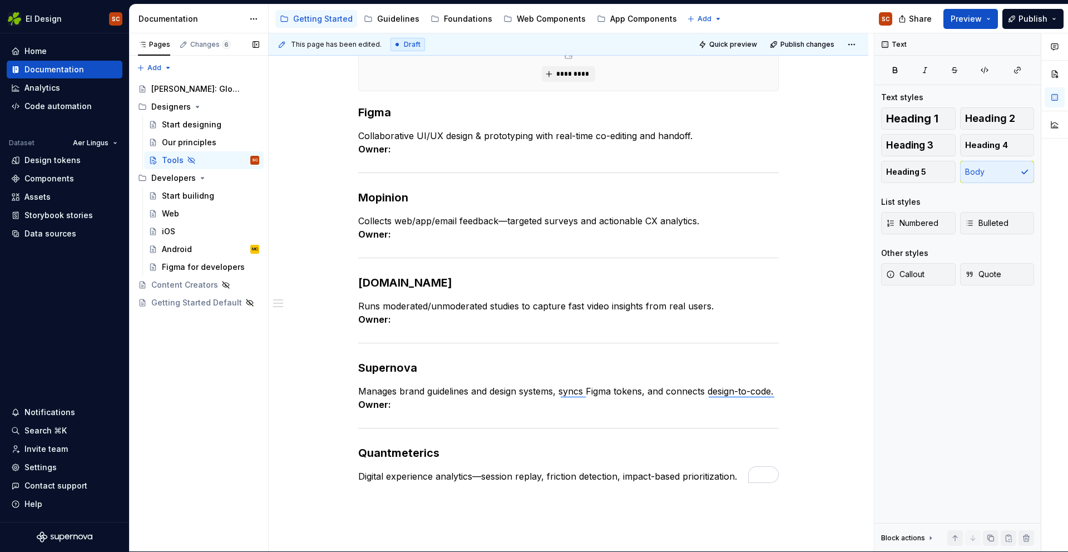
click at [239, 422] on div "Pages Changes 6 Add Accessibility guide for tree Page tree. Navigate the tree w…" at bounding box center [198, 292] width 139 height 519
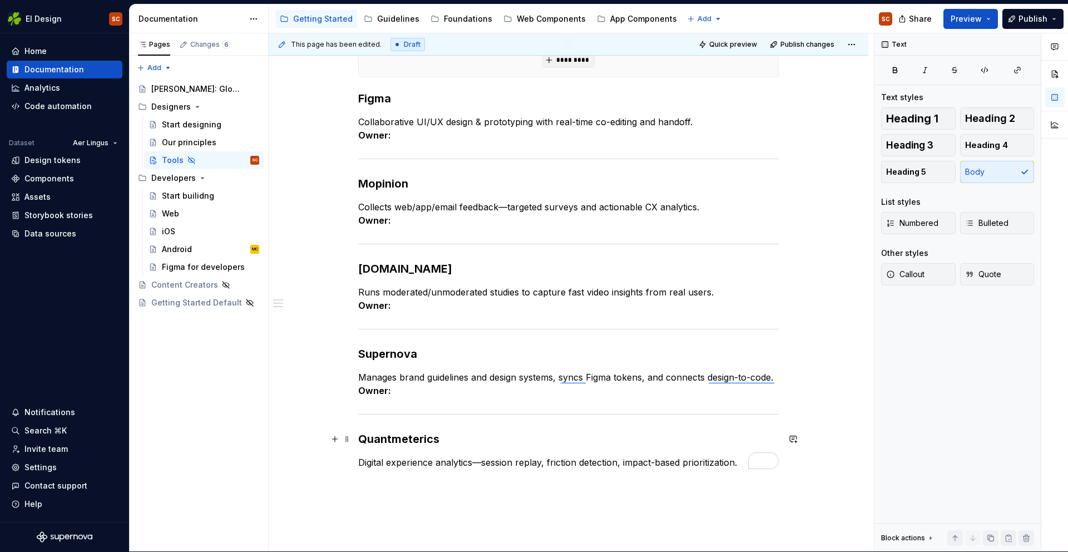
scroll to position [224, 0]
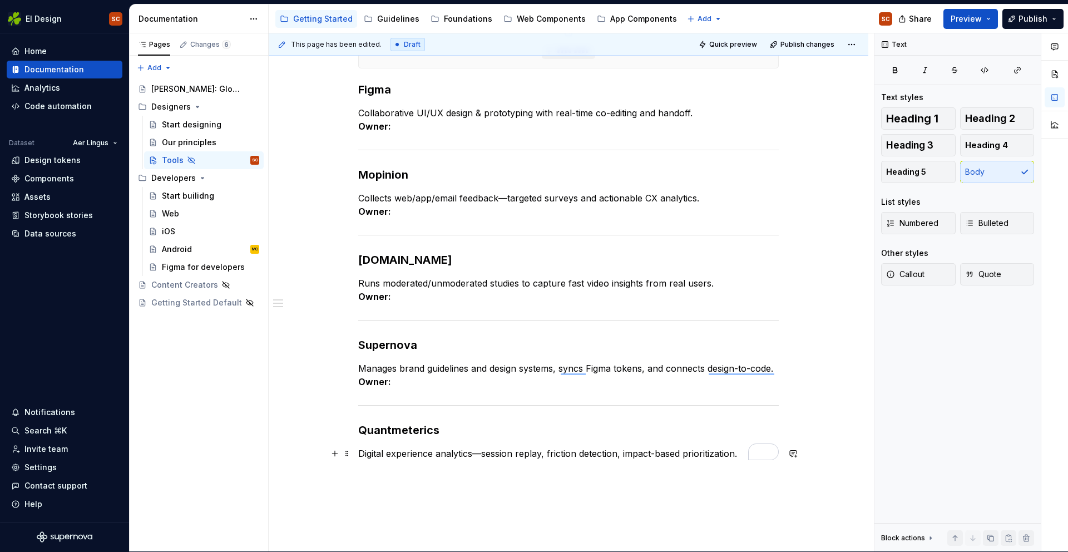
click at [485, 455] on p "Digital experience analytics—session replay, friction detection, impact-based p…" at bounding box center [568, 453] width 421 height 13
drag, startPoint x: 510, startPoint y: 196, endPoint x: 510, endPoint y: 208, distance: 11.1
click at [510, 196] on p "Collects web/app/email feedback—targeted surveys and actionable CX analytics. O…" at bounding box center [568, 204] width 421 height 27
click at [830, 289] on div "/ ********* Figma Collaborative UI/UX design & prototyping with real-time co-ed…" at bounding box center [569, 302] width 600 height 674
click at [815, 392] on div "/ ********* Figma Collaborative UI/UX design & prototyping with real-time co-ed…" at bounding box center [569, 302] width 600 height 674
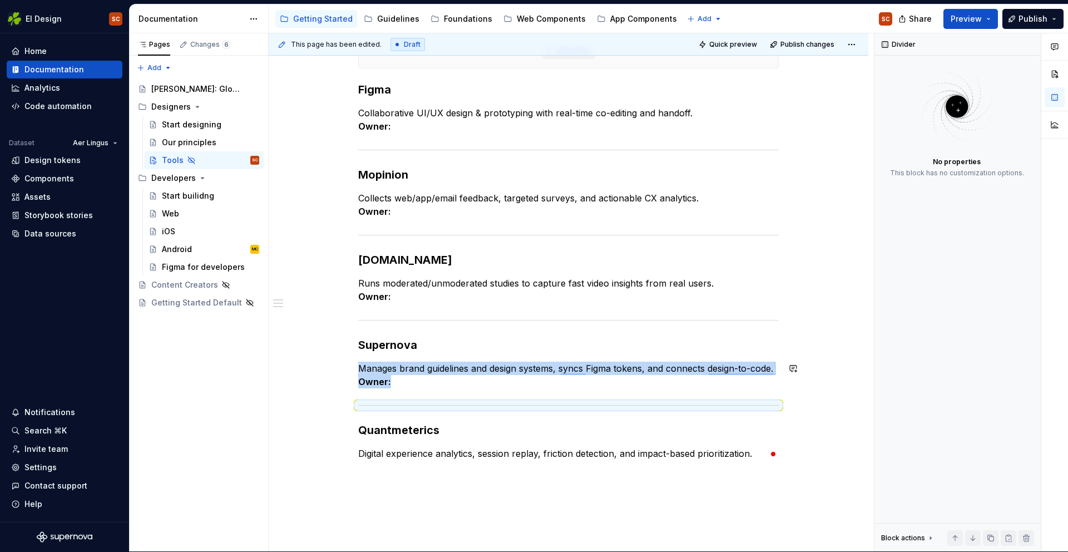
click at [836, 354] on div "/ ********* Figma Collaborative UI/UX design & prototyping with real-time co-ed…" at bounding box center [569, 302] width 600 height 674
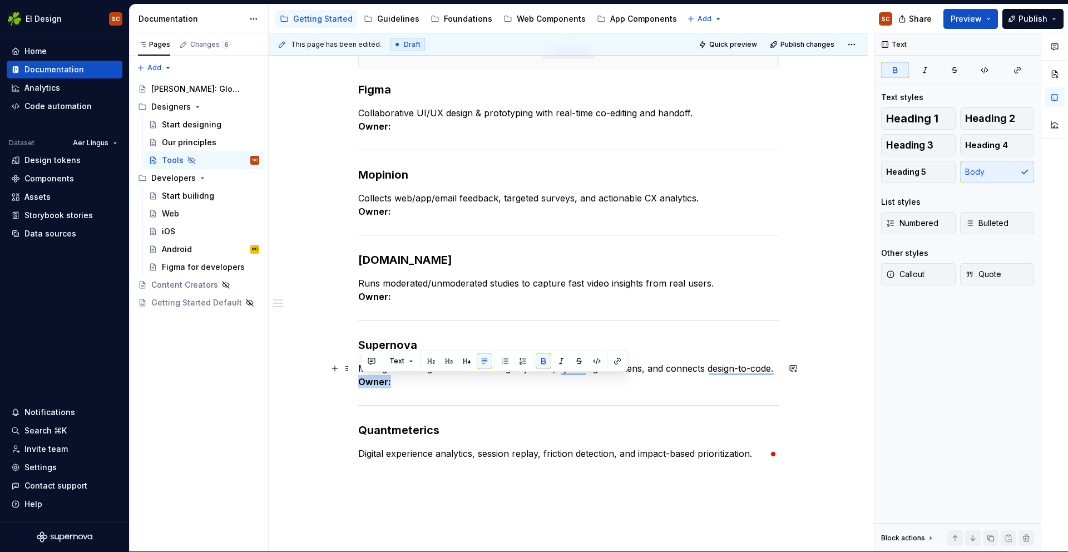
drag, startPoint x: 383, startPoint y: 384, endPoint x: 363, endPoint y: 383, distance: 20.0
click at [363, 383] on p "Manages brand guidelines and design systems, syncs Figma tokens, and connects d…" at bounding box center [568, 375] width 421 height 27
copy strong "Owner:"
drag, startPoint x: 764, startPoint y: 453, endPoint x: 765, endPoint y: 461, distance: 7.9
click at [764, 453] on p "Digital experience analytics, session replay, friction detection, and impact-ba…" at bounding box center [568, 453] width 421 height 13
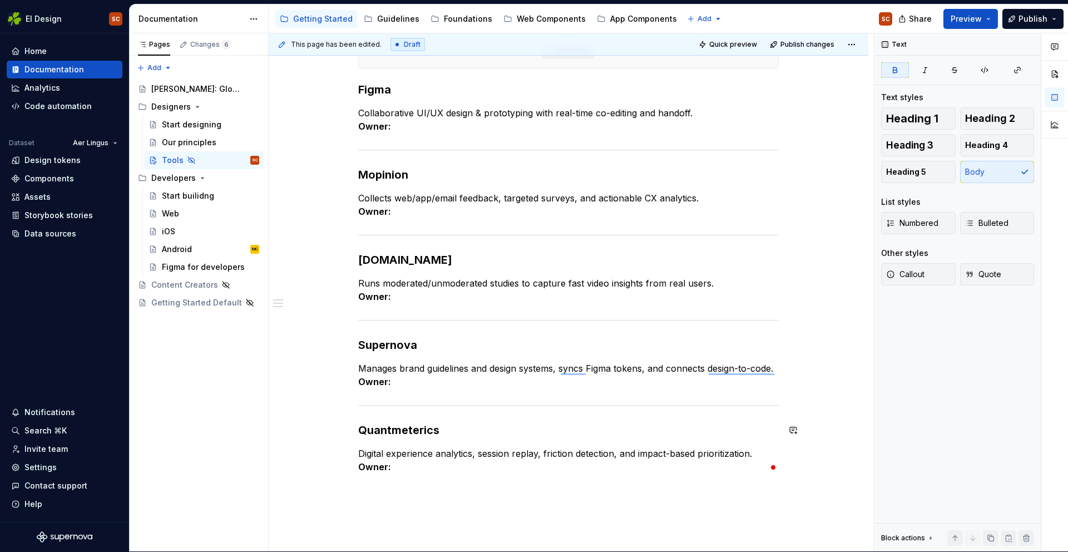
click at [844, 413] on div "/ ********* Figma Collaborative UI/UX design & prototyping with real-time co-ed…" at bounding box center [569, 309] width 600 height 688
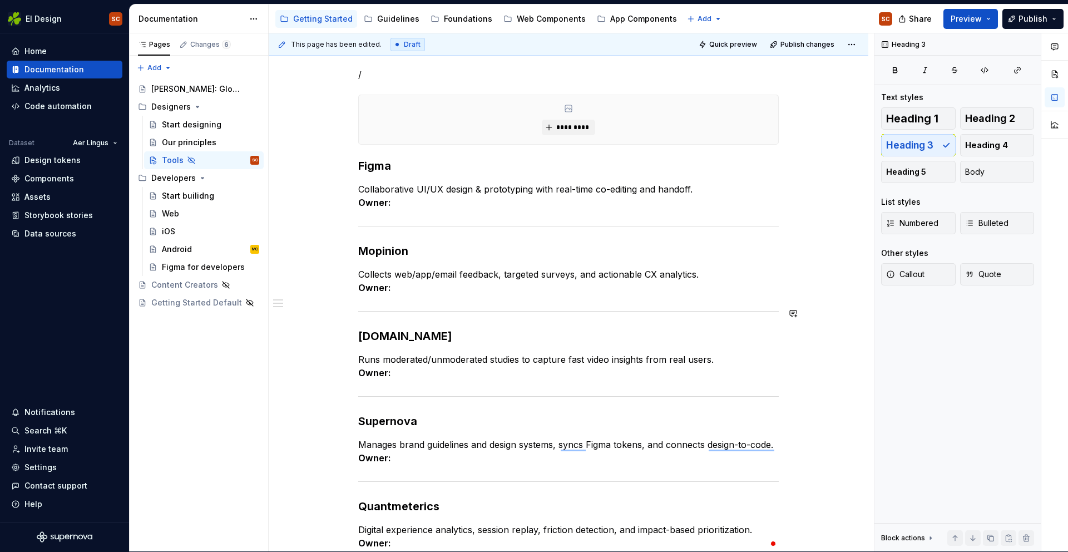
scroll to position [128, 0]
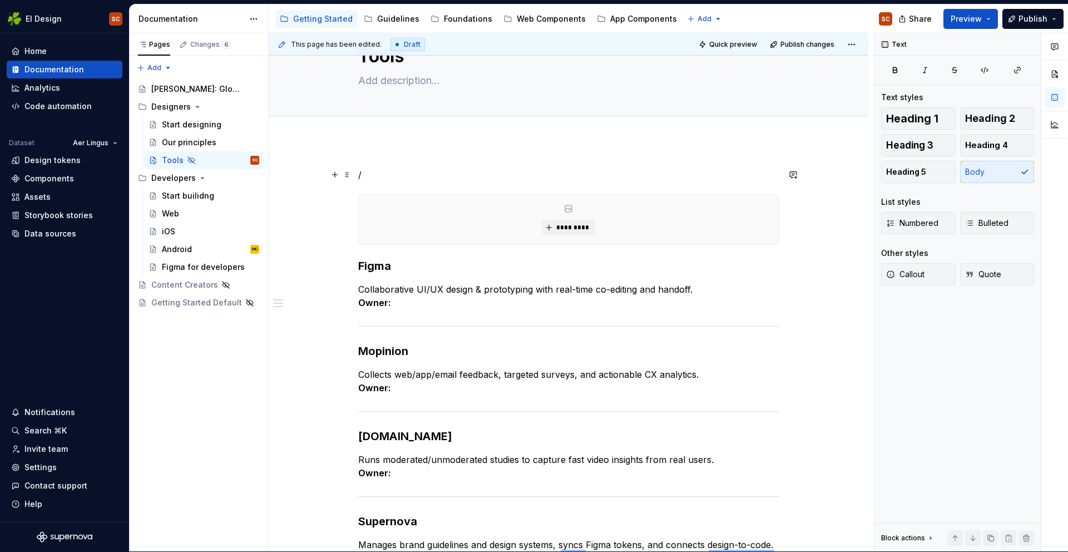
click at [383, 177] on p "/" at bounding box center [568, 174] width 421 height 13
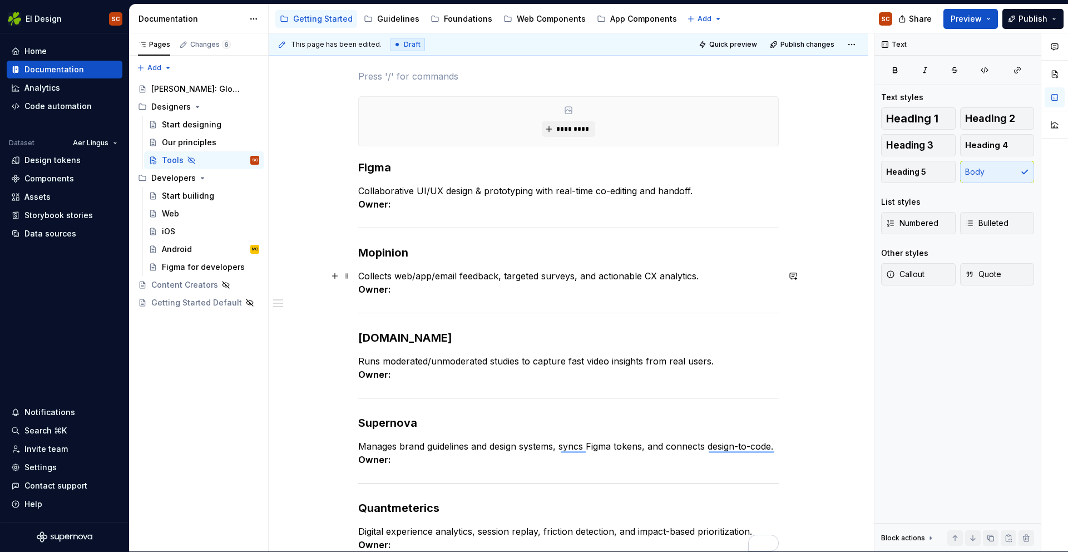
scroll to position [210, 0]
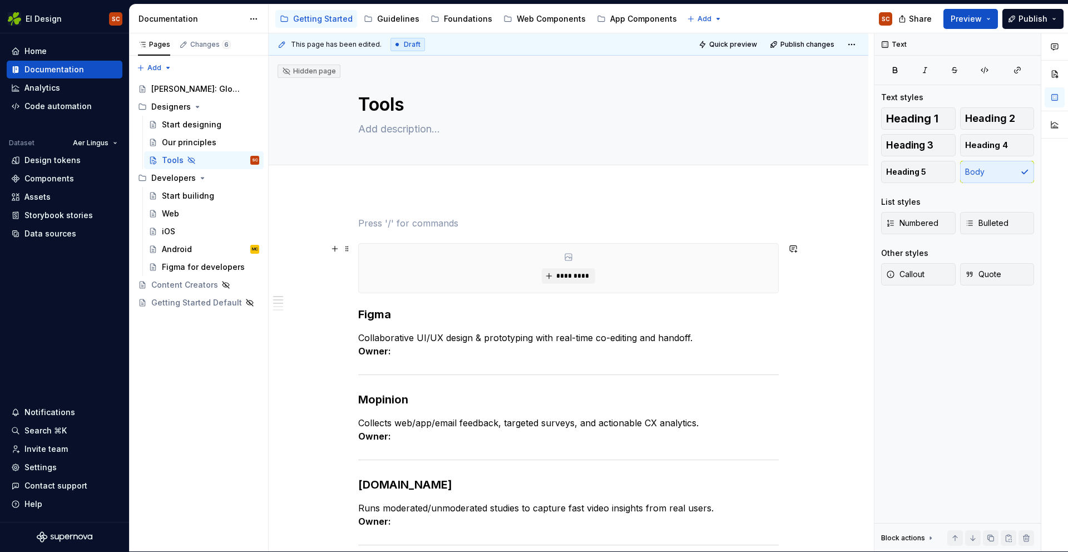
click at [401, 261] on div "*********" at bounding box center [569, 268] width 420 height 49
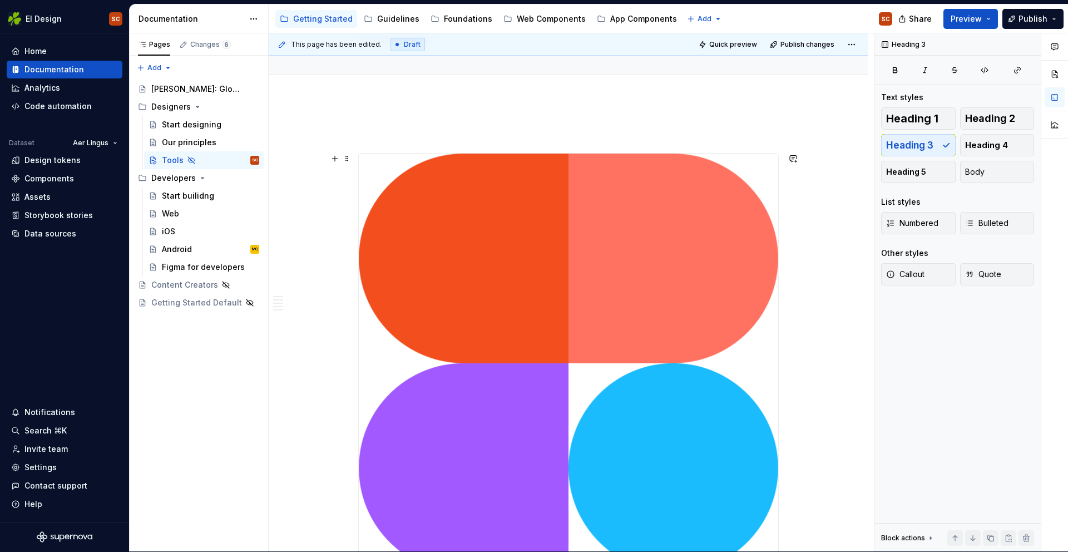
scroll to position [93, 0]
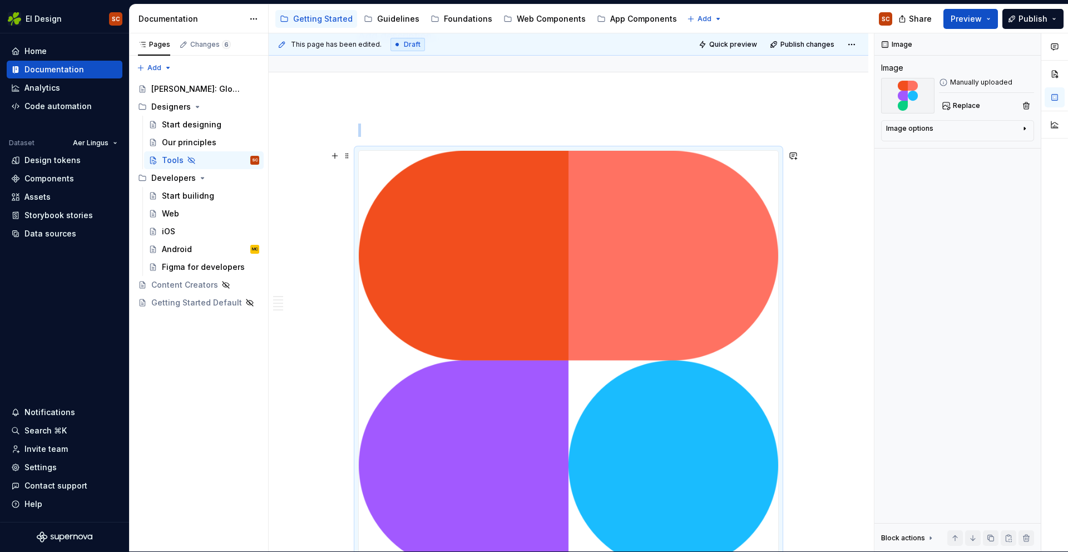
click at [622, 277] on img "To enrich screen reader interactions, please activate Accessibility in Grammarl…" at bounding box center [569, 465] width 420 height 629
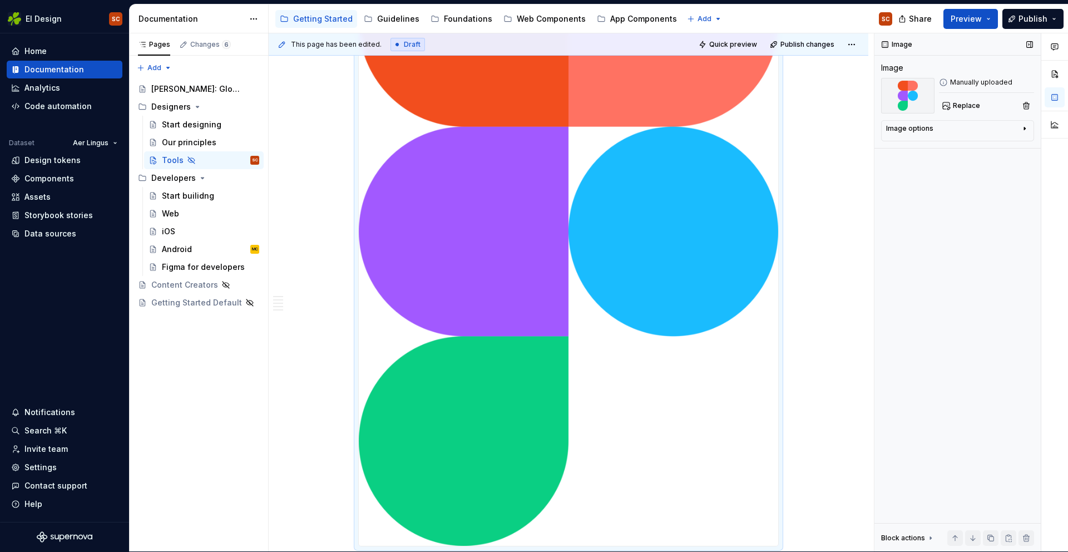
scroll to position [329, 0]
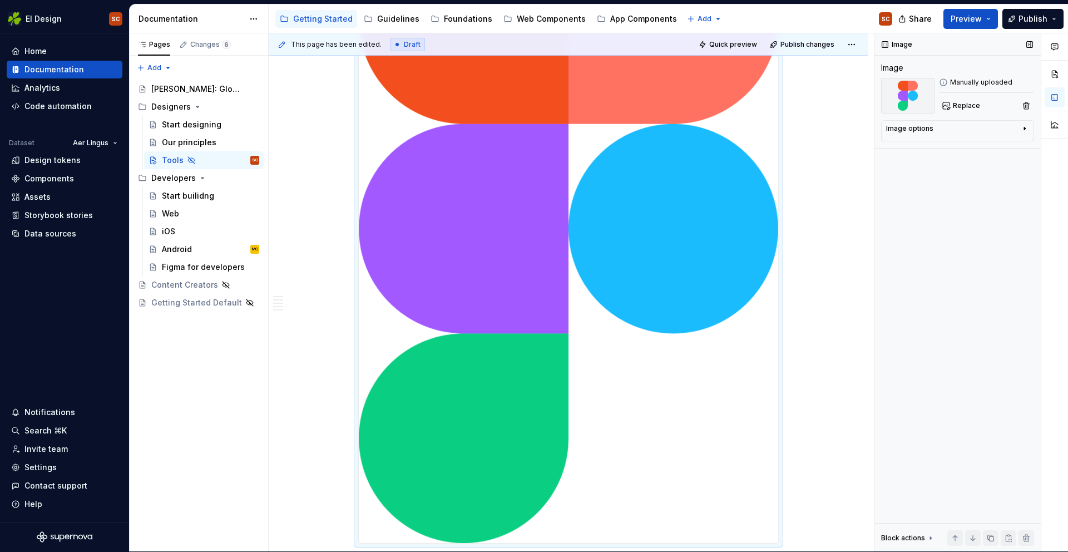
click at [978, 130] on div "Image options" at bounding box center [953, 130] width 134 height 13
click at [977, 147] on icon "button" at bounding box center [974, 145] width 9 height 9
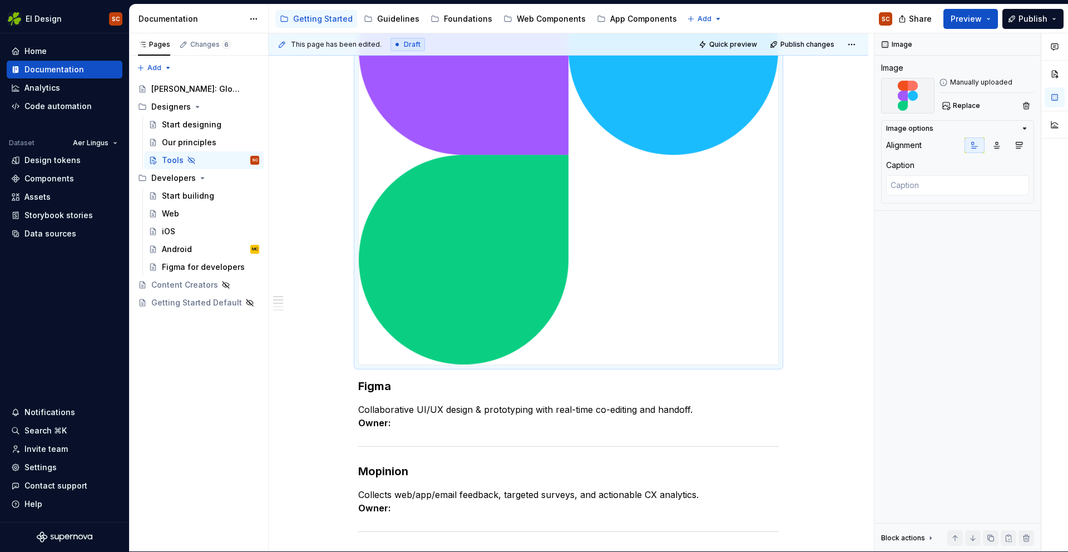
click at [779, 365] on div "To enrich screen reader interactions, please activate Accessibility in Grammarl…" at bounding box center [568, 50] width 421 height 630
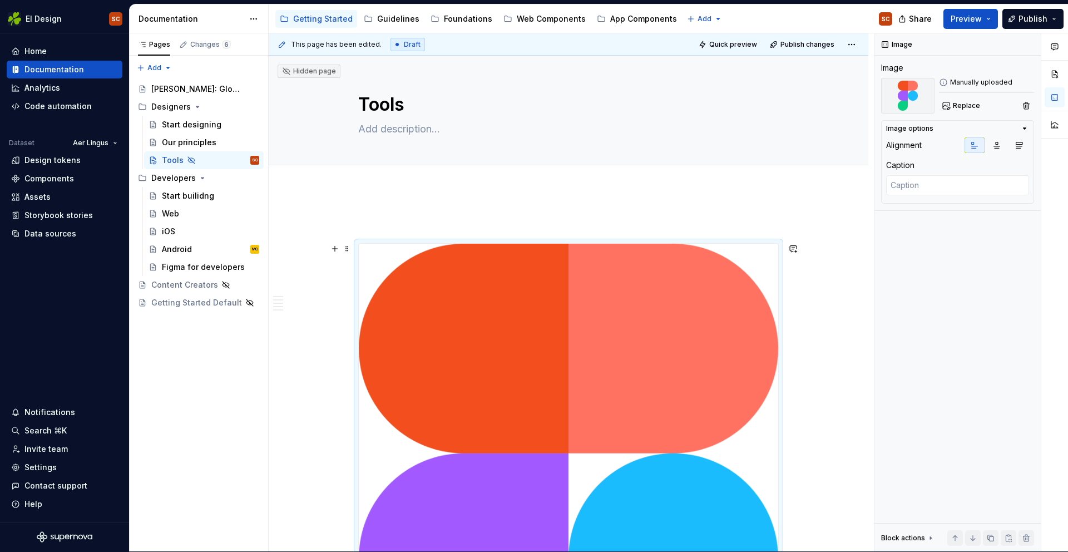
drag, startPoint x: 785, startPoint y: 241, endPoint x: 742, endPoint y: 271, distance: 52.3
click at [752, 264] on div "To enrich screen reader interactions, please activate Accessibility in Grammarl…" at bounding box center [568, 558] width 421 height 630
click at [742, 271] on img "To enrich screen reader interactions, please activate Accessibility in Grammarl…" at bounding box center [569, 558] width 420 height 629
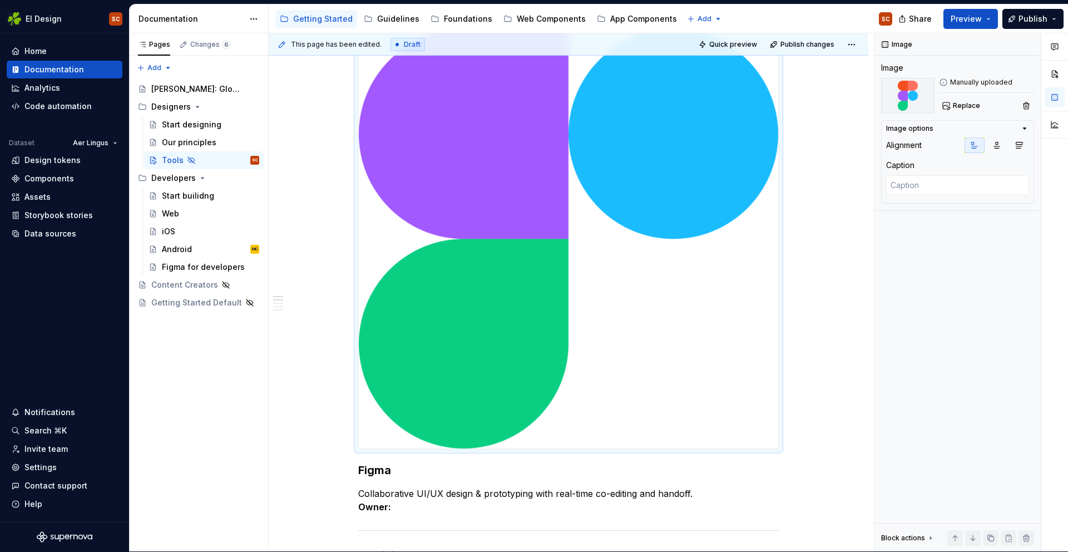
click at [647, 247] on img "To enrich screen reader interactions, please activate Accessibility in Grammarl…" at bounding box center [569, 134] width 420 height 629
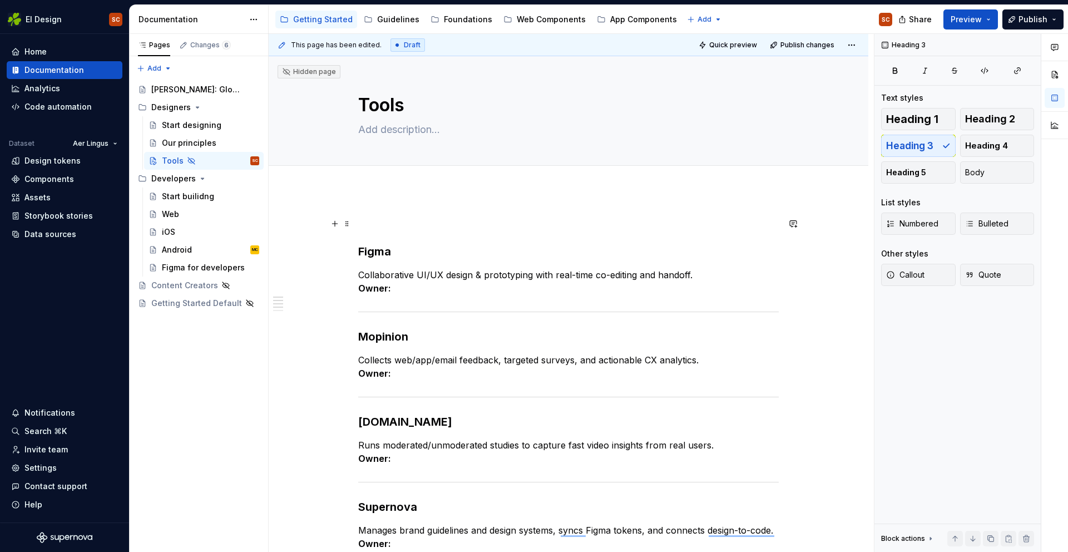
click at [367, 218] on p "To enrich screen reader interactions, please activate Accessibility in Grammarl…" at bounding box center [568, 223] width 421 height 13
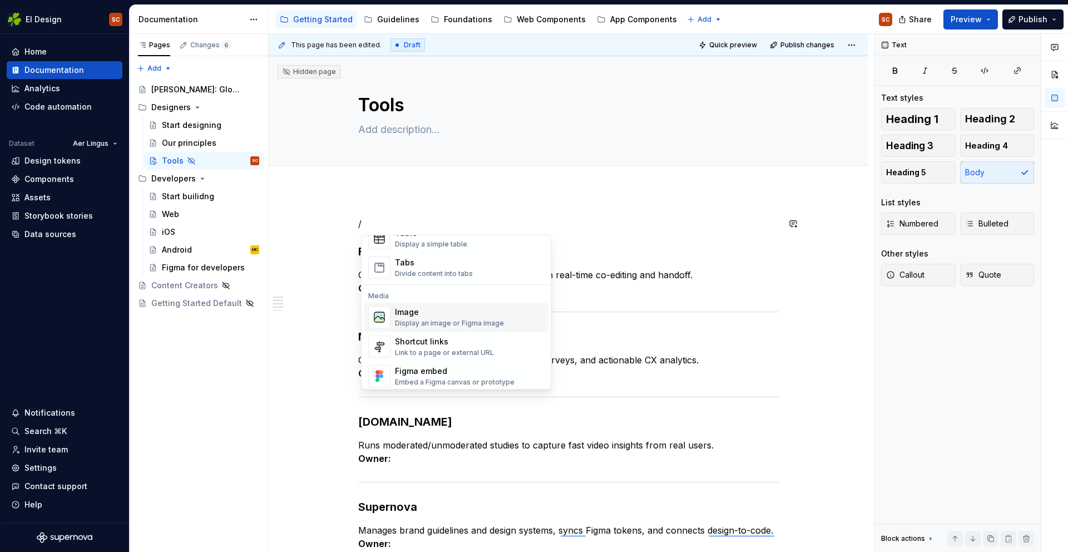
drag, startPoint x: 419, startPoint y: 315, endPoint x: 543, endPoint y: 317, distance: 123.5
click at [418, 315] on div "Image" at bounding box center [449, 312] width 109 height 11
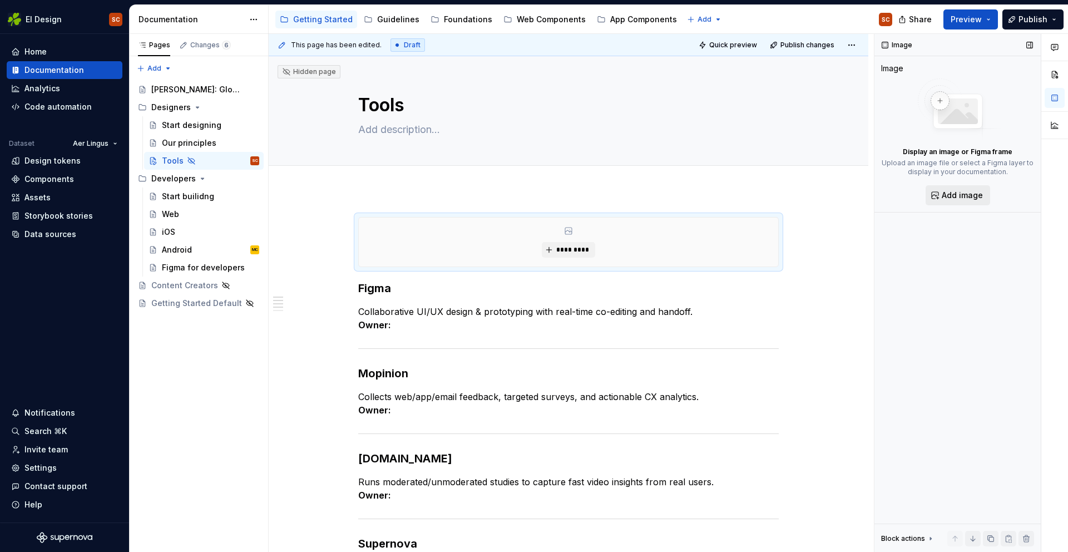
click at [953, 200] on span "Add image" at bounding box center [962, 195] width 41 height 11
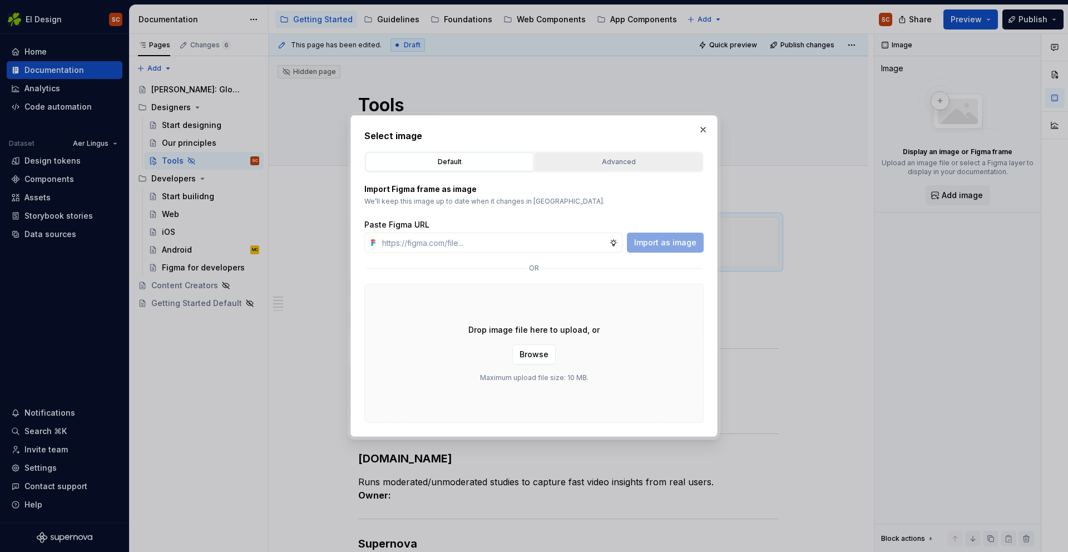
click at [594, 160] on div "Advanced" at bounding box center [619, 161] width 160 height 11
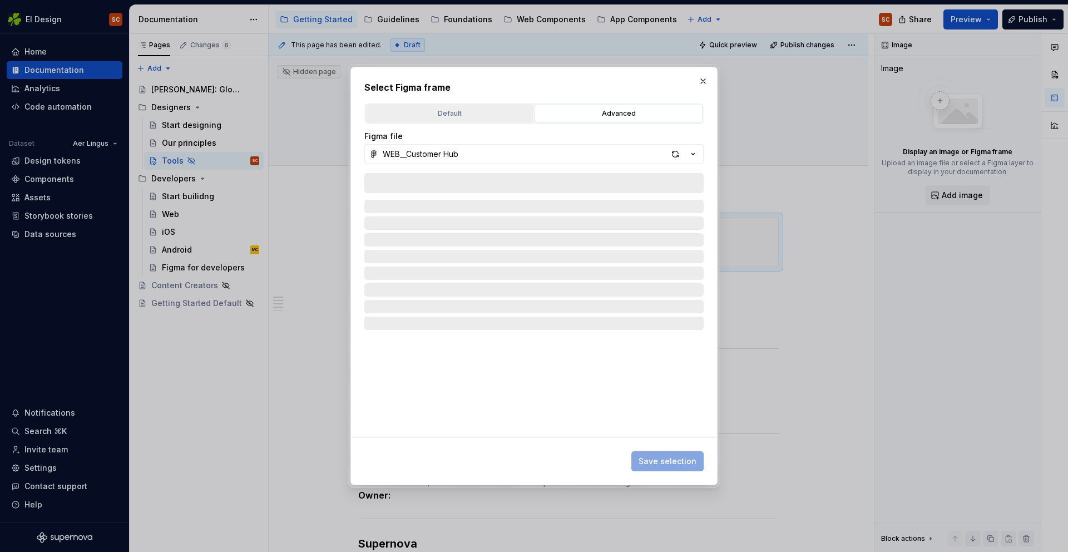
click at [447, 119] on div "Default" at bounding box center [449, 113] width 160 height 11
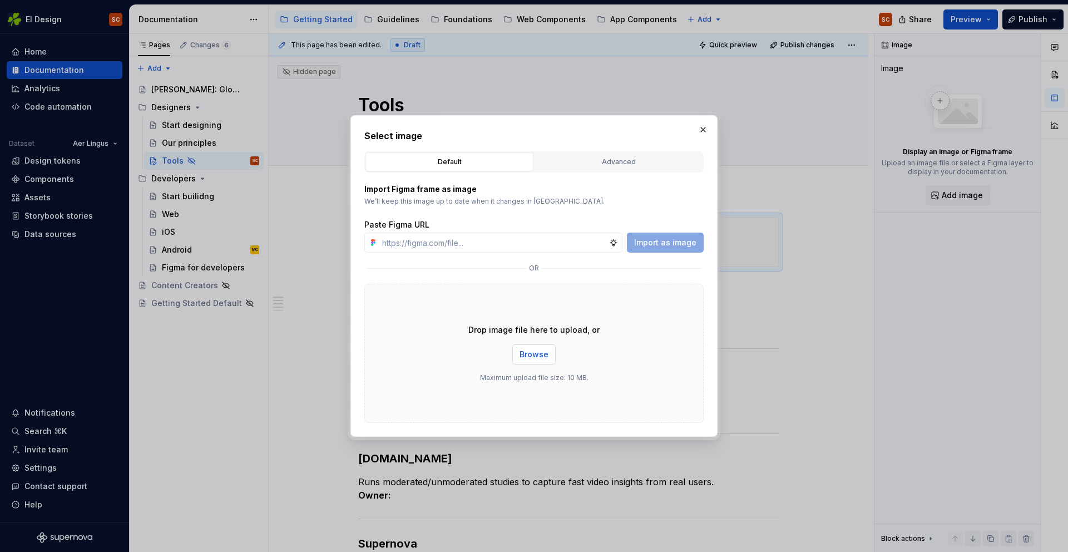
click at [533, 357] on span "Browse" at bounding box center [534, 354] width 29 height 11
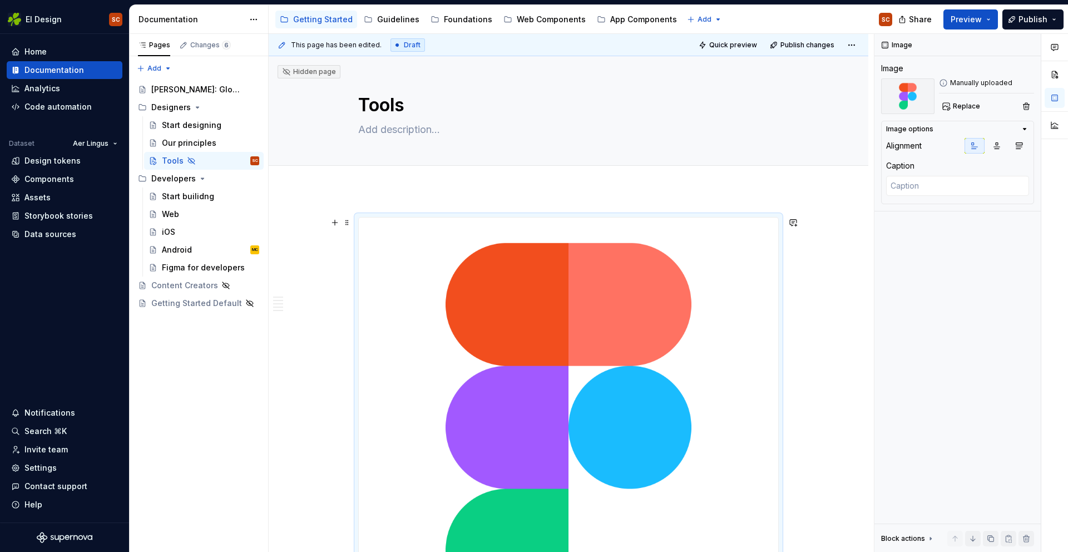
click at [777, 217] on div "To enrich screen reader interactions, please activate Accessibility in Grammarl…" at bounding box center [568, 427] width 421 height 421
click at [757, 243] on img "To enrich screen reader interactions, please activate Accessibility in Grammarl…" at bounding box center [569, 428] width 420 height 420
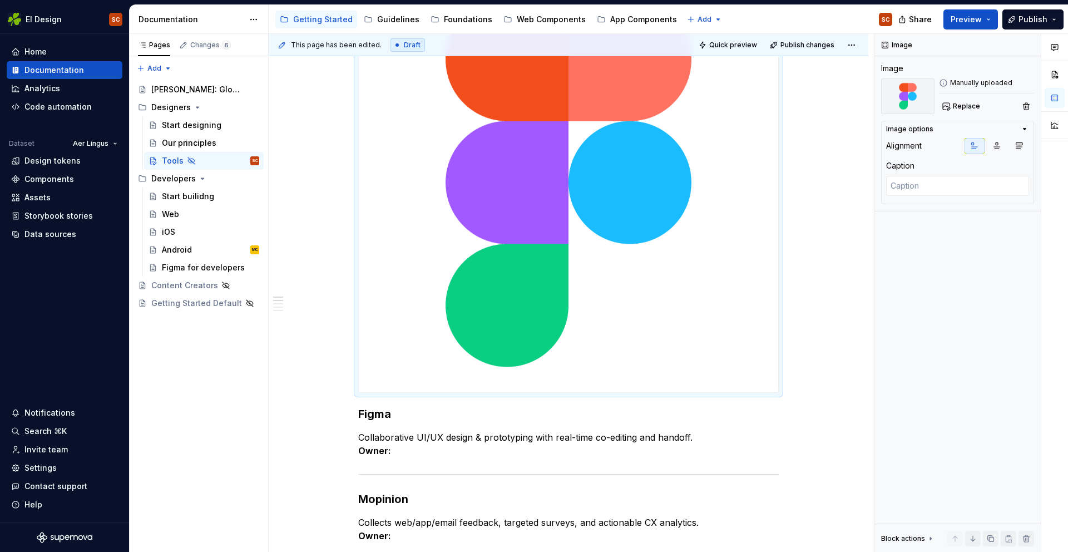
scroll to position [168, 0]
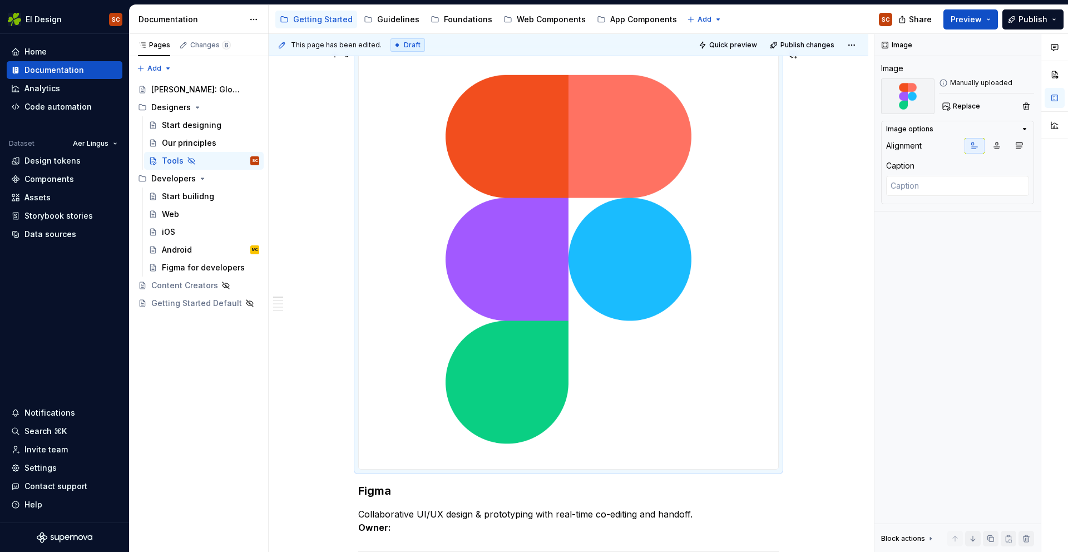
click at [757, 243] on img "To enrich screen reader interactions, please activate Accessibility in Grammarl…" at bounding box center [569, 260] width 420 height 420
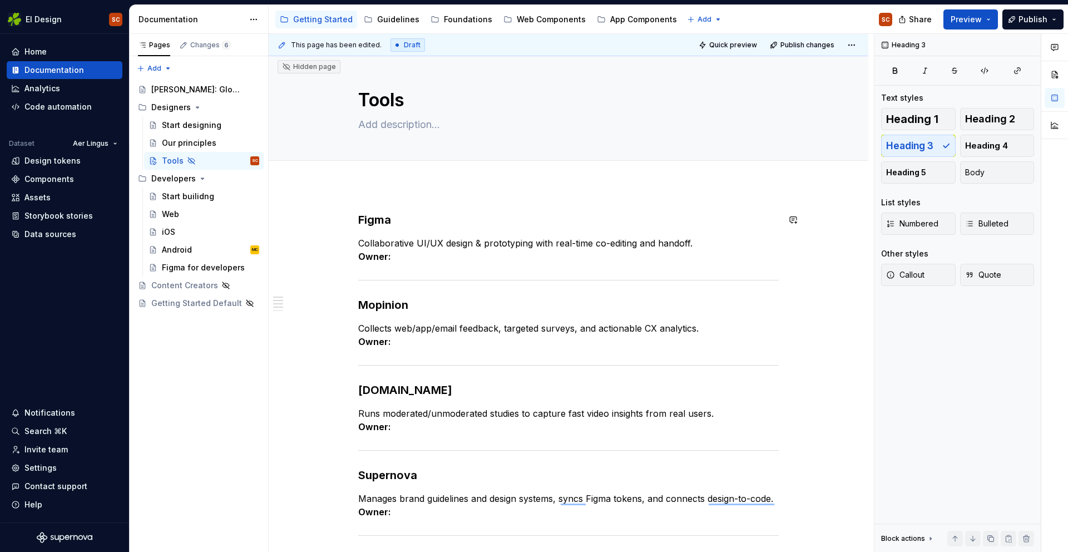
scroll to position [5, 0]
click at [364, 204] on div "Figma Collaborative UI/UX design & prototyping with real-time co-editing and ha…" at bounding box center [569, 484] width 600 height 598
click at [358, 214] on div "Figma Collaborative UI/UX design & prototyping with real-time co-editing and ha…" at bounding box center [569, 483] width 600 height 598
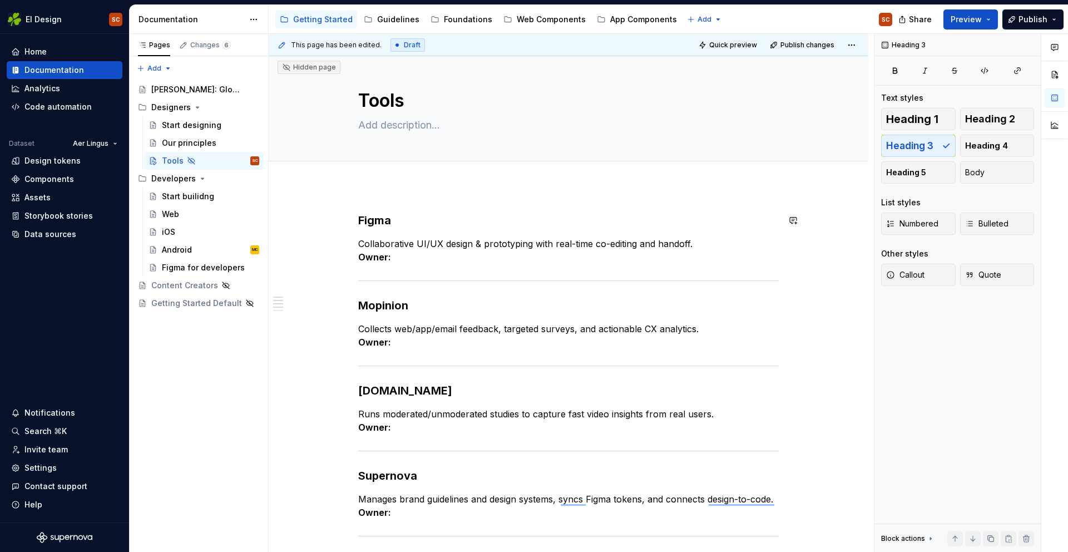
click at [556, 208] on div "This page has been edited. Draft Quick preview Publish changes Hidden page Tool…" at bounding box center [571, 293] width 605 height 519
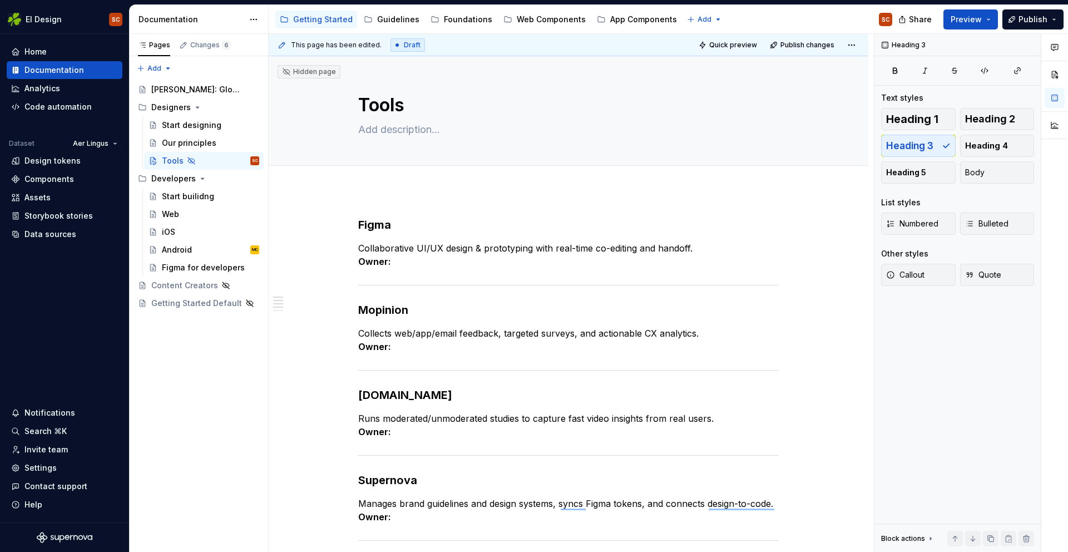
click at [367, 205] on div "Figma Collaborative UI/UX design & prototyping with real-time co-editing and ha…" at bounding box center [569, 489] width 600 height 598
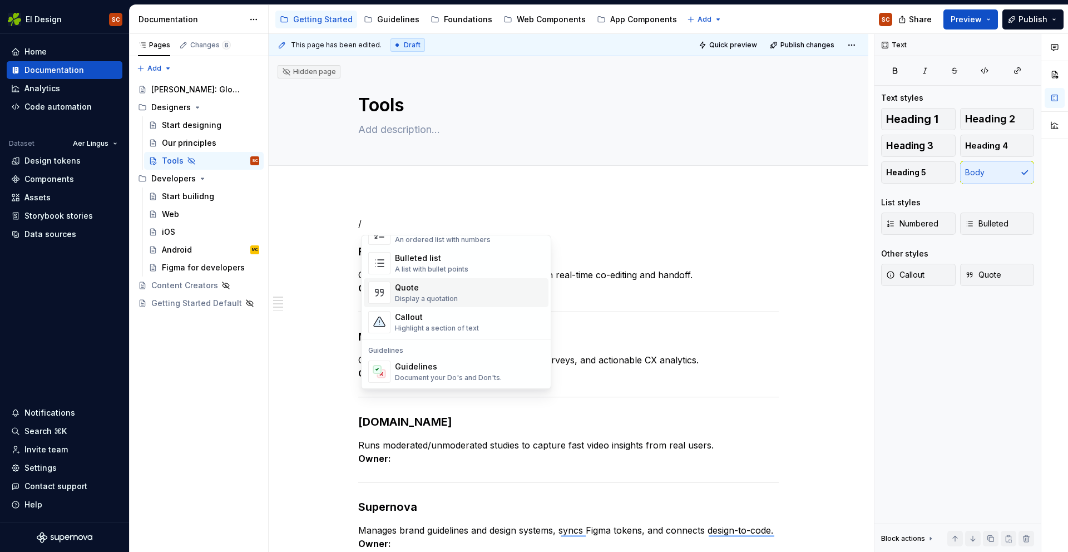
scroll to position [211, 0]
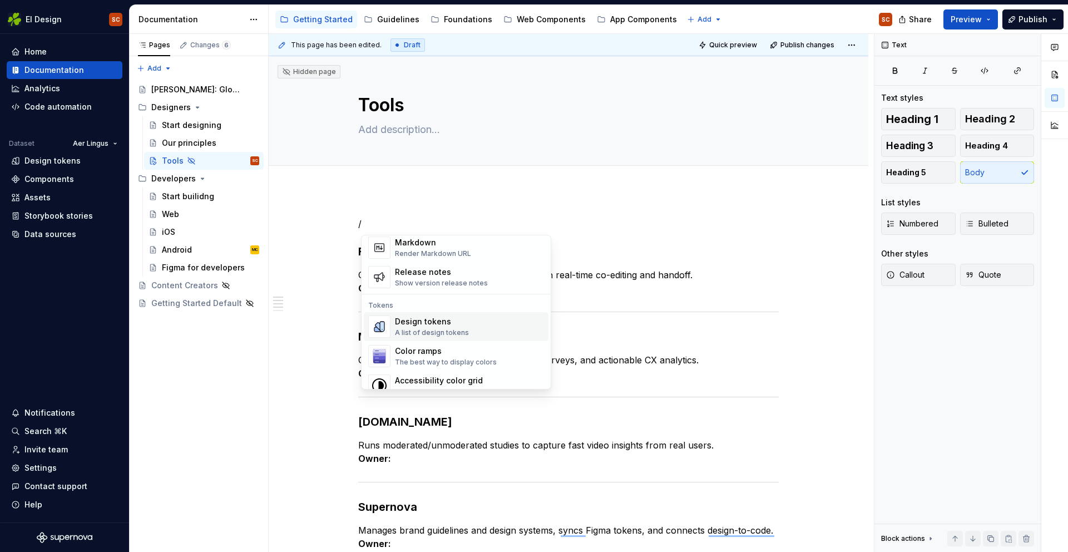
click at [635, 192] on div "/ Figma Collaborative UI/UX design & prototyping with real-time co-editing and …" at bounding box center [569, 502] width 600 height 624
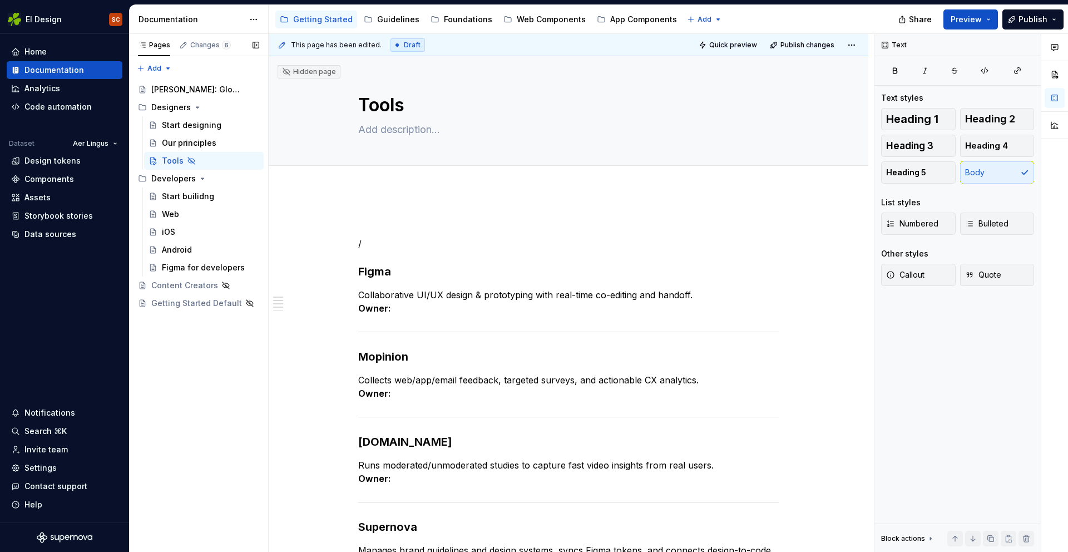
type textarea "*"
